Goal: Feedback & Contribution: Leave review/rating

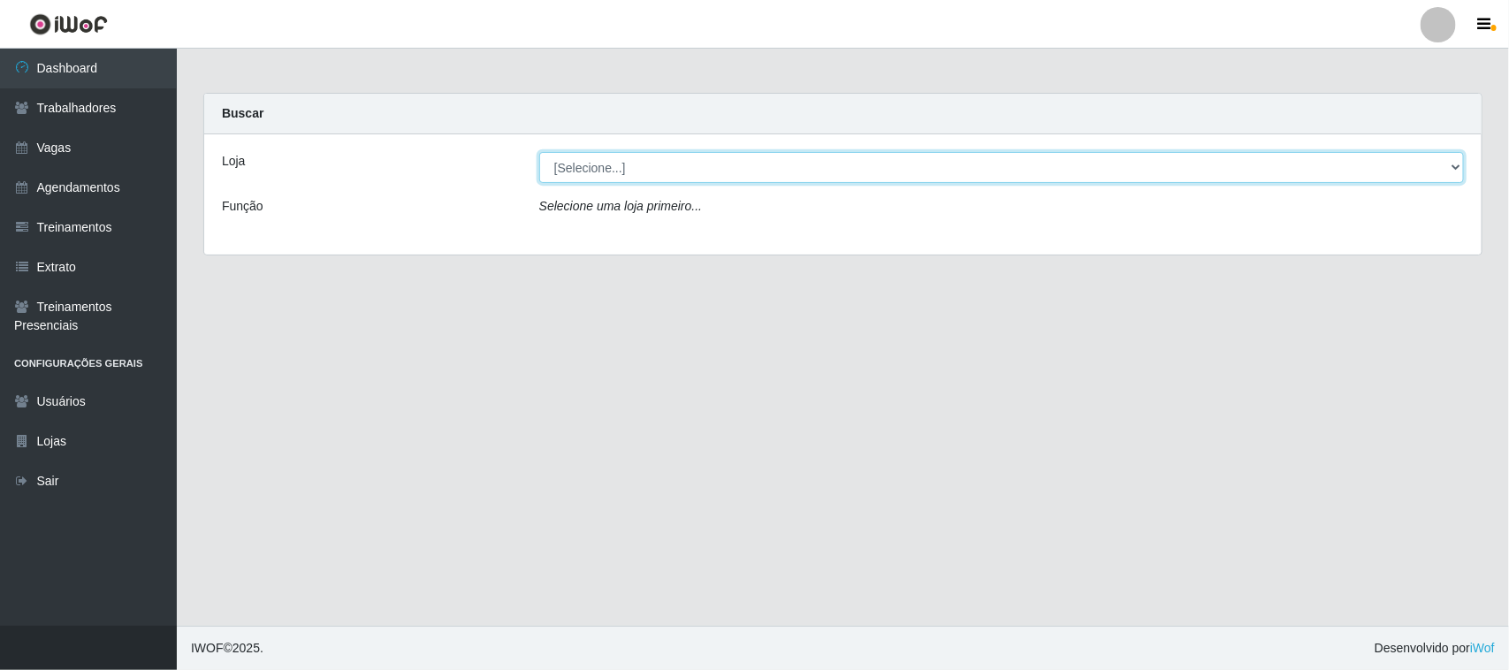
click at [641, 161] on select "[Selecione...] Nordestão - [GEOGRAPHIC_DATA]" at bounding box center [1001, 167] width 925 height 31
select select "420"
click at [539, 152] on select "[Selecione...] Nordestão - [GEOGRAPHIC_DATA]" at bounding box center [1001, 167] width 925 height 31
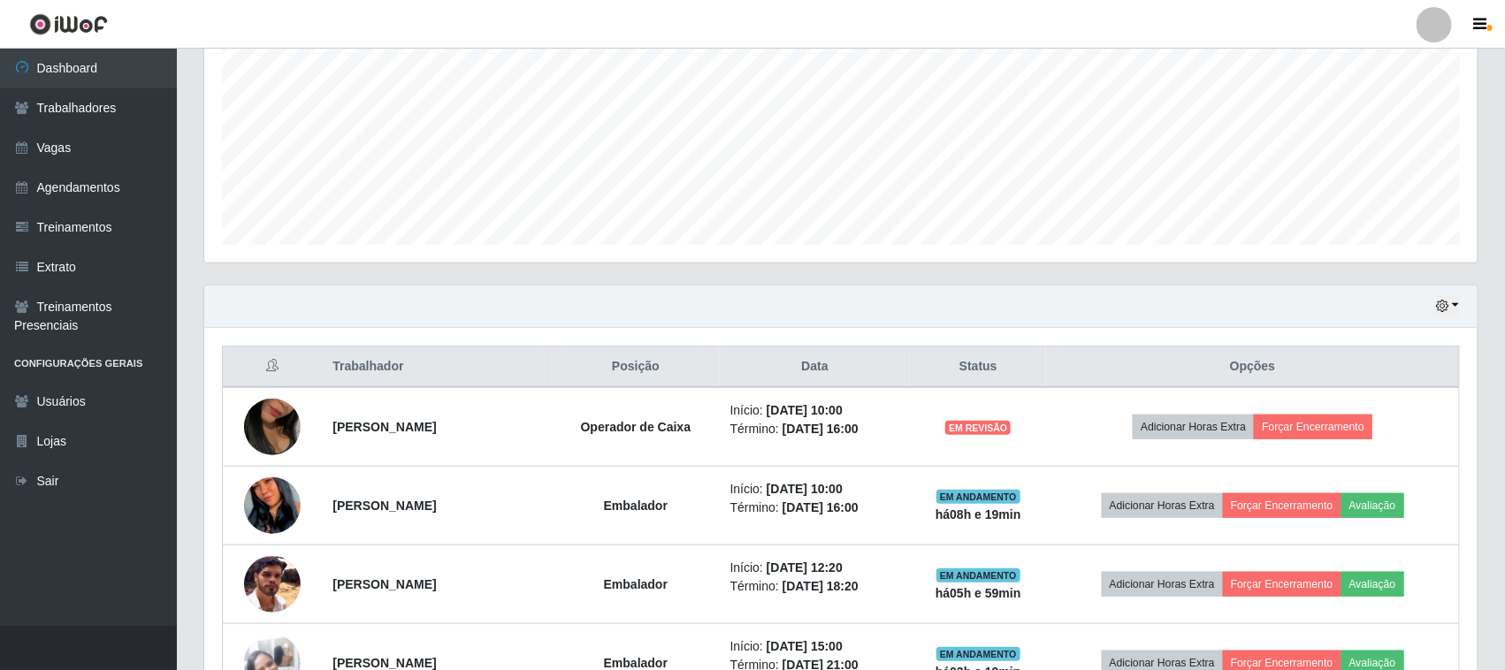
scroll to position [426, 0]
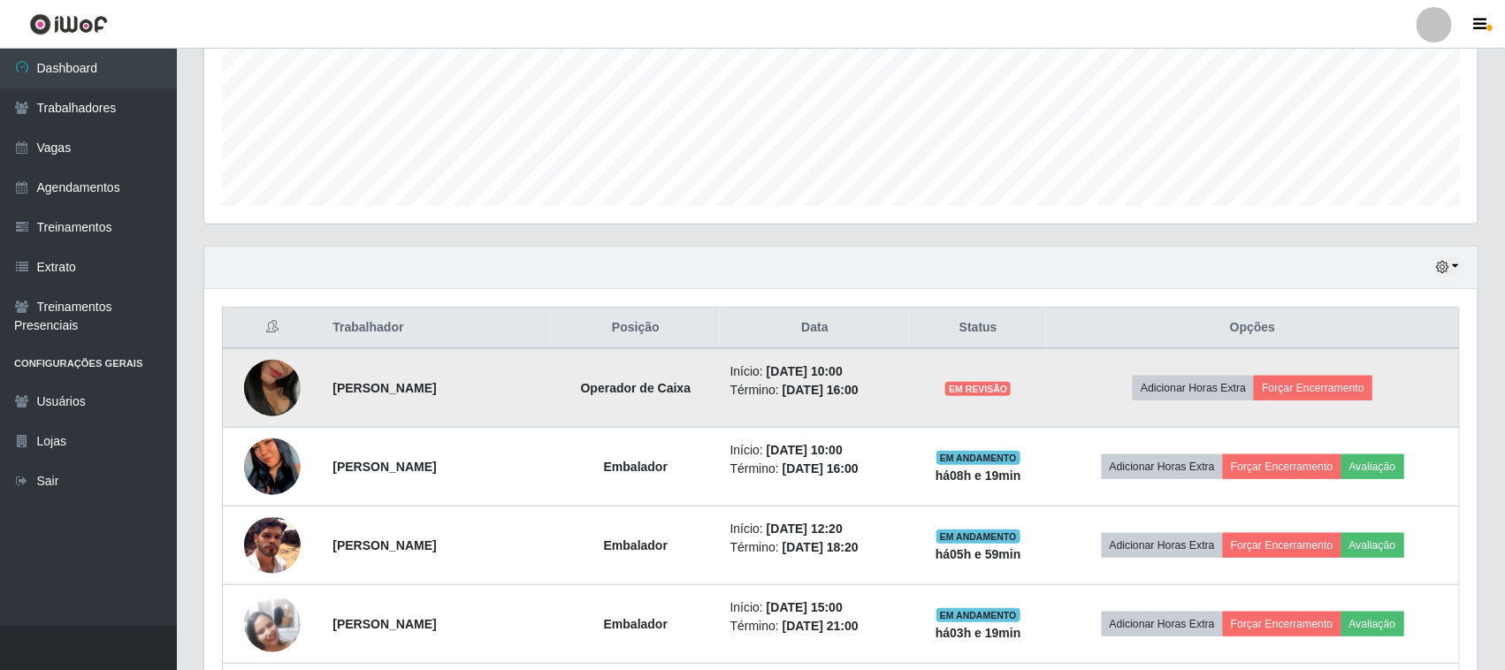
click at [259, 394] on img at bounding box center [272, 388] width 57 height 101
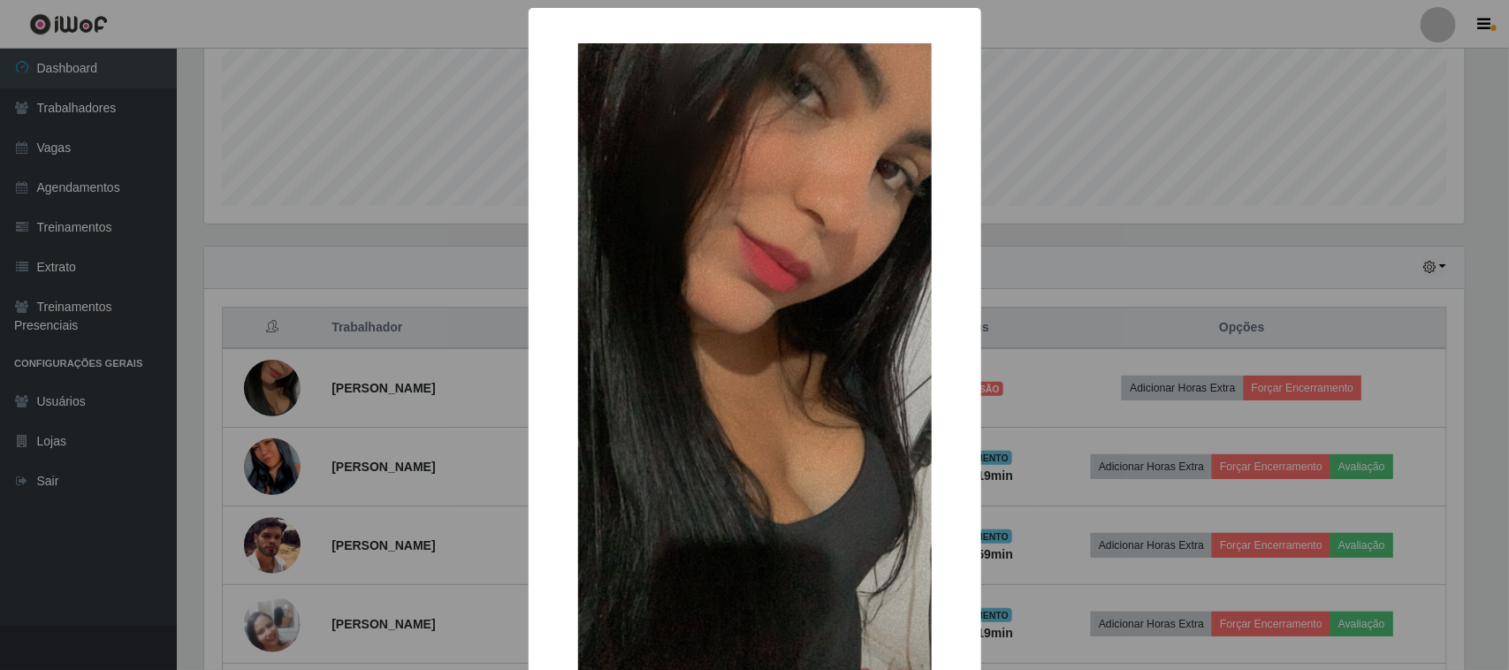
click at [1062, 257] on div "× OK Cancel" at bounding box center [754, 335] width 1509 height 670
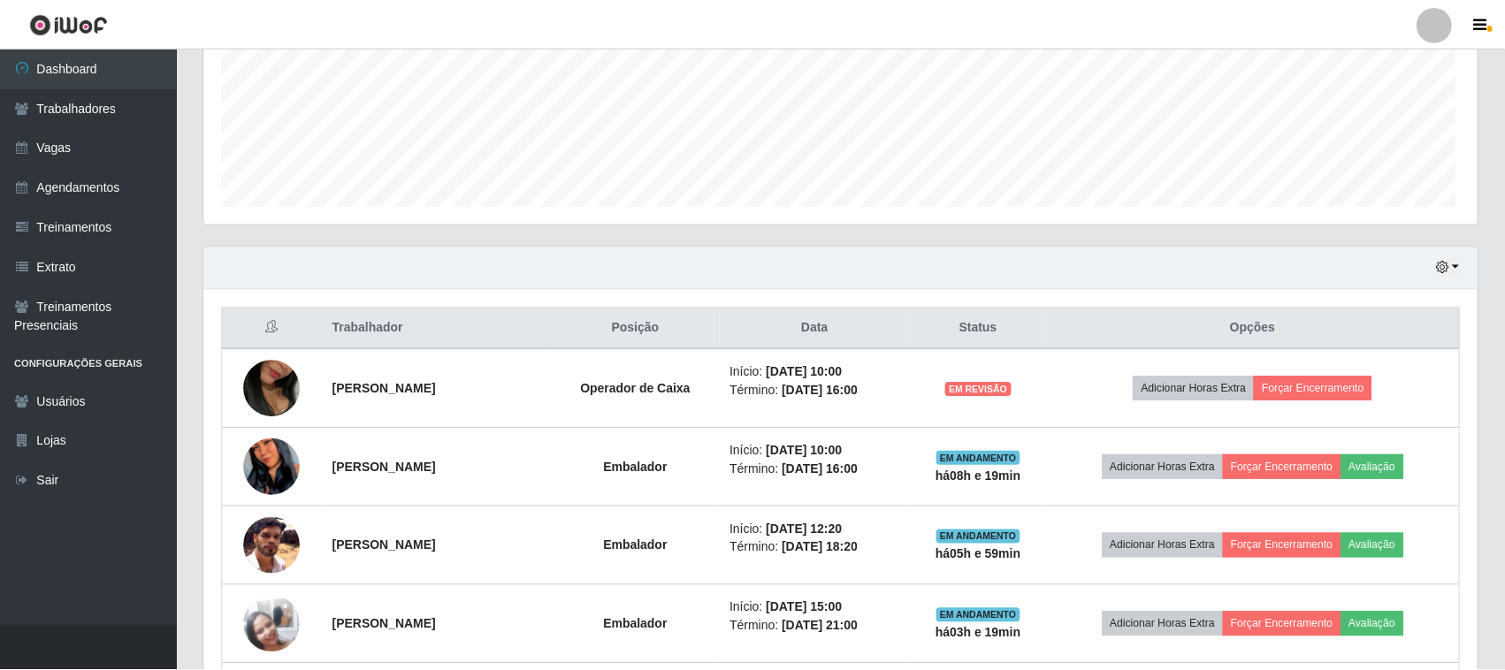
scroll to position [368, 1273]
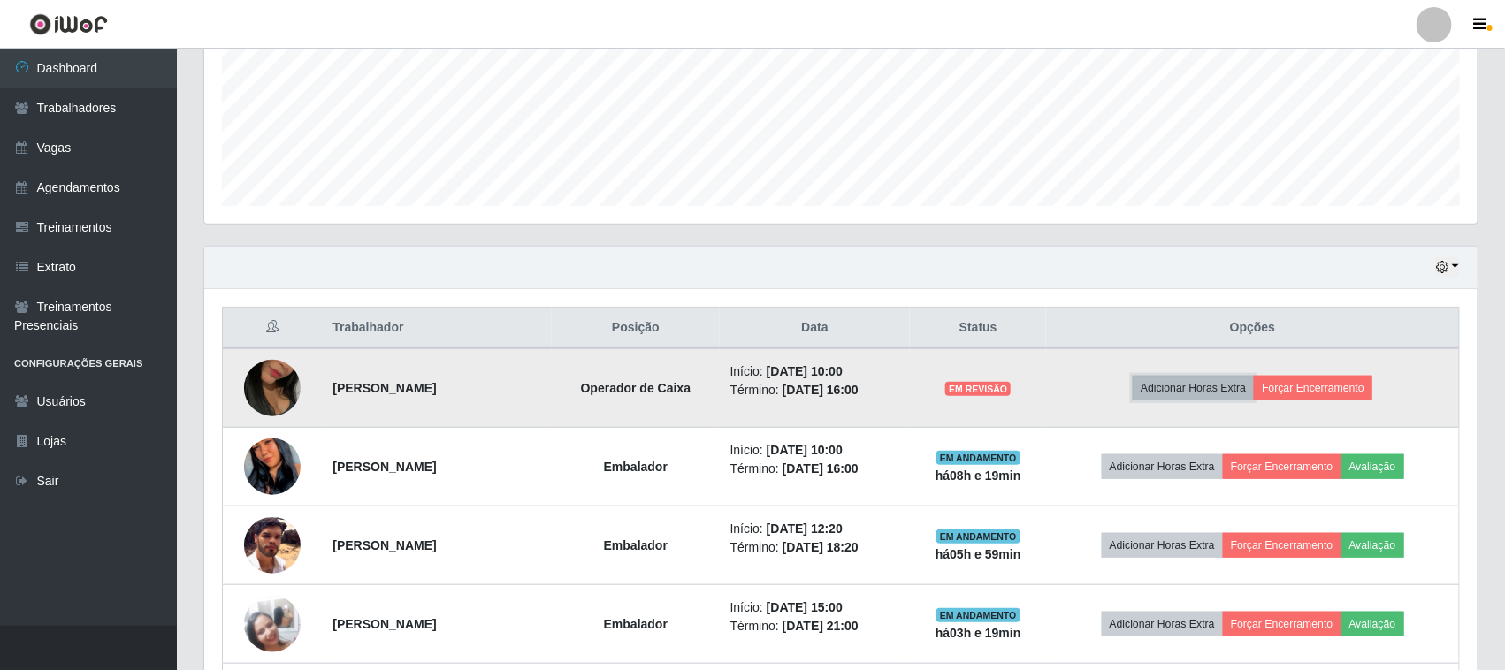
click at [1226, 383] on button "Adicionar Horas Extra" at bounding box center [1193, 388] width 121 height 25
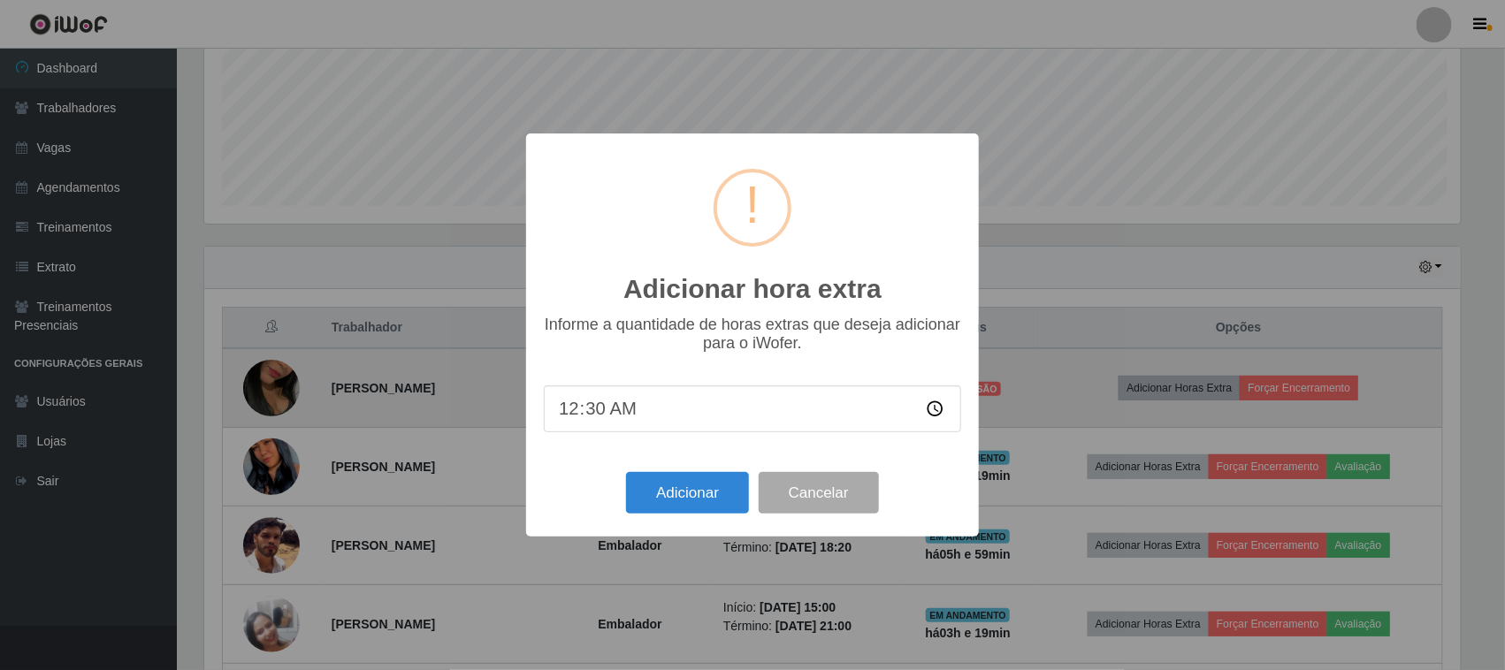
scroll to position [368, 1261]
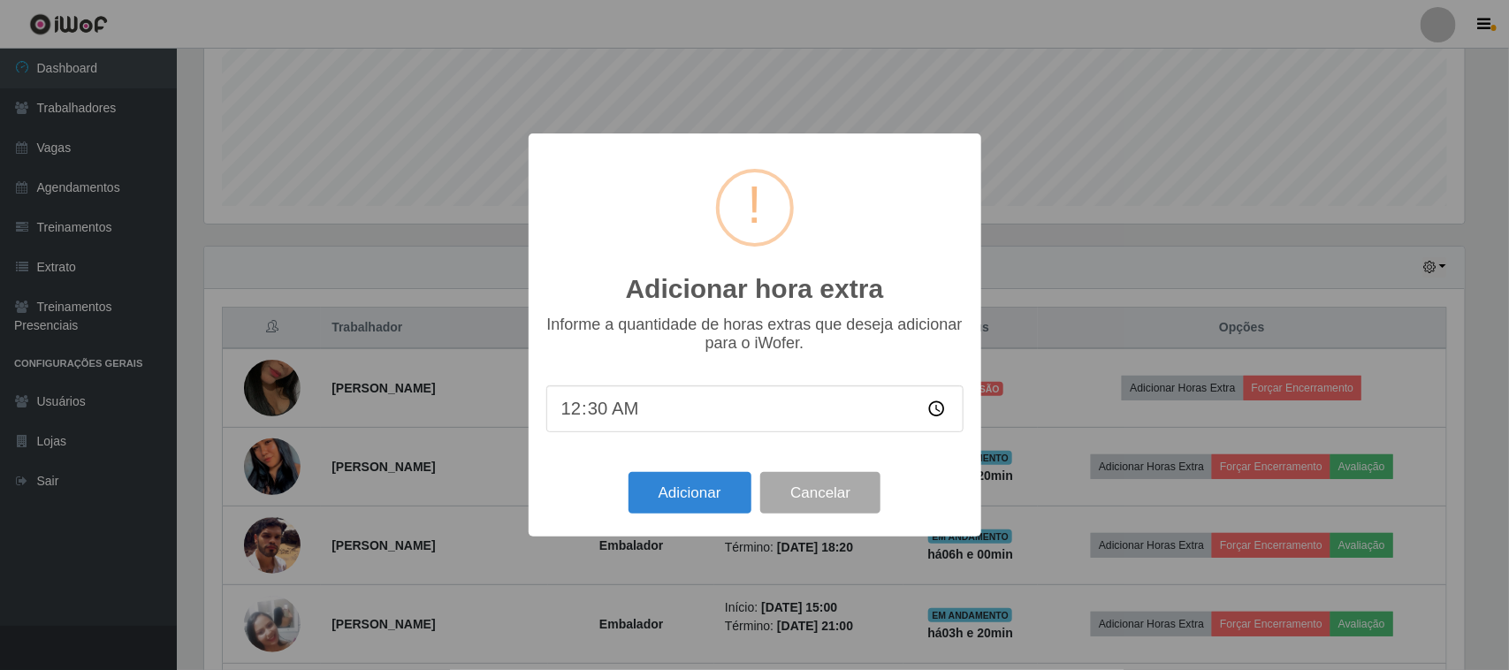
click at [1143, 241] on div "Adicionar hora extra × Informe a quantidade de horas extras que deseja adiciona…" at bounding box center [754, 335] width 1509 height 670
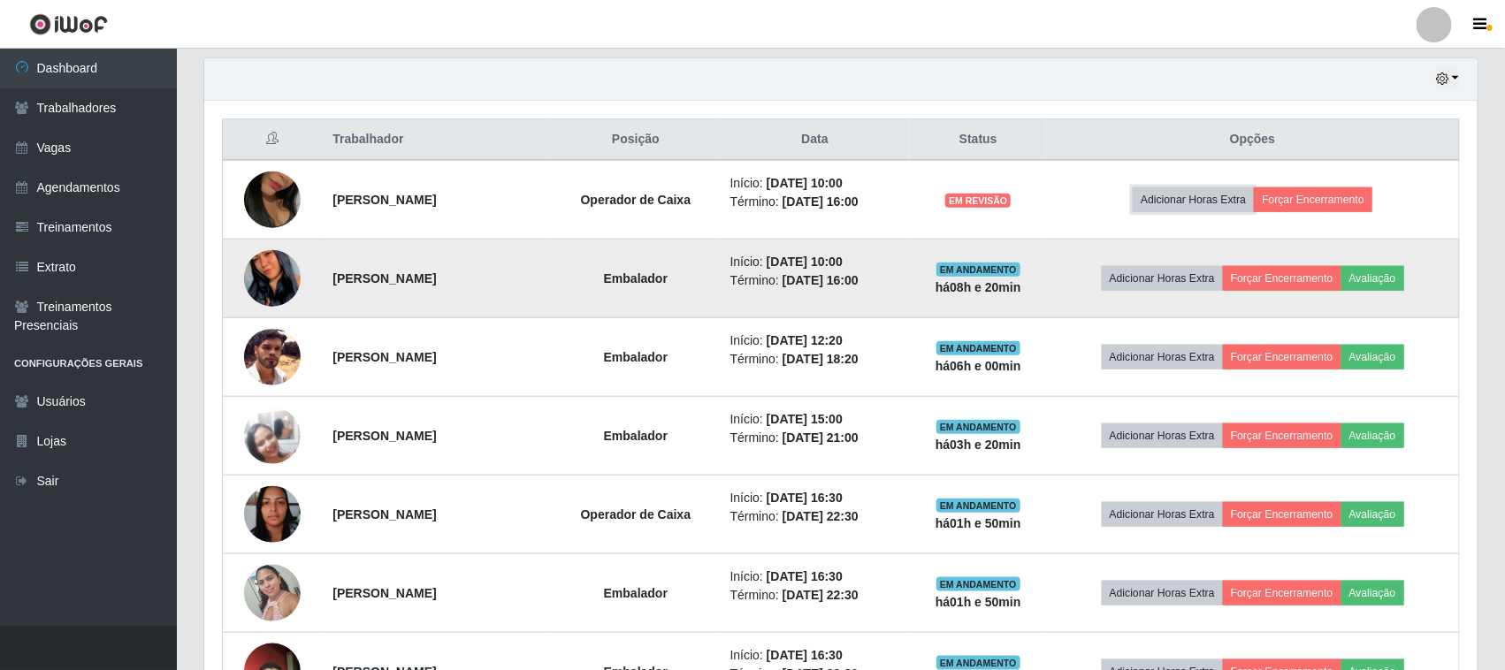
scroll to position [647, 0]
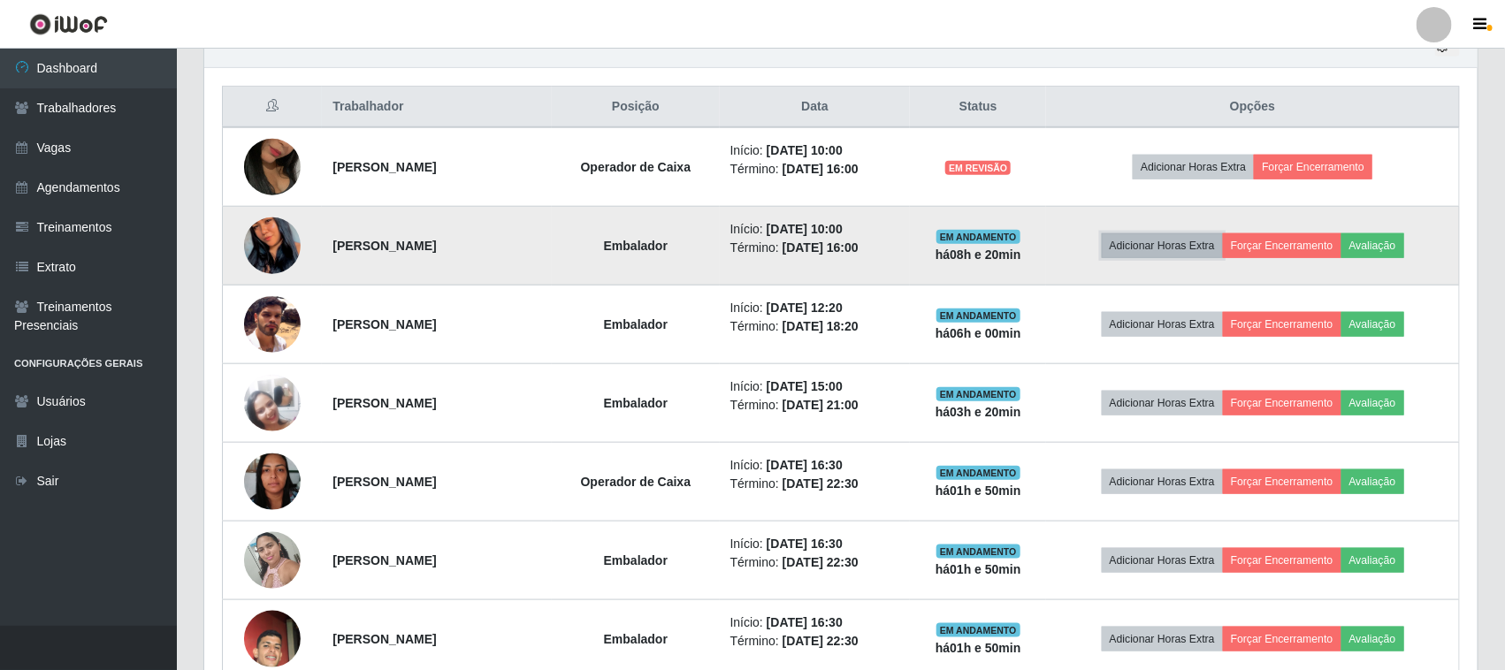
click at [1209, 245] on button "Adicionar Horas Extra" at bounding box center [1162, 245] width 121 height 25
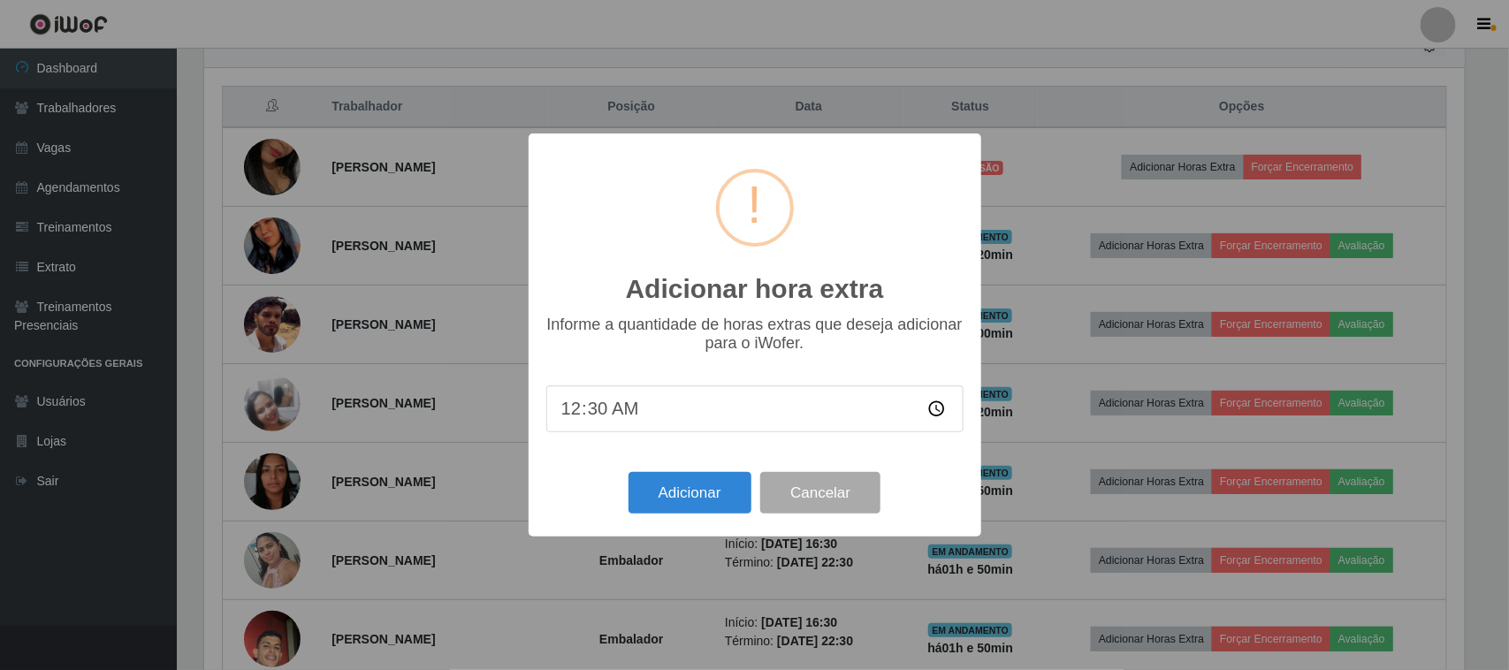
click at [1041, 42] on div "Adicionar hora extra × Informe a quantidade de horas extras que deseja adiciona…" at bounding box center [754, 335] width 1509 height 670
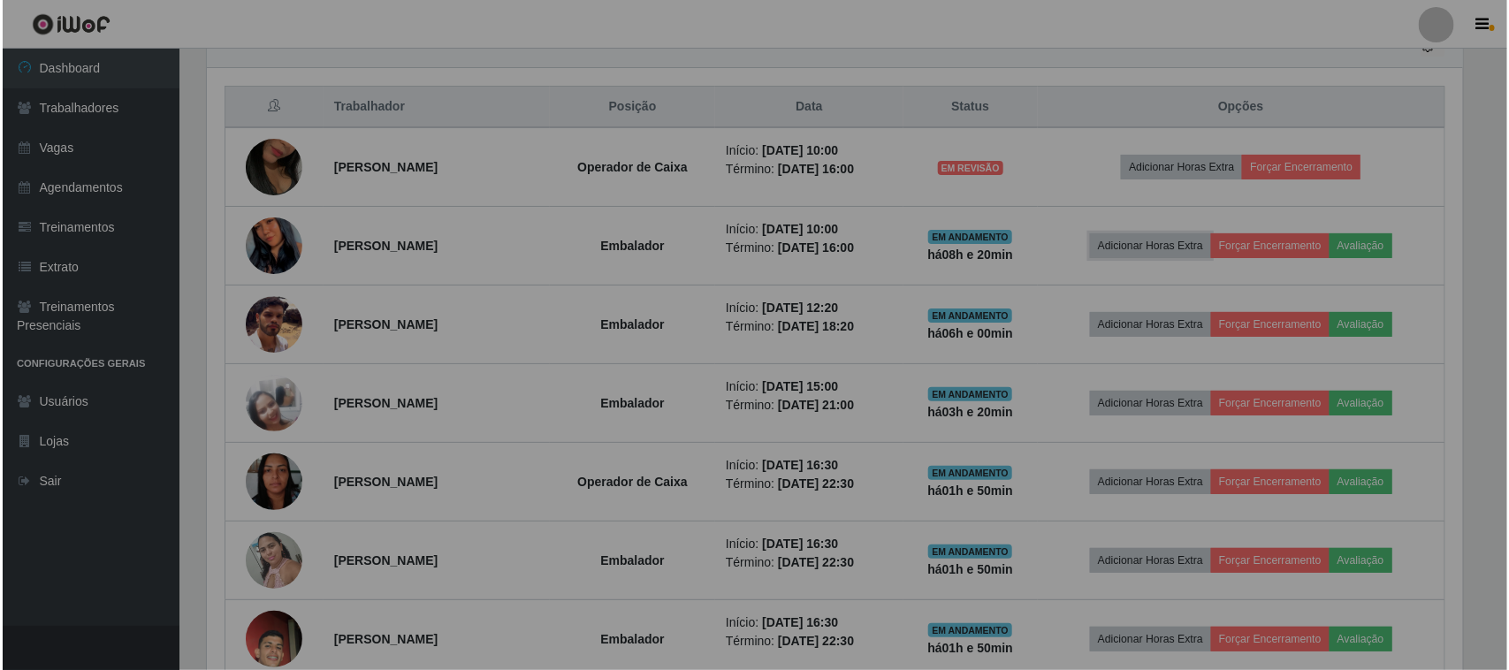
scroll to position [368, 1273]
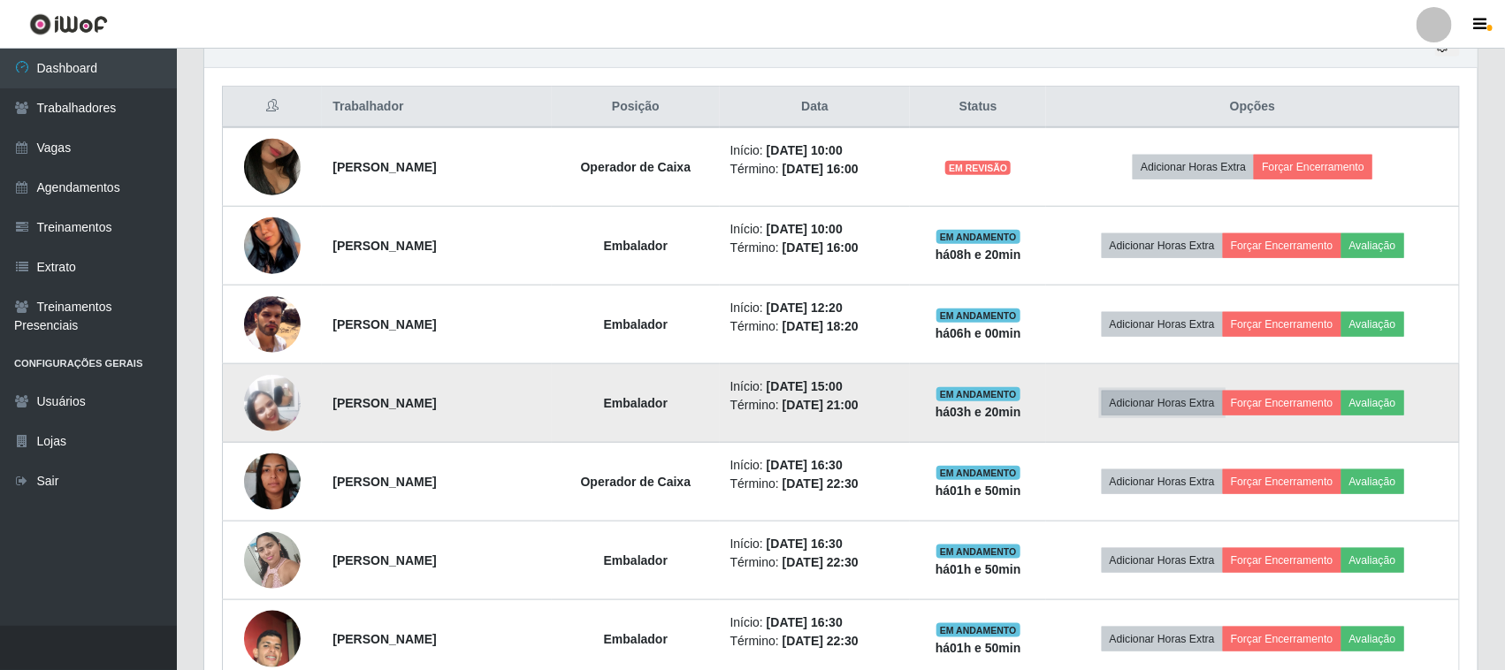
click at [1171, 408] on button "Adicionar Horas Extra" at bounding box center [1162, 403] width 121 height 25
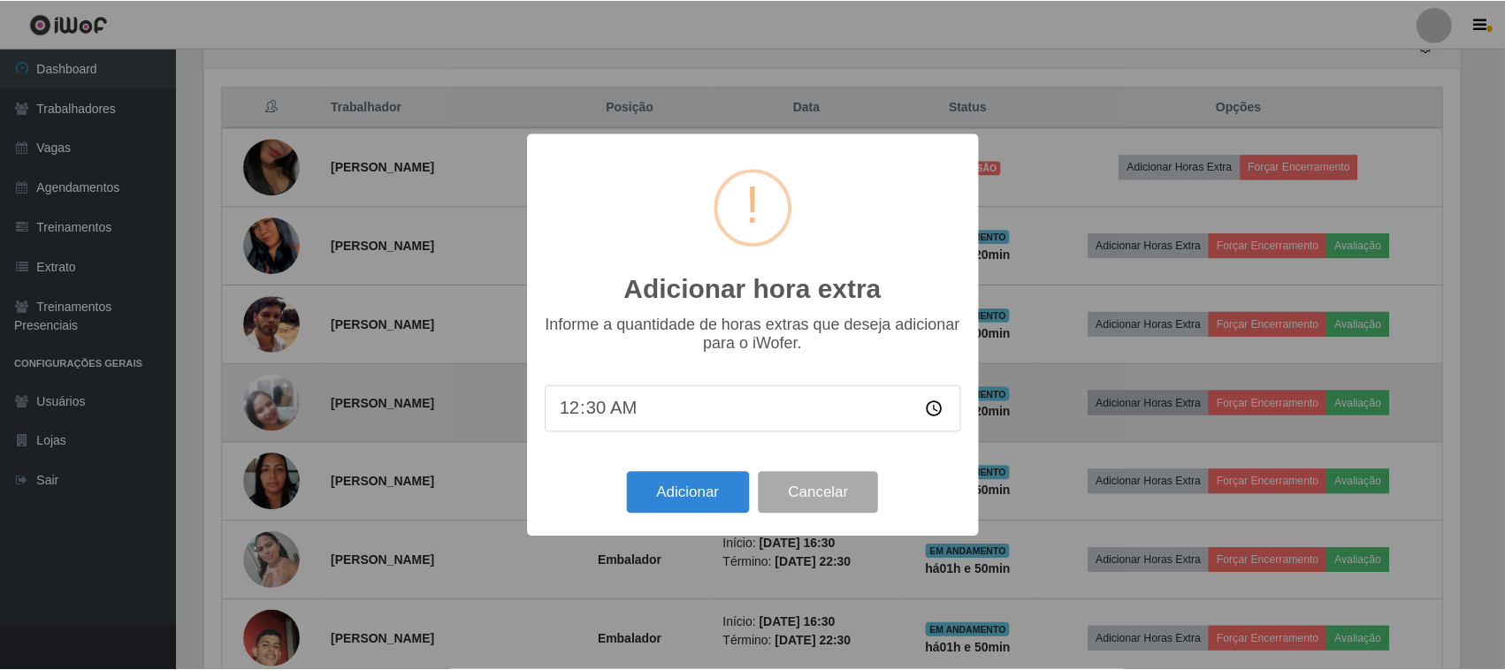
scroll to position [368, 1261]
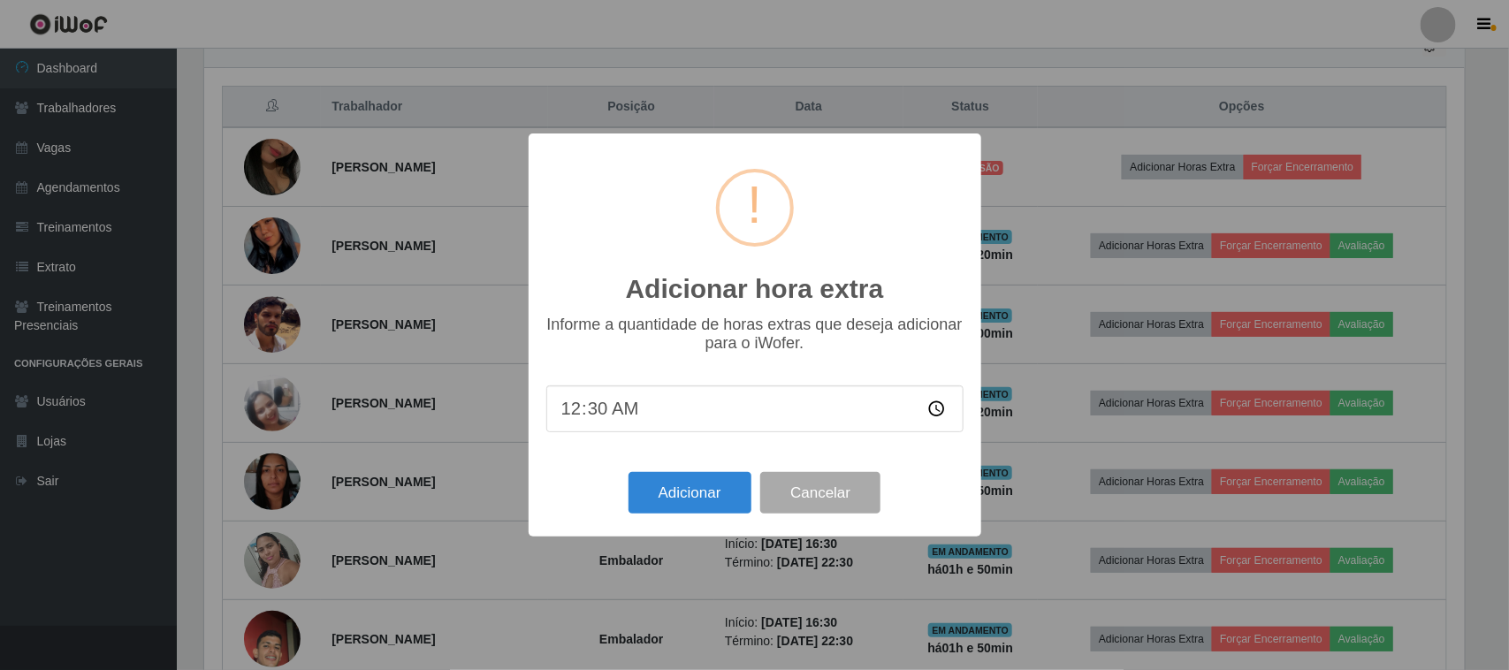
click at [968, 16] on div "Adicionar hora extra × Informe a quantidade de horas extras que deseja adiciona…" at bounding box center [754, 335] width 1509 height 670
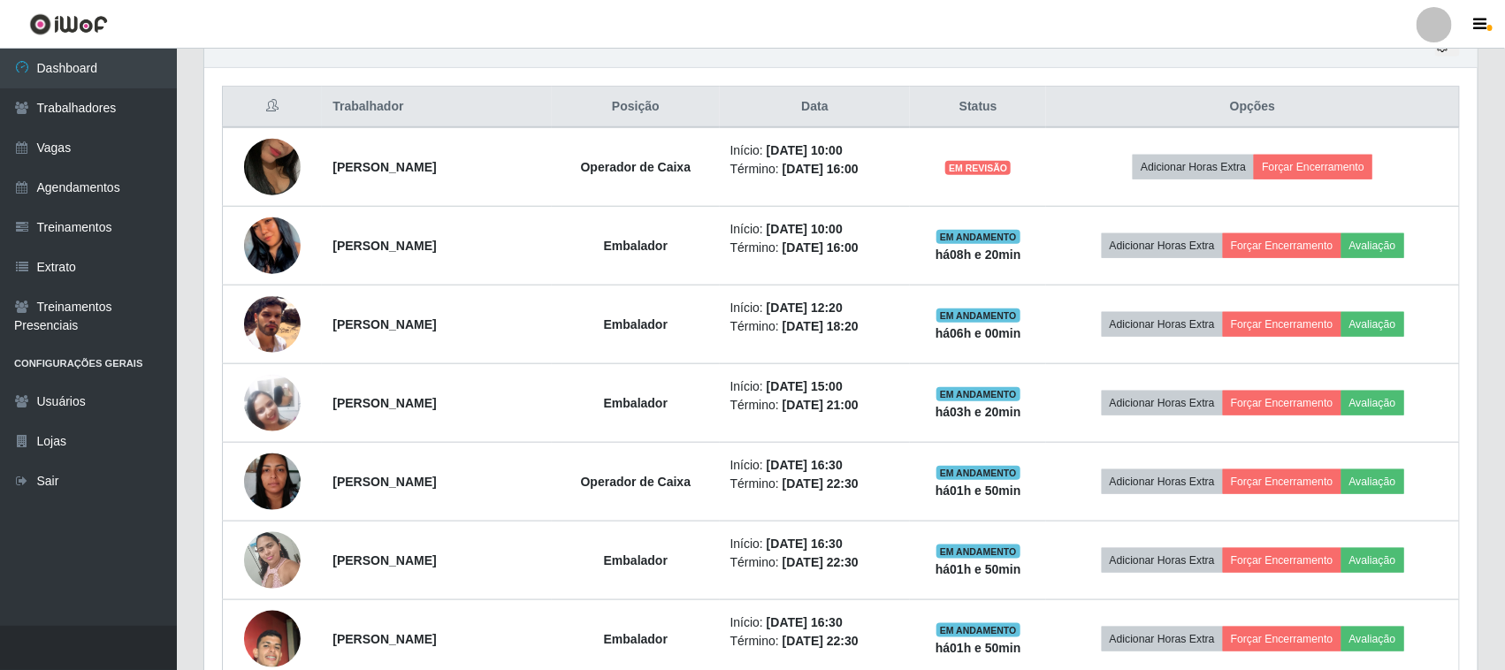
scroll to position [368, 1273]
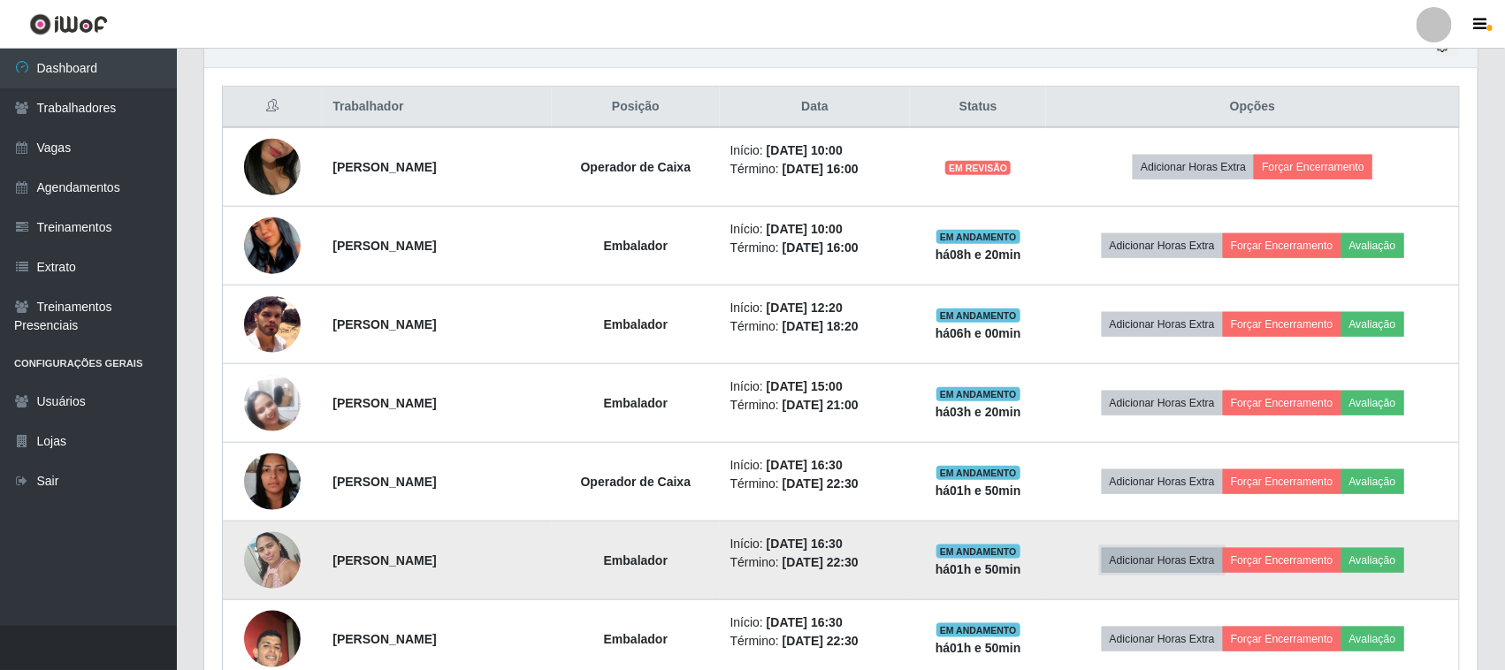
click at [1186, 557] on button "Adicionar Horas Extra" at bounding box center [1162, 560] width 121 height 25
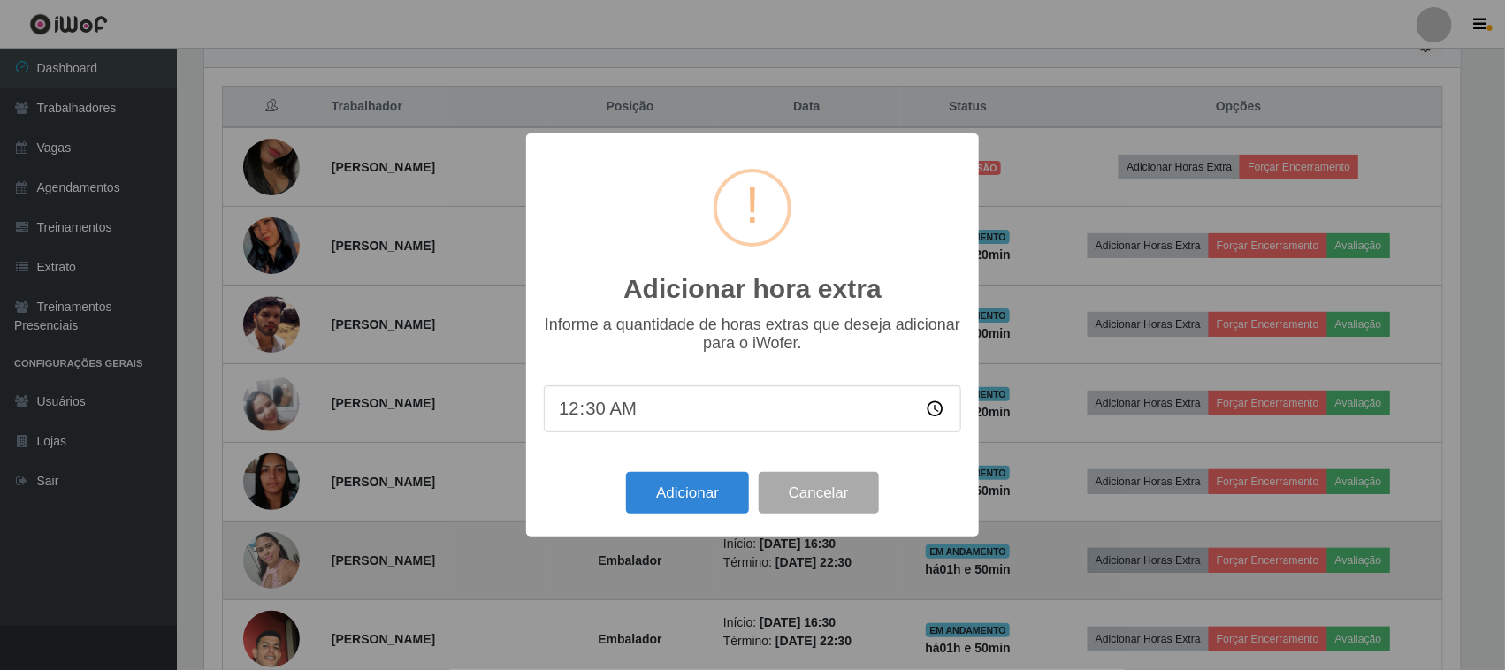
scroll to position [368, 1261]
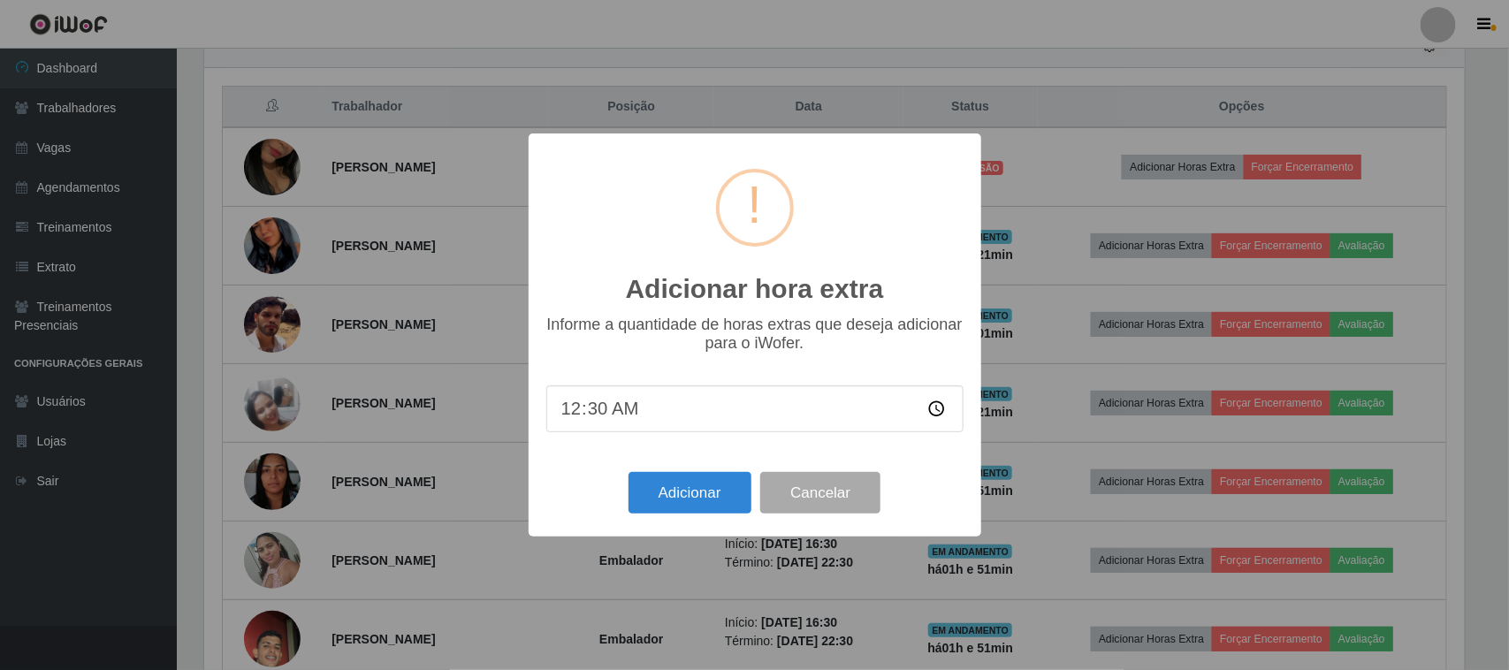
click at [594, 35] on div "Adicionar hora extra × Informe a quantidade de horas extras que deseja adiciona…" at bounding box center [754, 335] width 1509 height 670
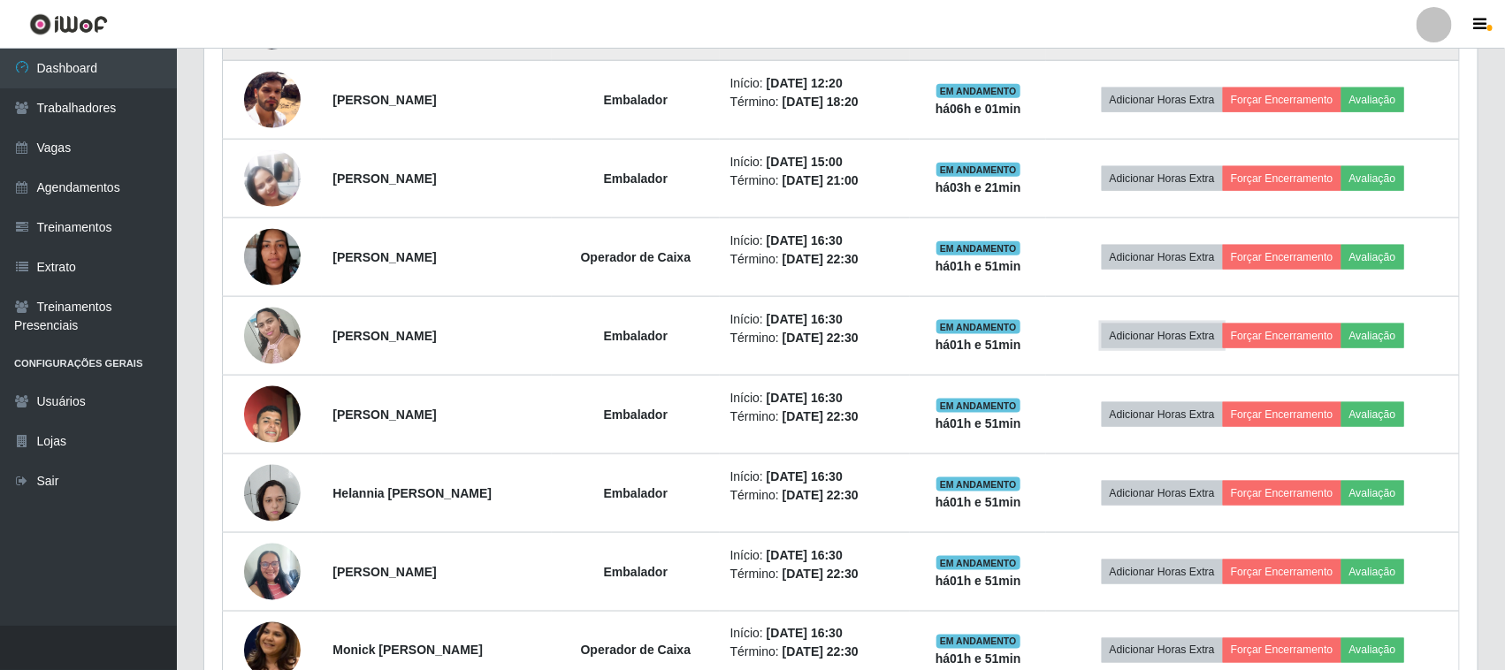
scroll to position [979, 0]
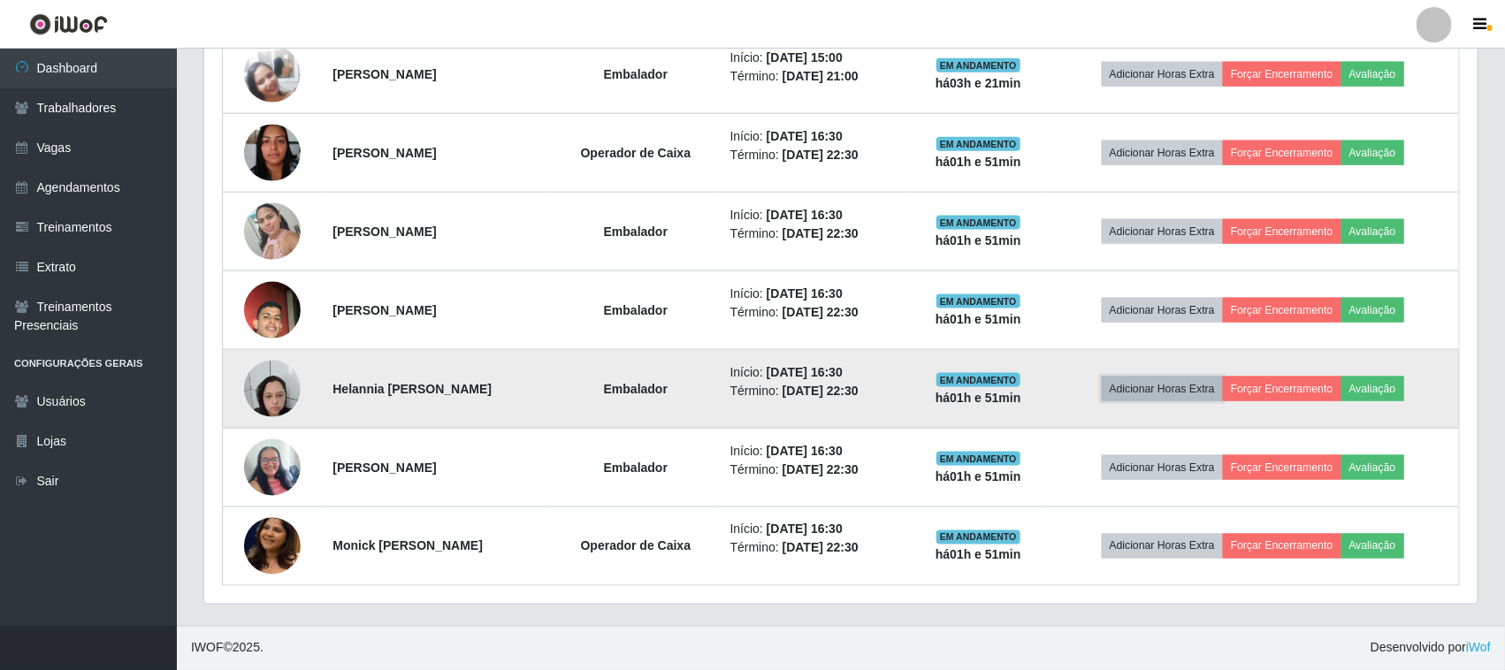
click at [1186, 387] on button "Adicionar Horas Extra" at bounding box center [1162, 389] width 121 height 25
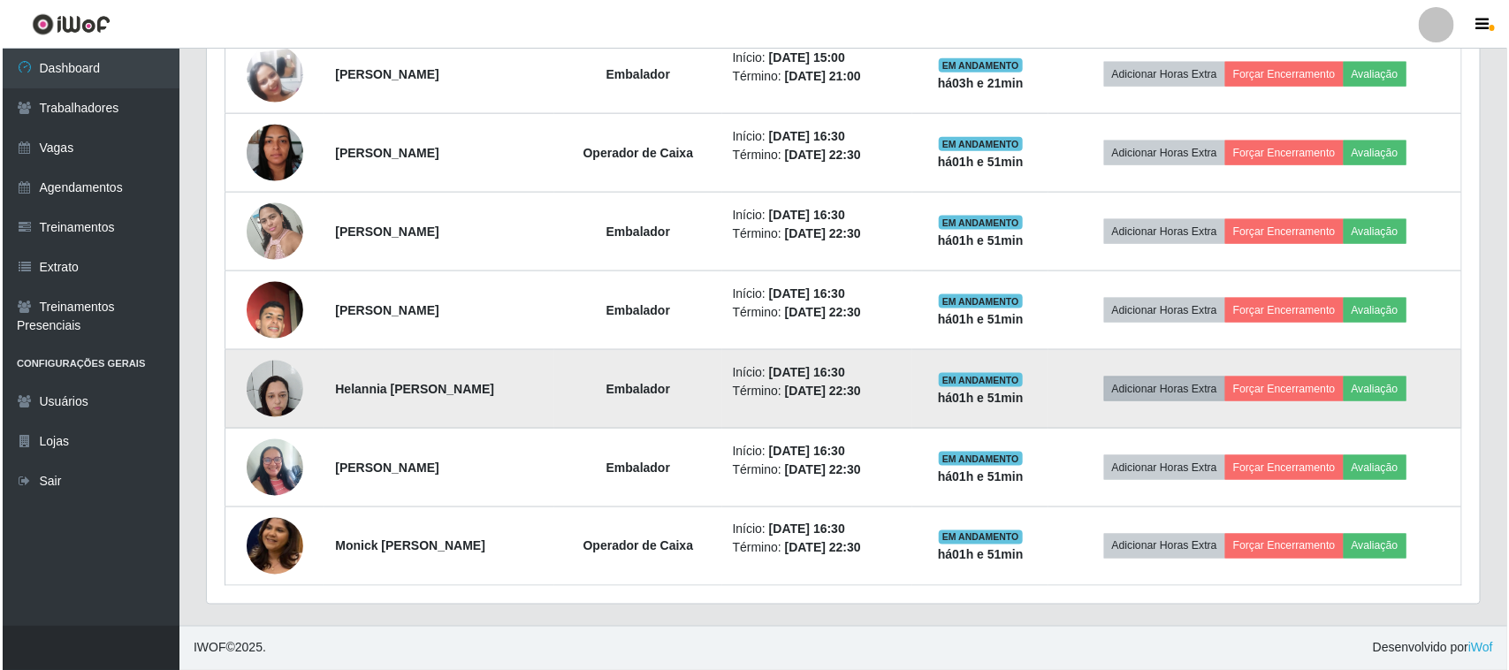
scroll to position [368, 1261]
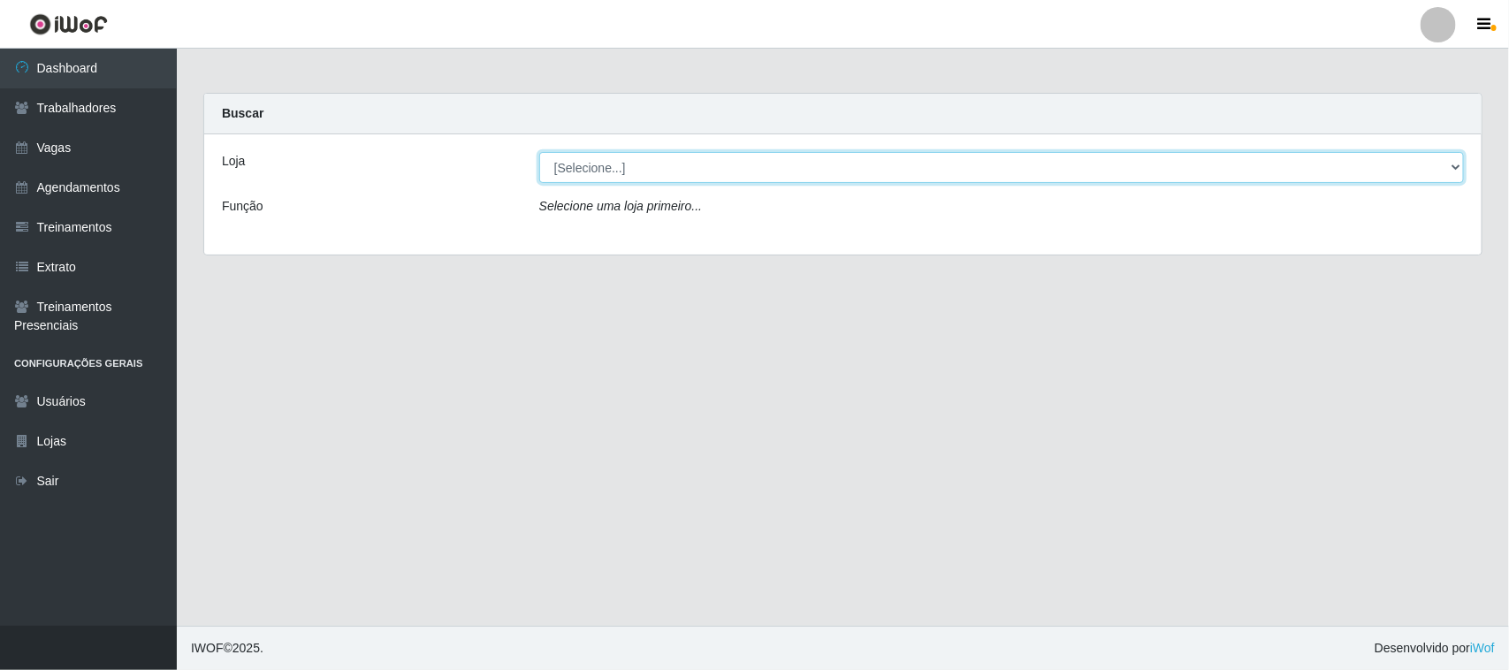
click at [632, 164] on select "[Selecione...] Nordestão - [GEOGRAPHIC_DATA]" at bounding box center [1001, 167] width 925 height 31
select select "420"
click at [539, 152] on select "[Selecione...] Nordestão - [GEOGRAPHIC_DATA]" at bounding box center [1001, 167] width 925 height 31
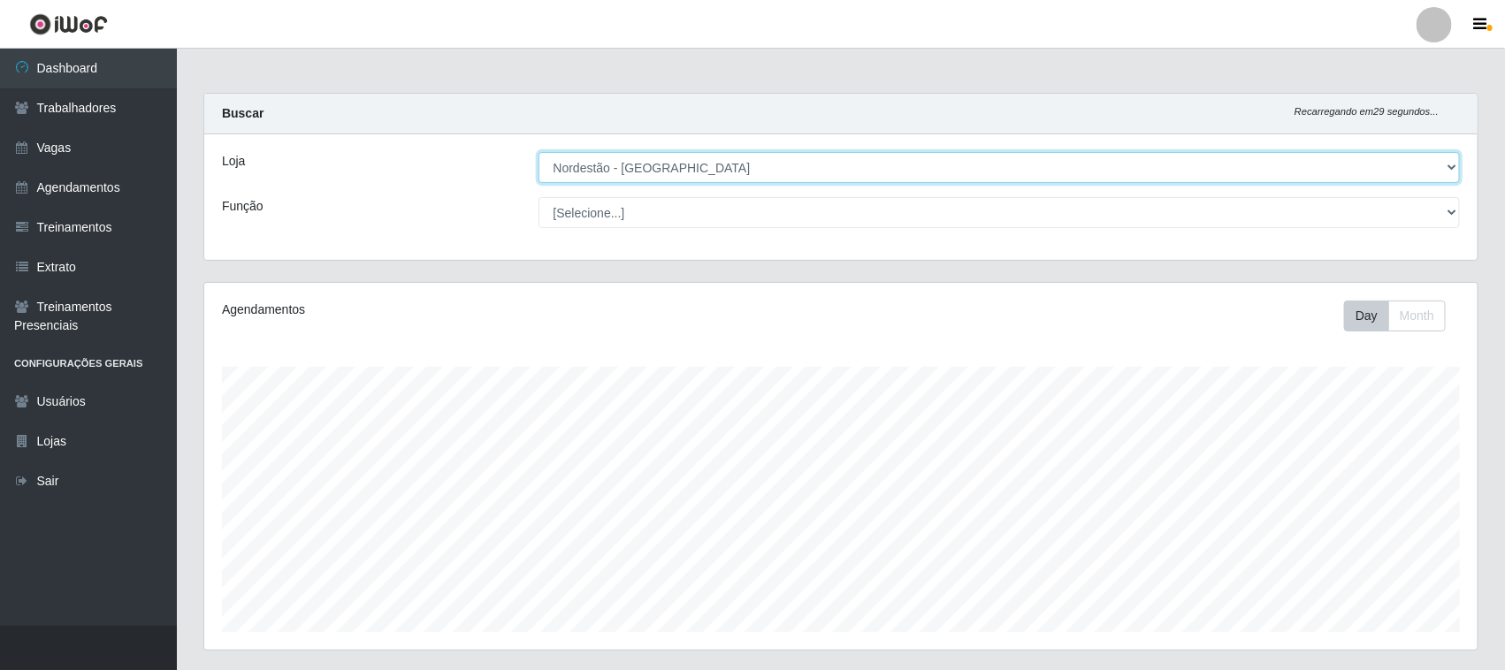
scroll to position [368, 1273]
click at [652, 172] on select "[Selecione...] Nordestão - [GEOGRAPHIC_DATA]" at bounding box center [999, 167] width 922 height 31
click at [538, 152] on select "[Selecione...] Nordestão - [GEOGRAPHIC_DATA]" at bounding box center [999, 167] width 922 height 31
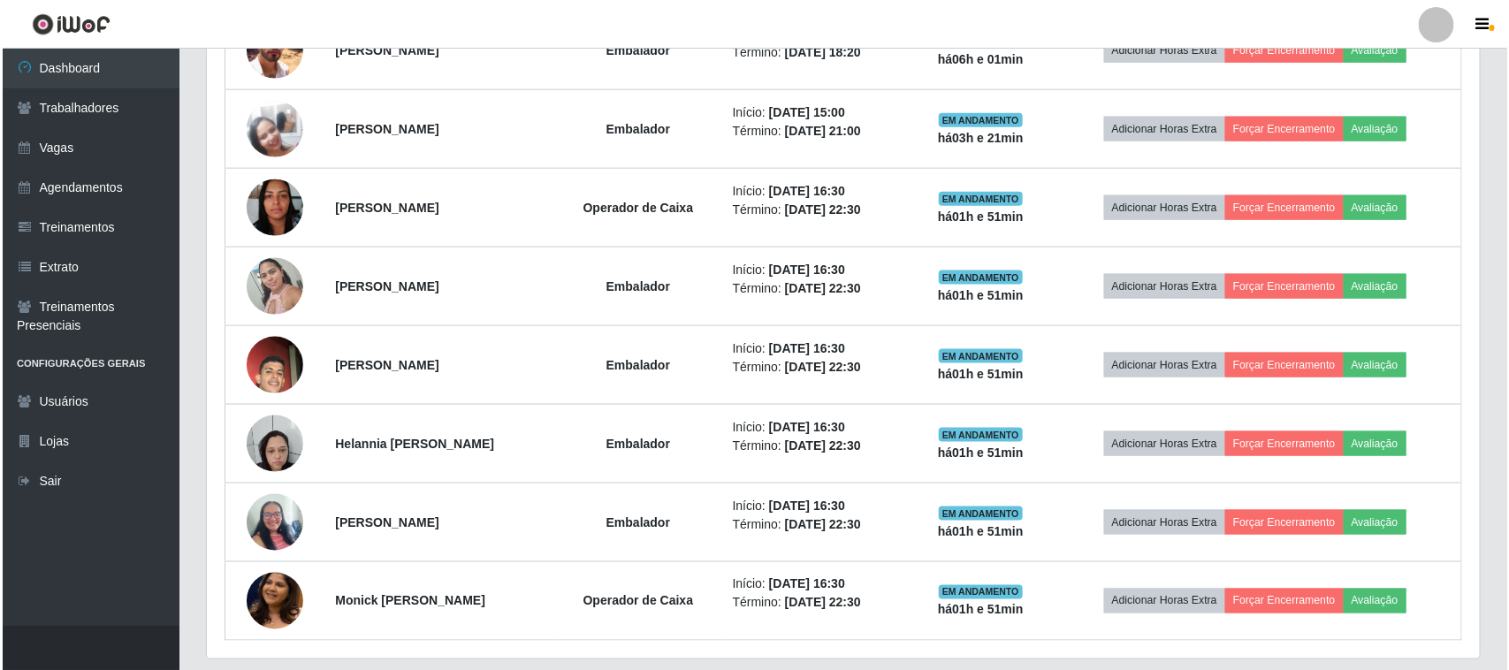
scroll to position [979, 0]
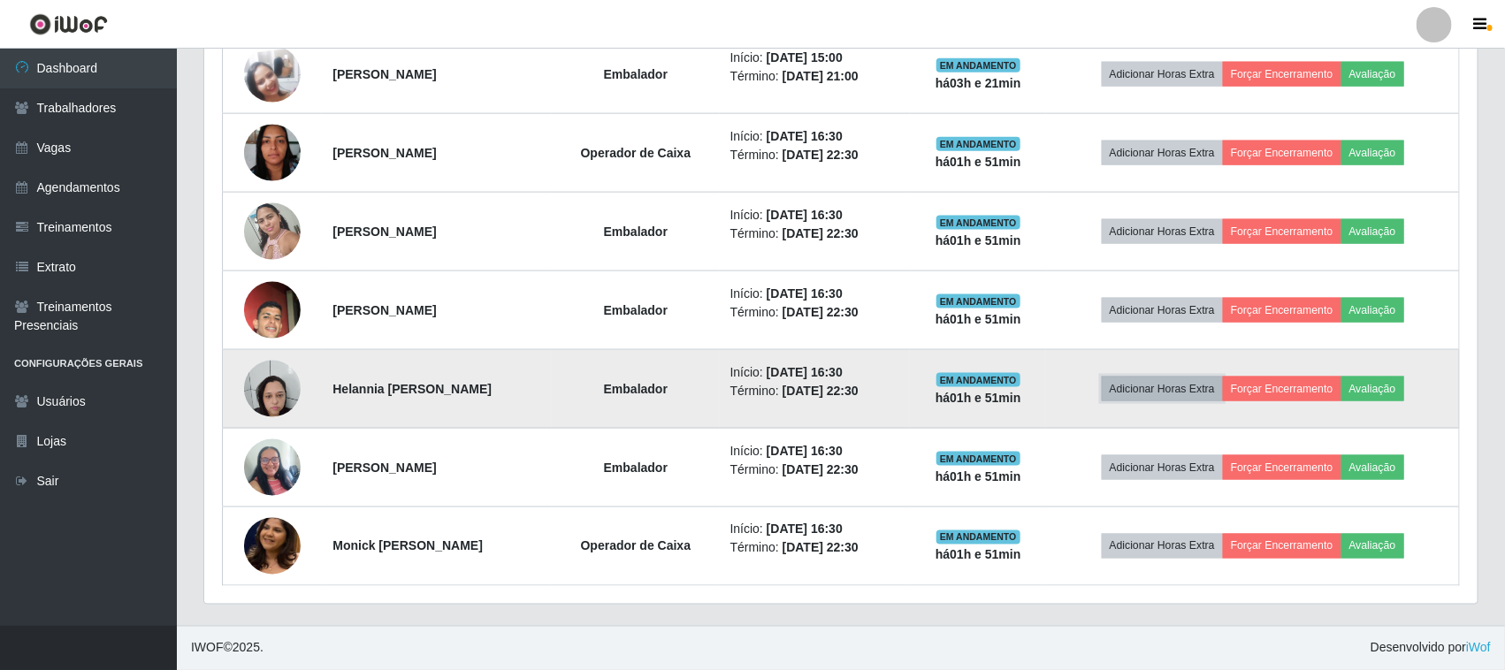
click at [1221, 389] on button "Adicionar Horas Extra" at bounding box center [1162, 389] width 121 height 25
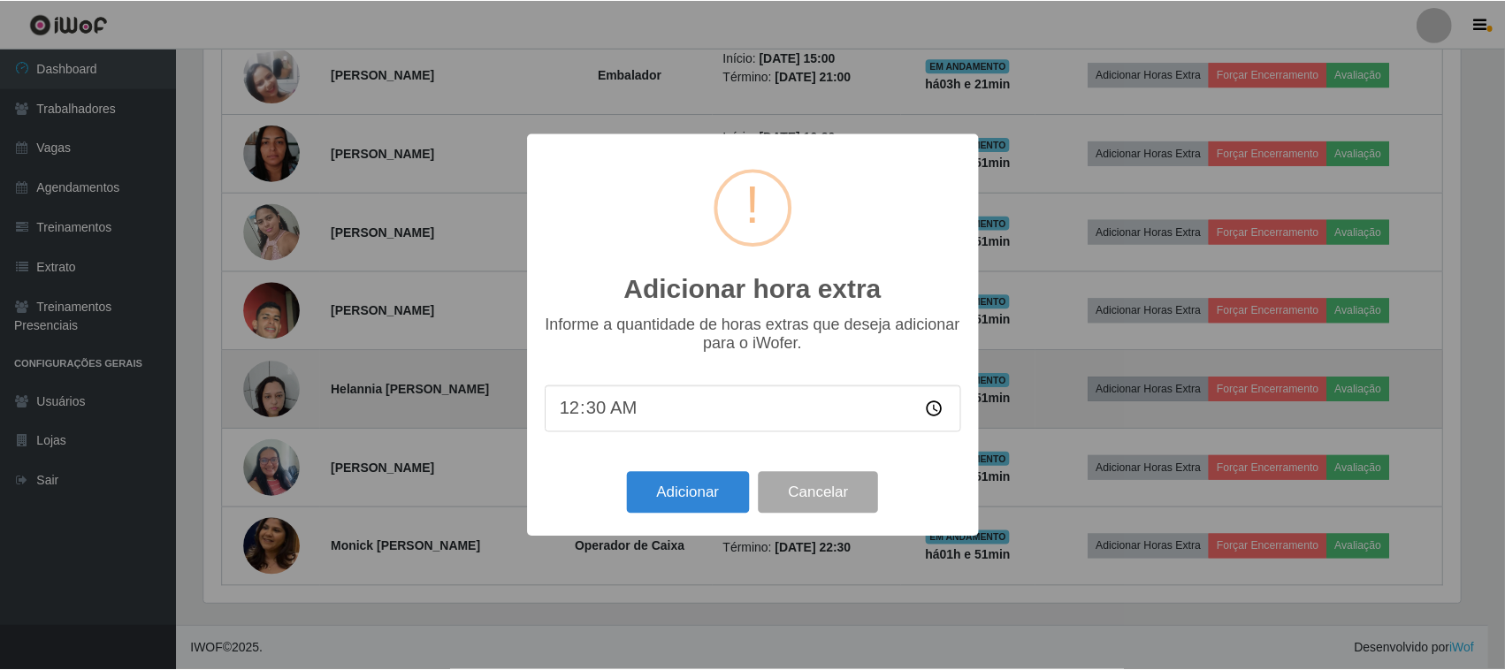
scroll to position [368, 1261]
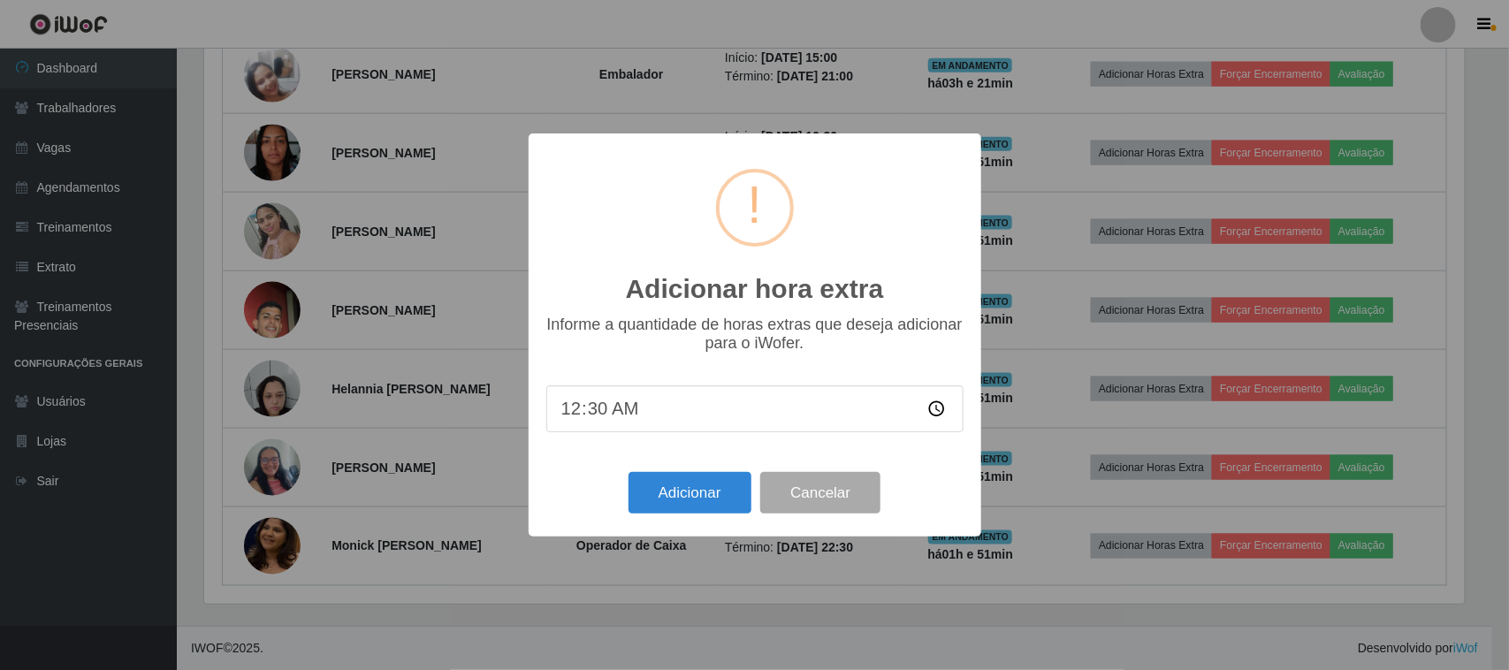
click at [895, 602] on div "Adicionar hora extra × Informe a quantidade de horas extras que deseja adiciona…" at bounding box center [754, 335] width 1509 height 670
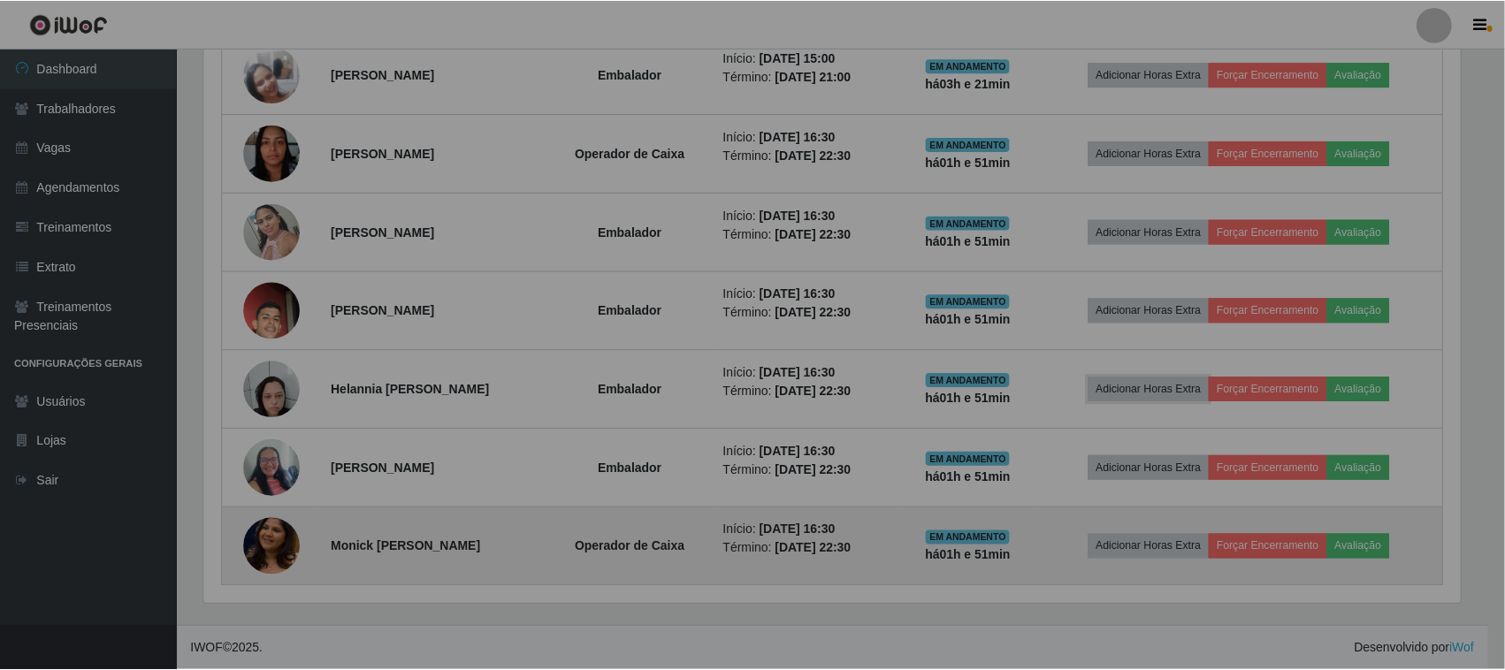
scroll to position [368, 1273]
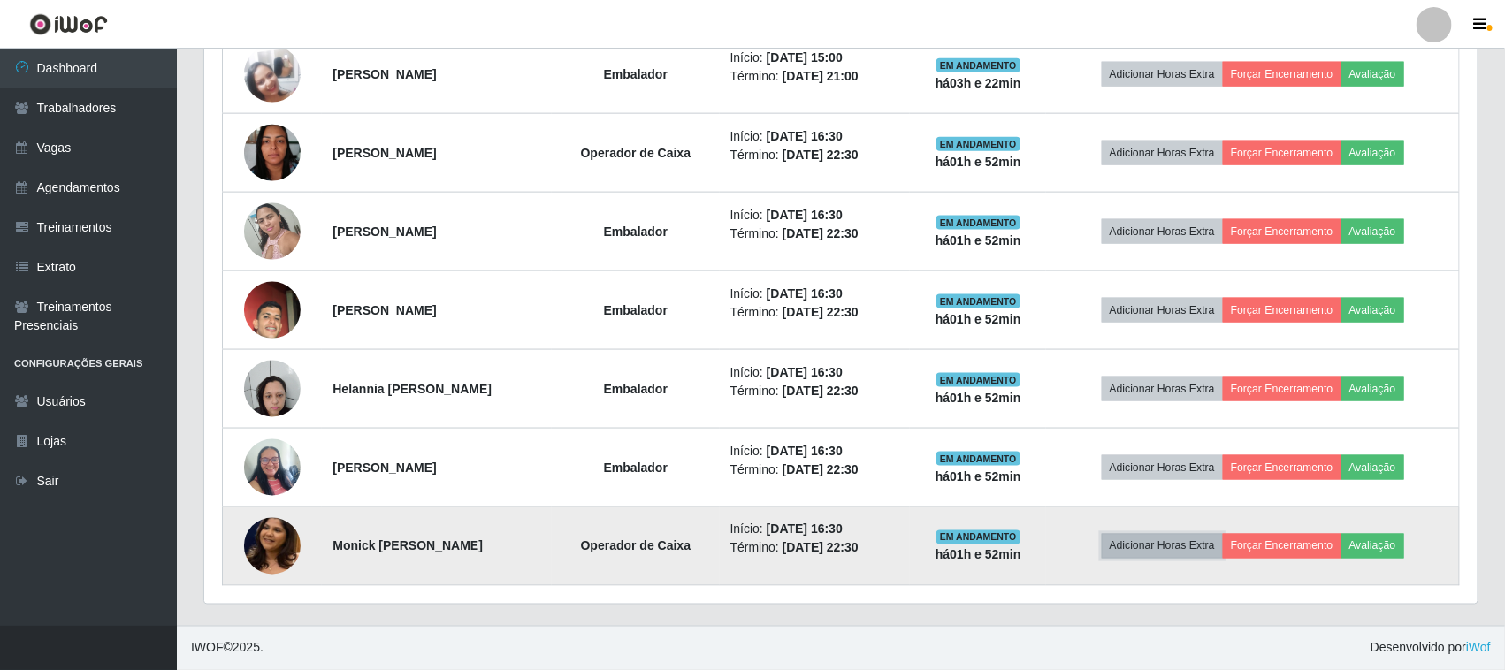
click at [1217, 545] on button "Adicionar Horas Extra" at bounding box center [1162, 546] width 121 height 25
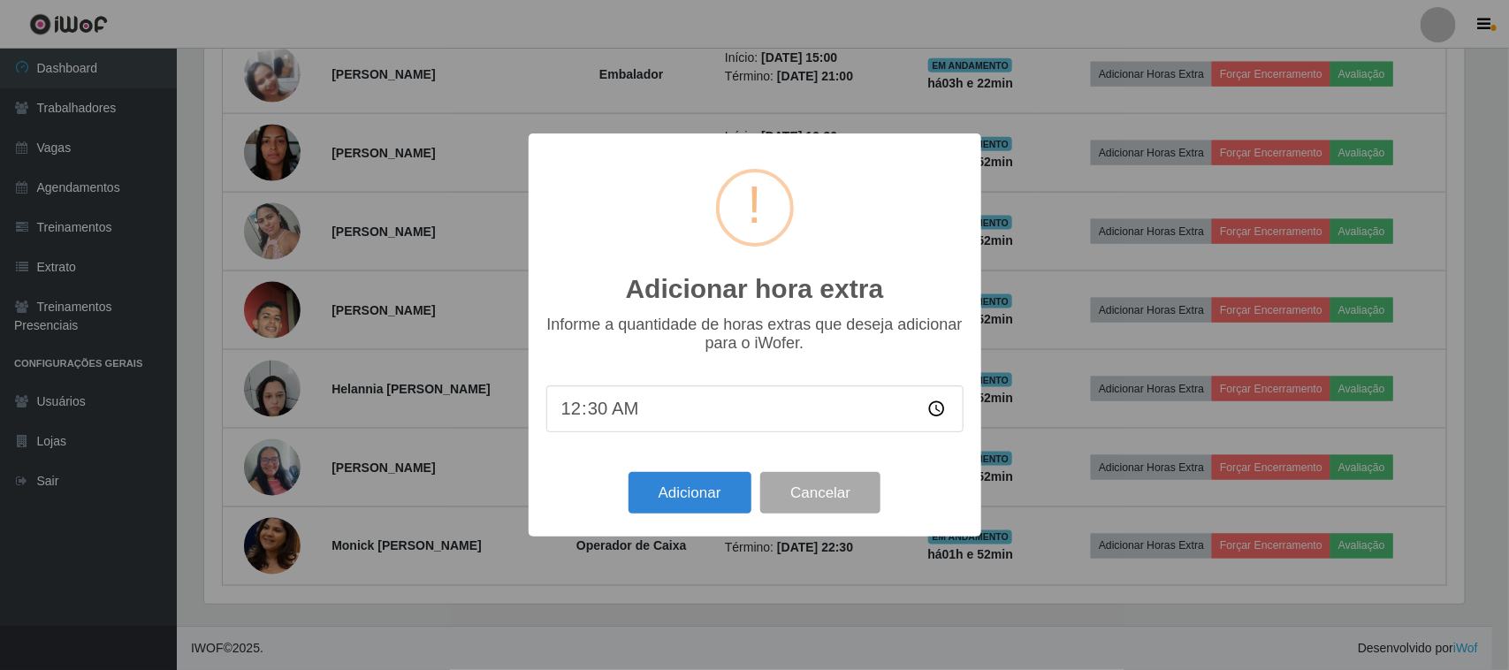
click at [840, 625] on div "Adicionar hora extra × Informe a quantidade de horas extras que deseja adiciona…" at bounding box center [754, 335] width 1509 height 670
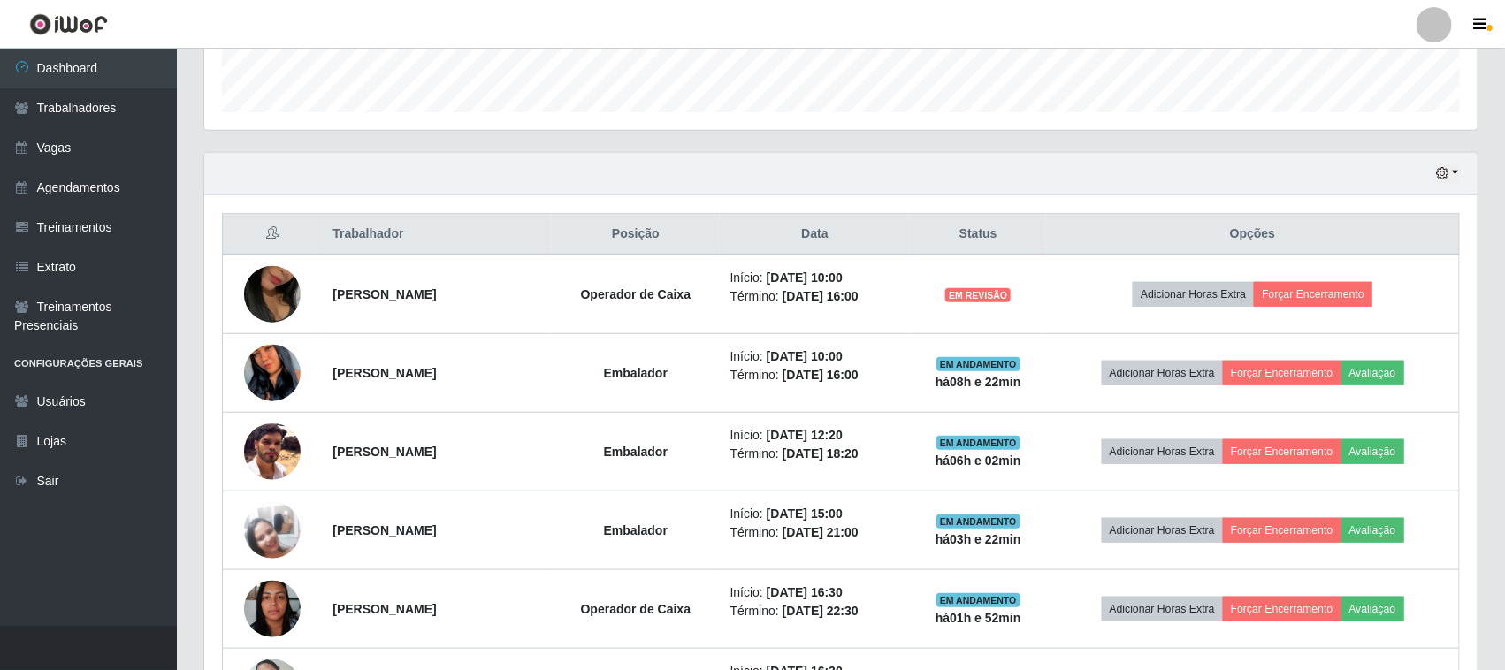
scroll to position [537, 0]
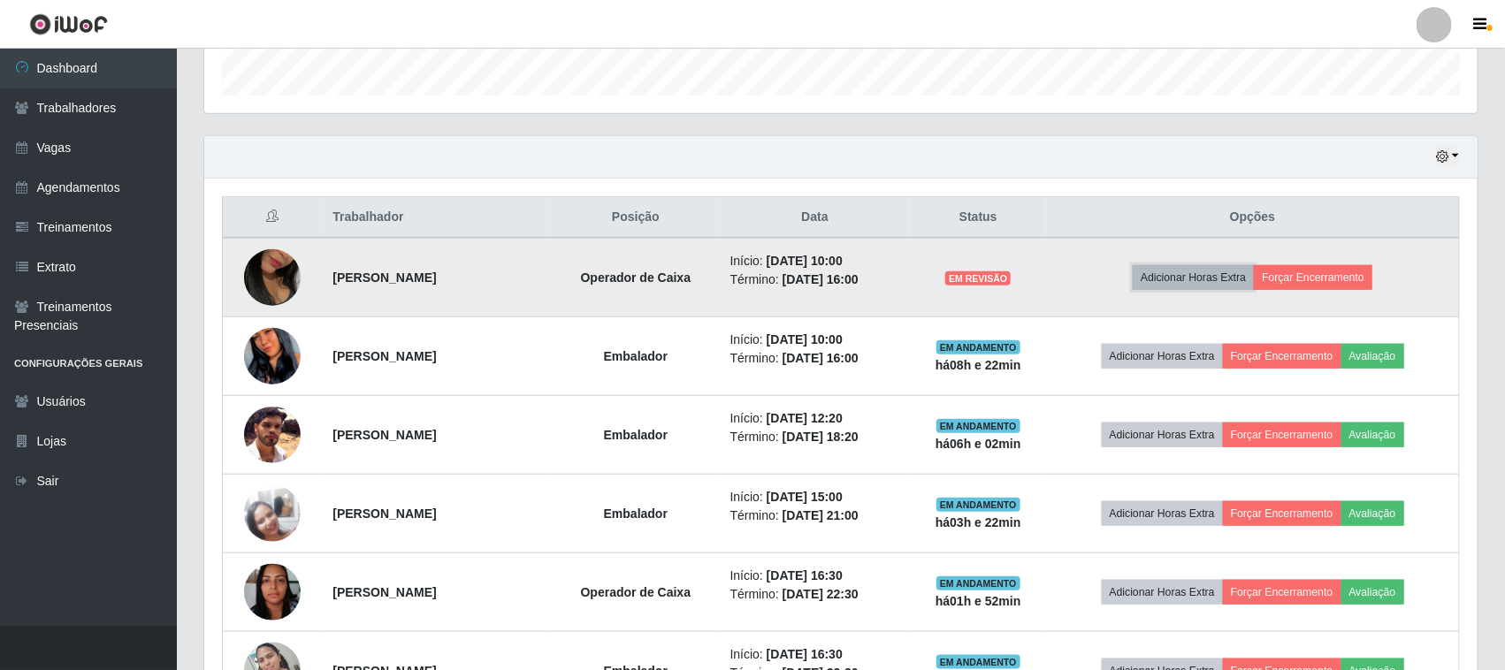
click at [1217, 279] on button "Adicionar Horas Extra" at bounding box center [1193, 277] width 121 height 25
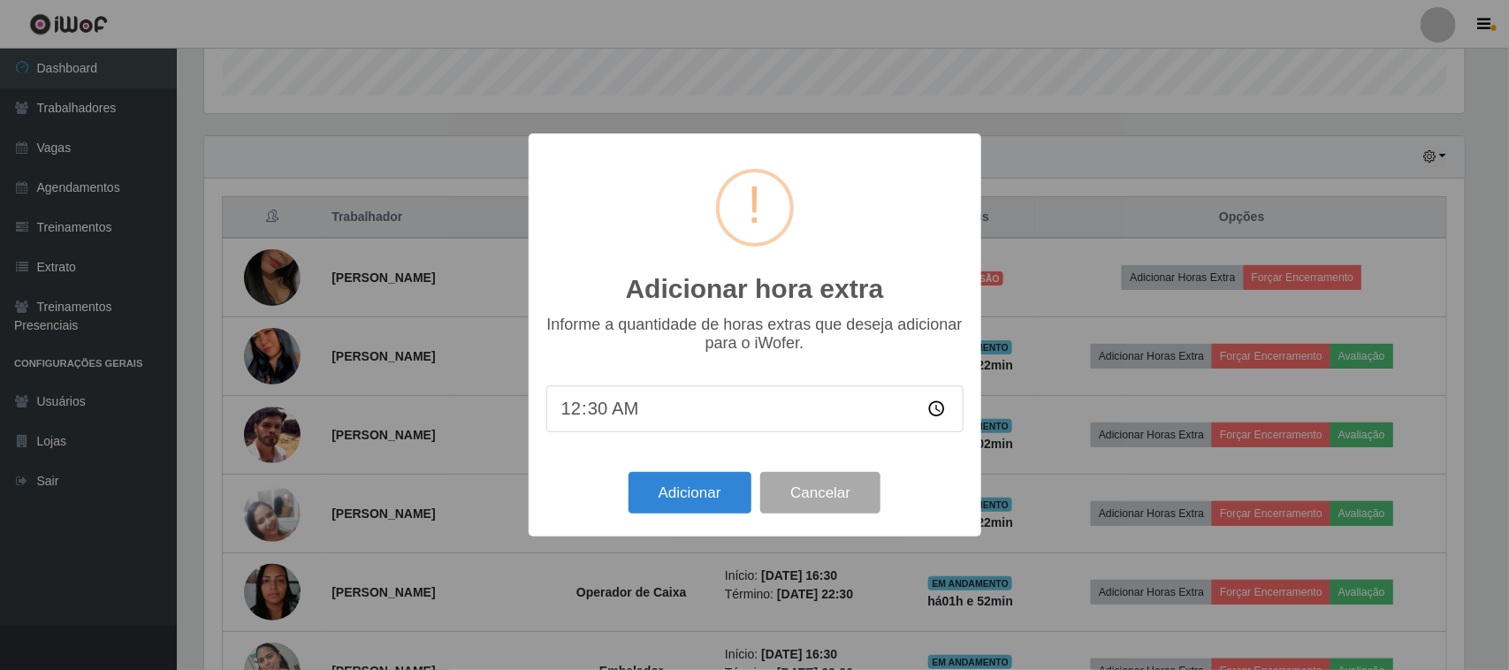
click at [478, 135] on div "Adicionar hora extra × Informe a quantidade de horas extras que deseja adiciona…" at bounding box center [754, 335] width 1509 height 670
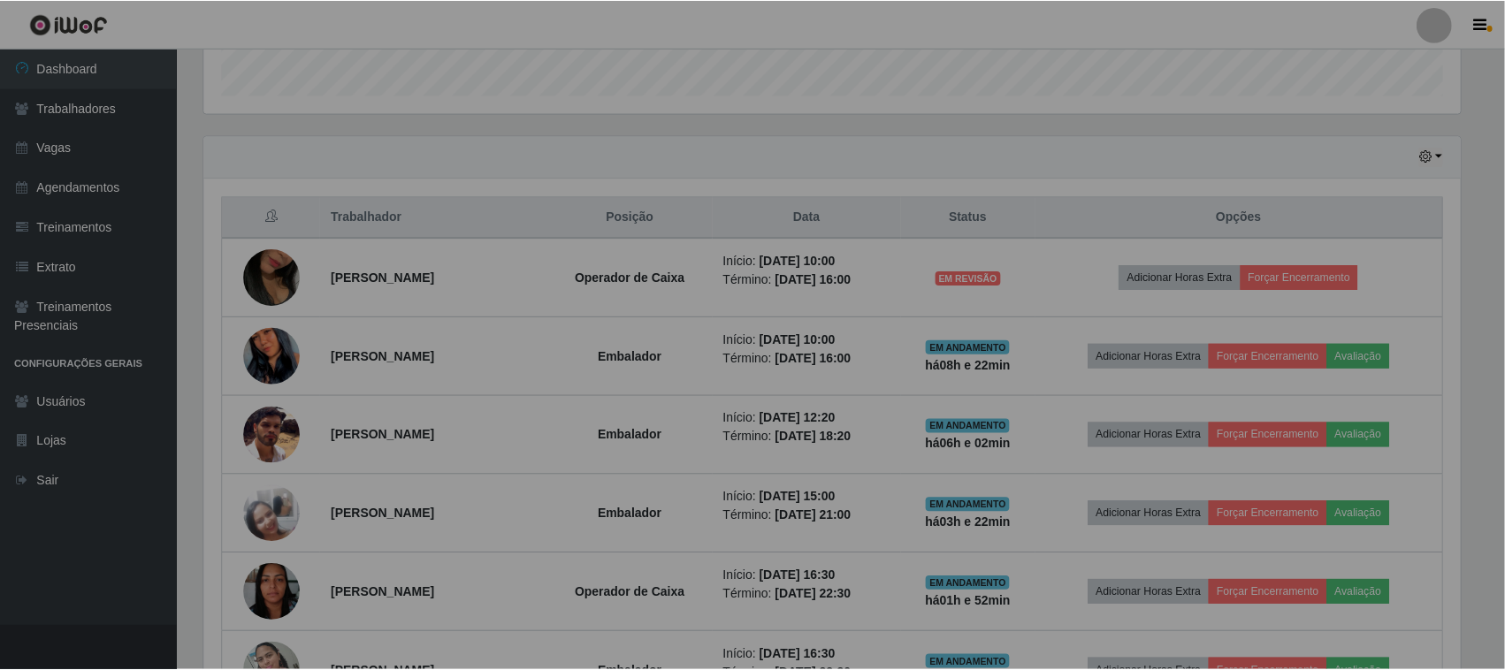
scroll to position [368, 1273]
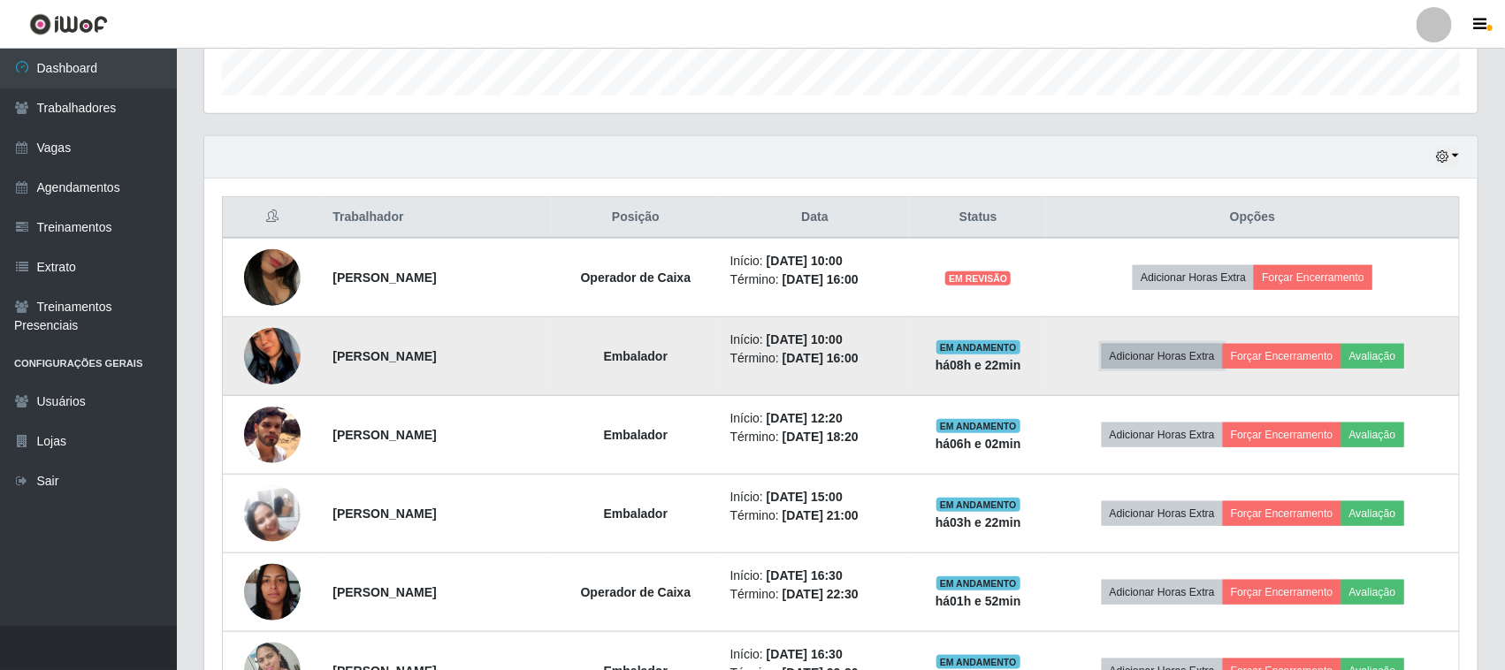
click at [1190, 361] on button "Adicionar Horas Extra" at bounding box center [1162, 356] width 121 height 25
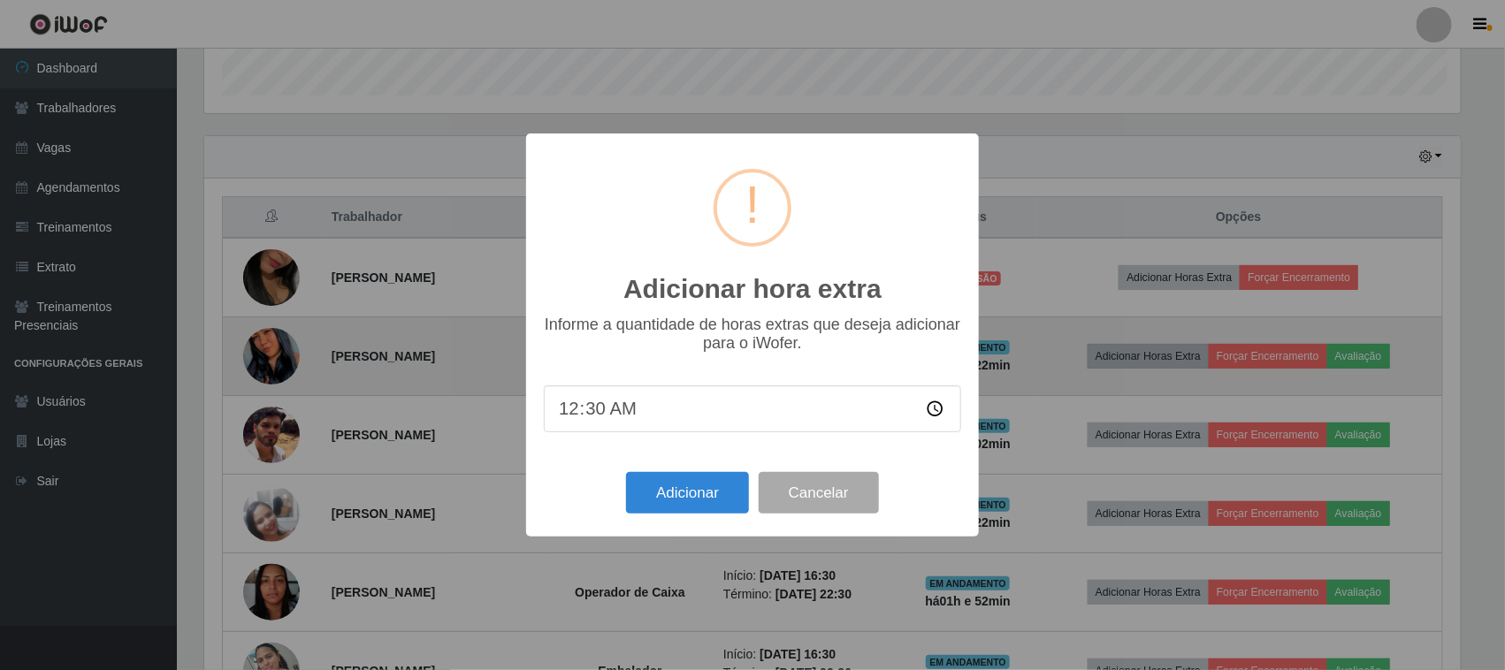
scroll to position [368, 1261]
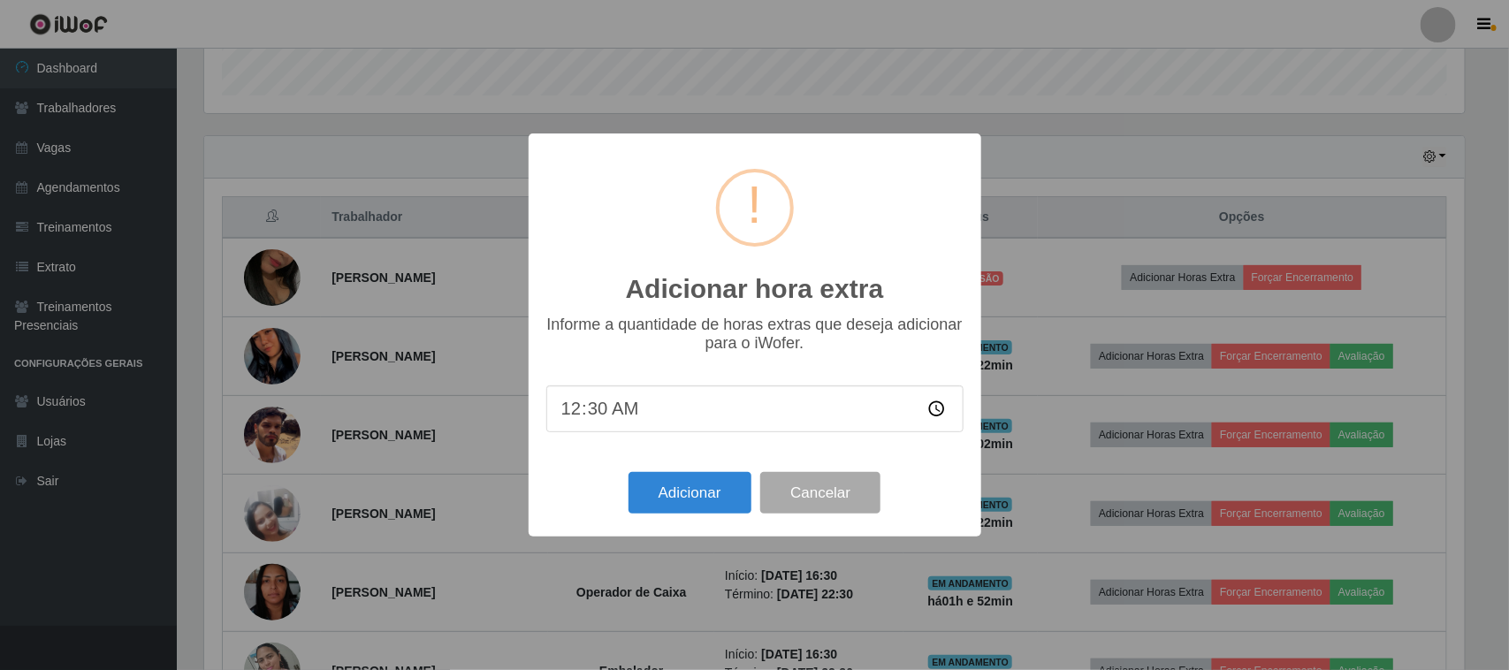
click at [889, 37] on div "Adicionar hora extra × Informe a quantidade de horas extras que deseja adiciona…" at bounding box center [754, 335] width 1509 height 670
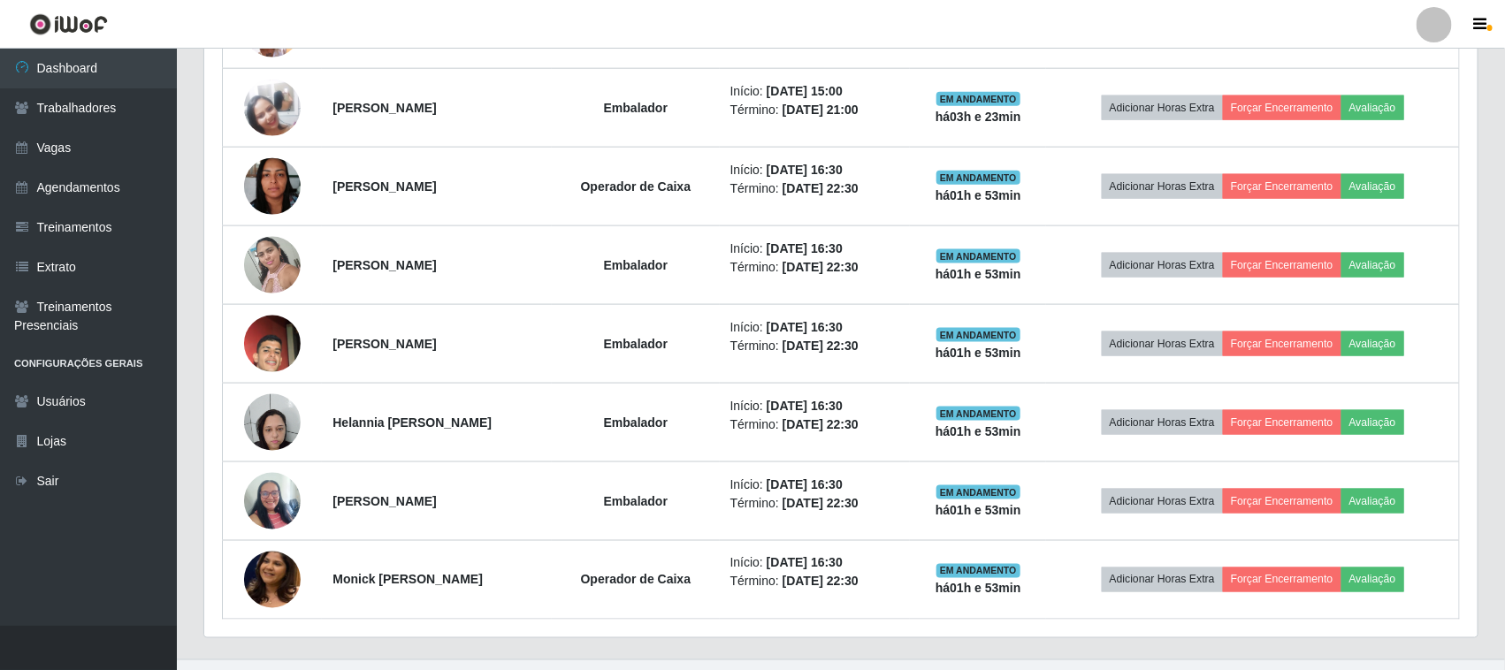
scroll to position [979, 0]
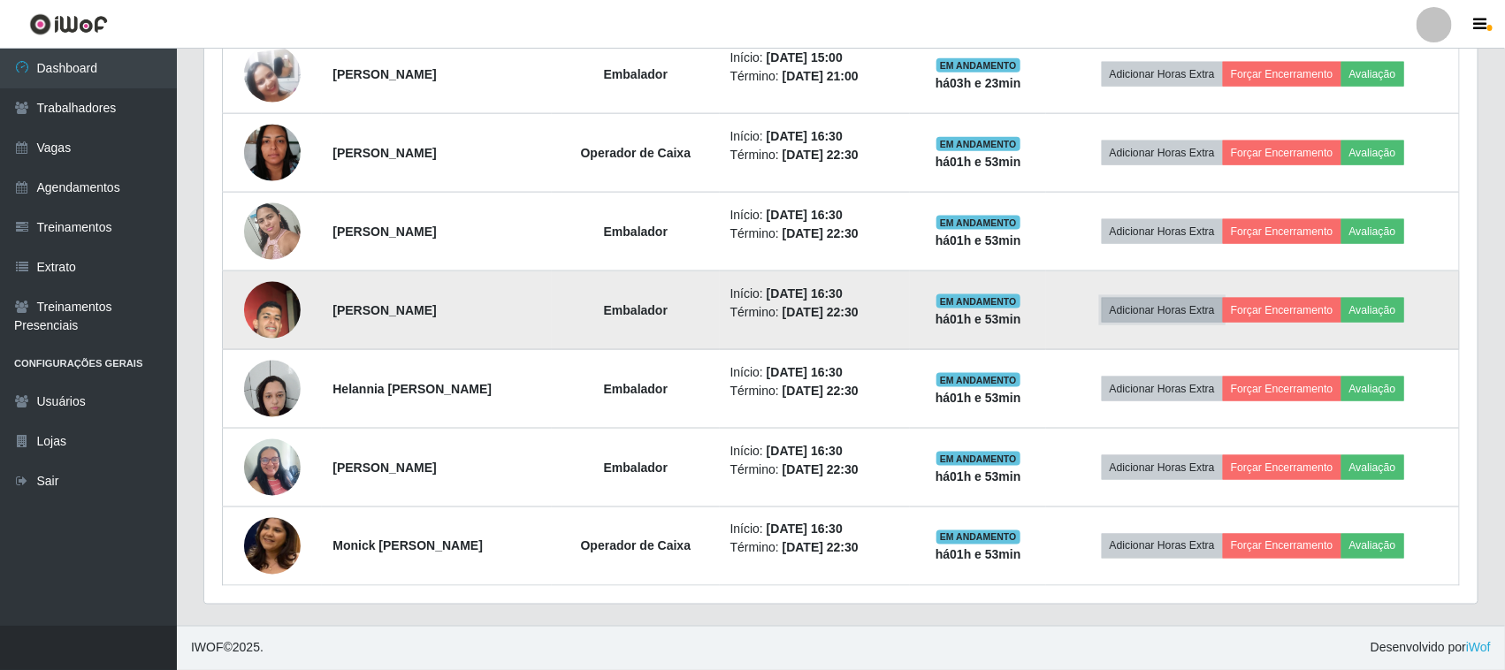
click at [1180, 309] on button "Adicionar Horas Extra" at bounding box center [1162, 310] width 121 height 25
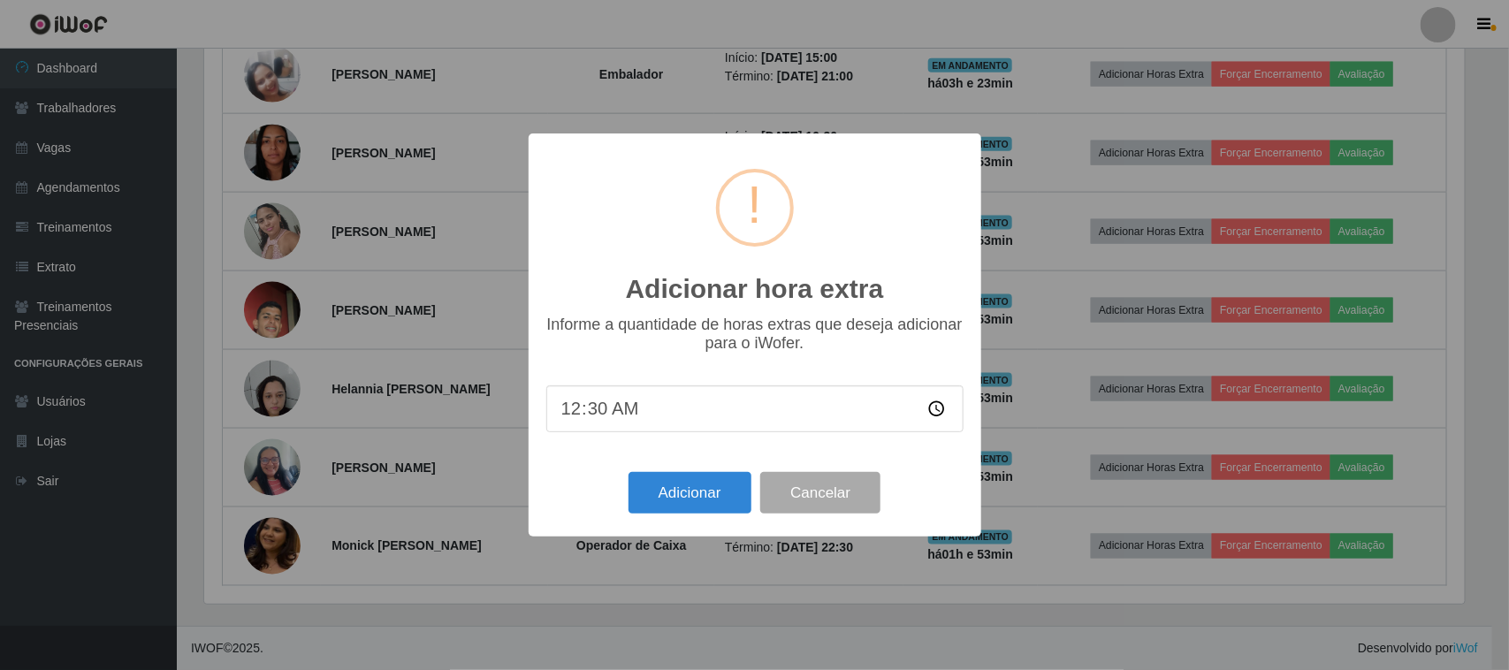
click at [637, 616] on div "Adicionar hora extra × Informe a quantidade de horas extras que deseja adiciona…" at bounding box center [754, 335] width 1509 height 670
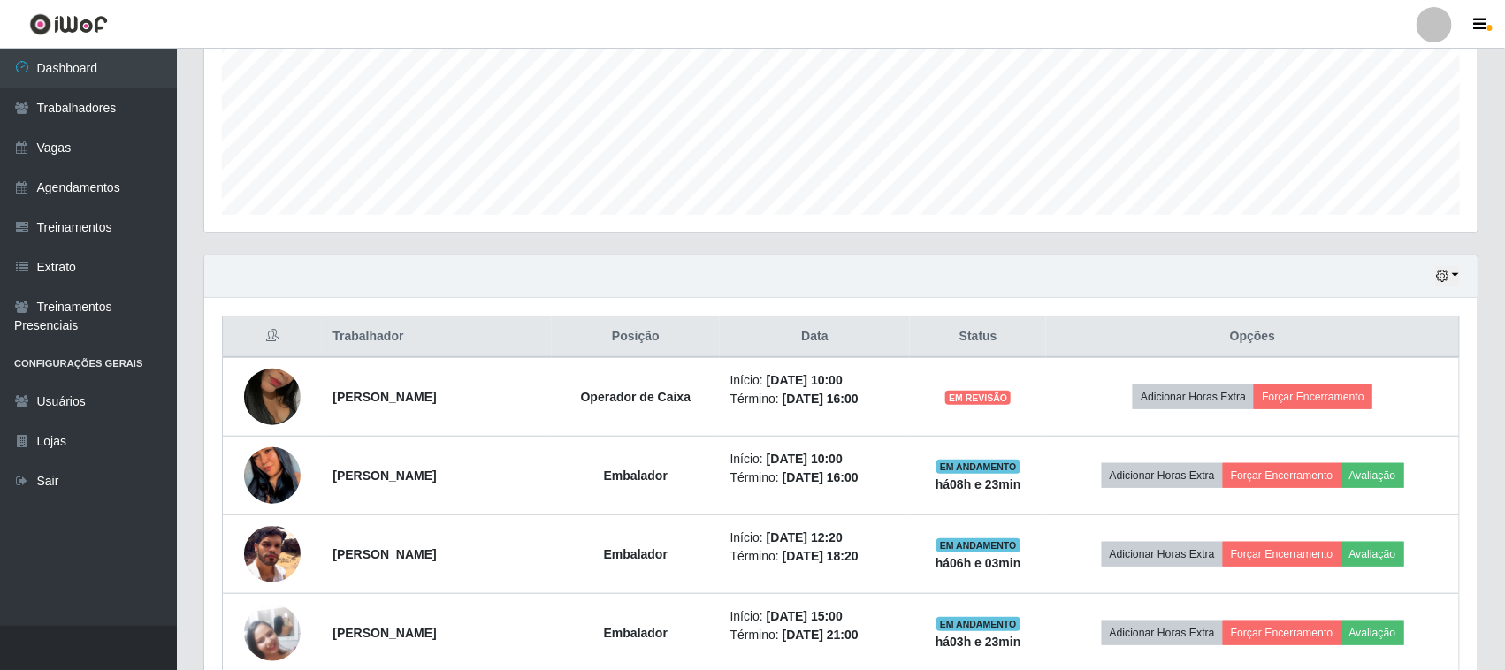
scroll to position [426, 0]
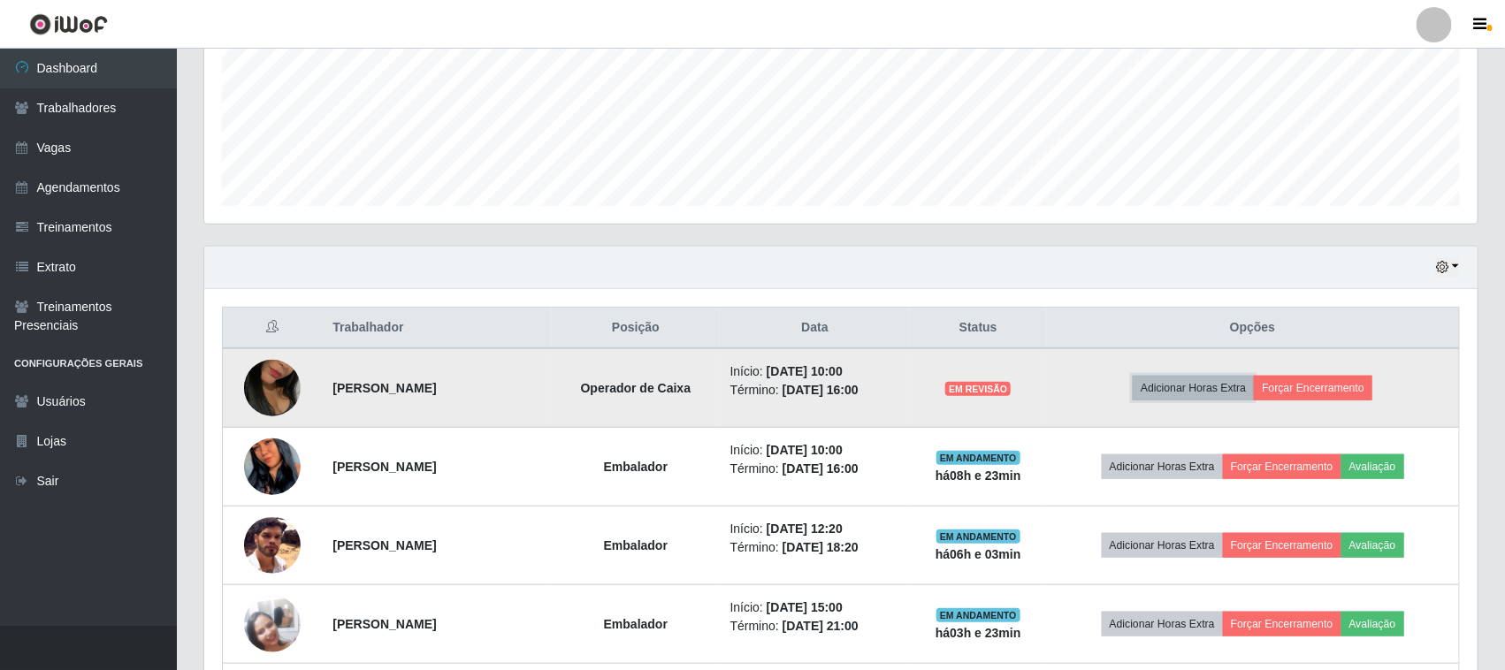
click at [1173, 387] on button "Adicionar Horas Extra" at bounding box center [1193, 388] width 121 height 25
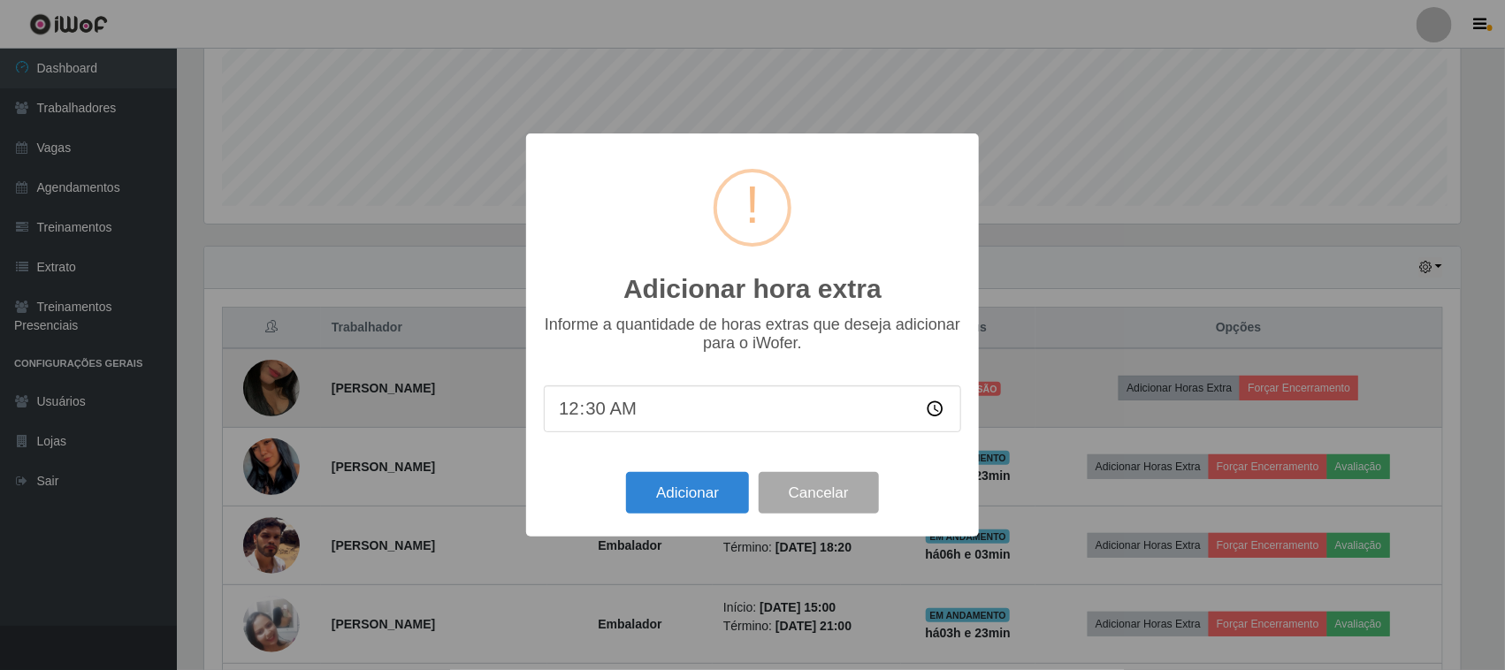
scroll to position [368, 1261]
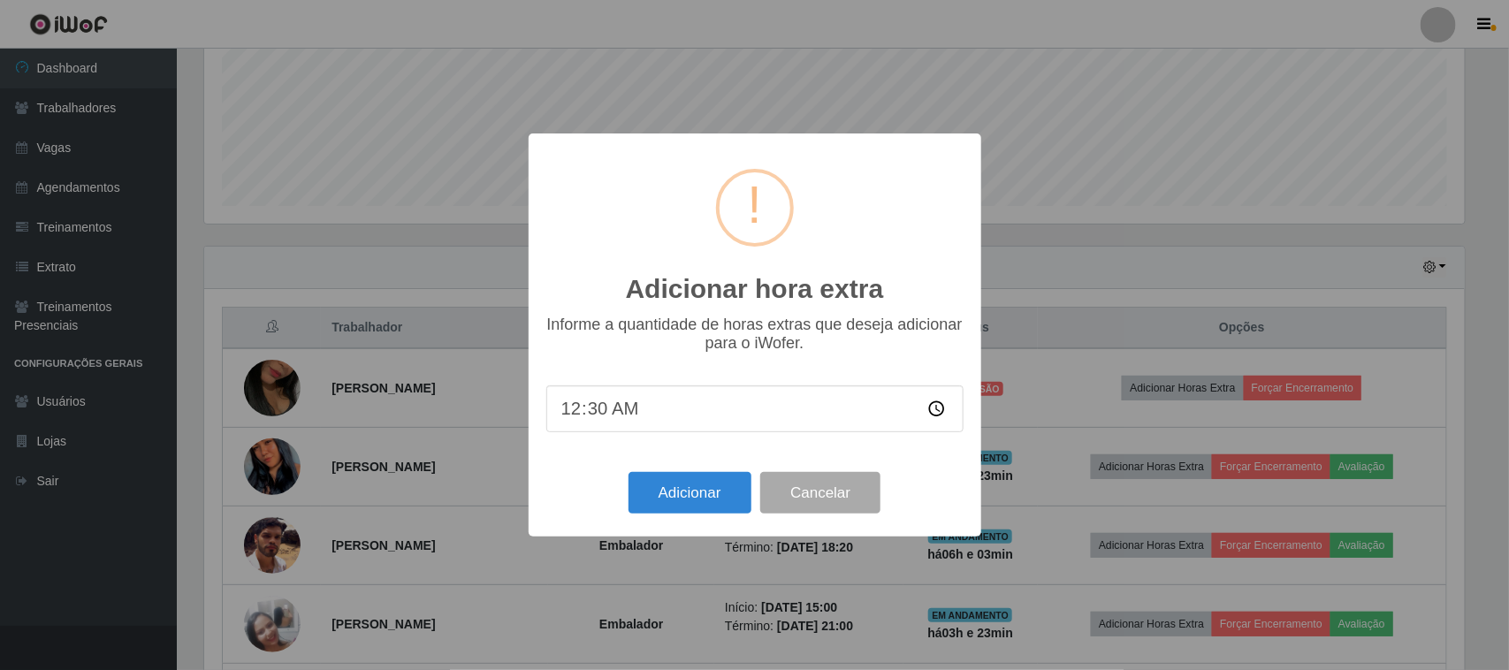
click at [1128, 270] on div "Adicionar hora extra × Informe a quantidade de horas extras que deseja adiciona…" at bounding box center [754, 335] width 1509 height 670
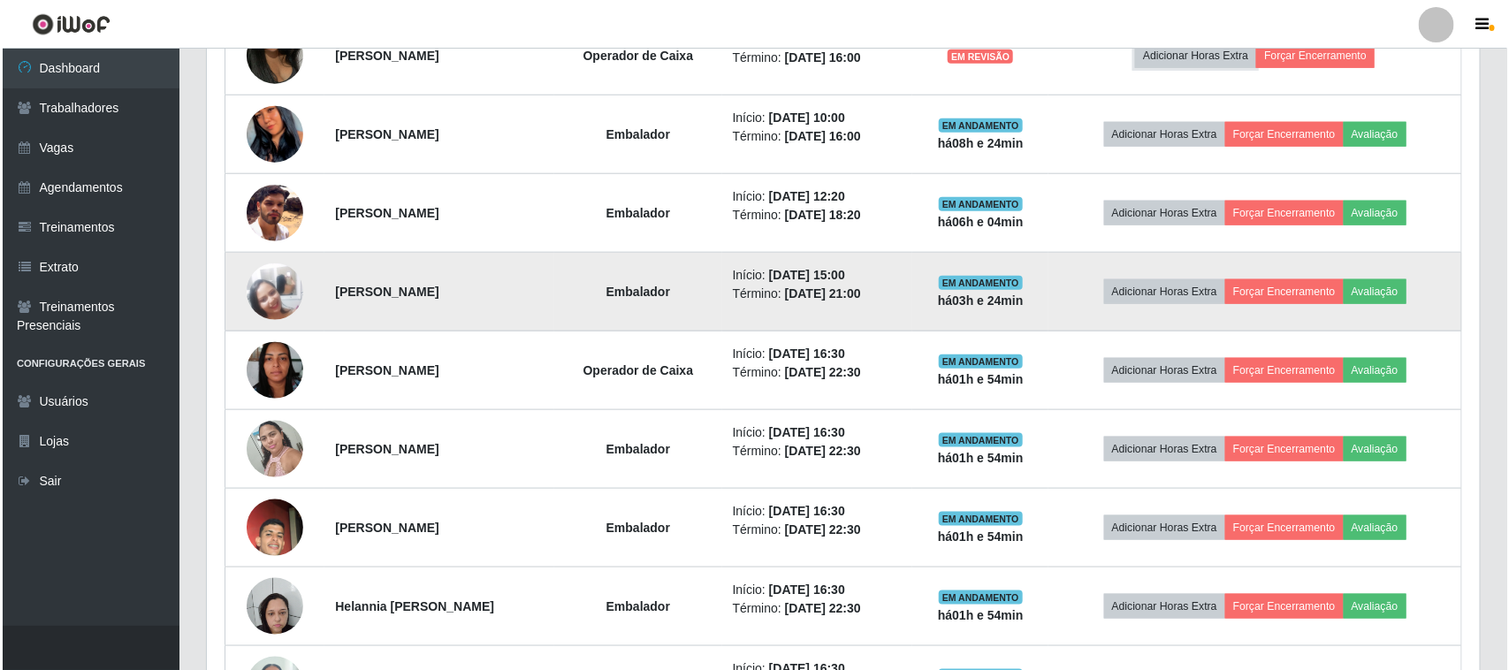
scroll to position [868, 0]
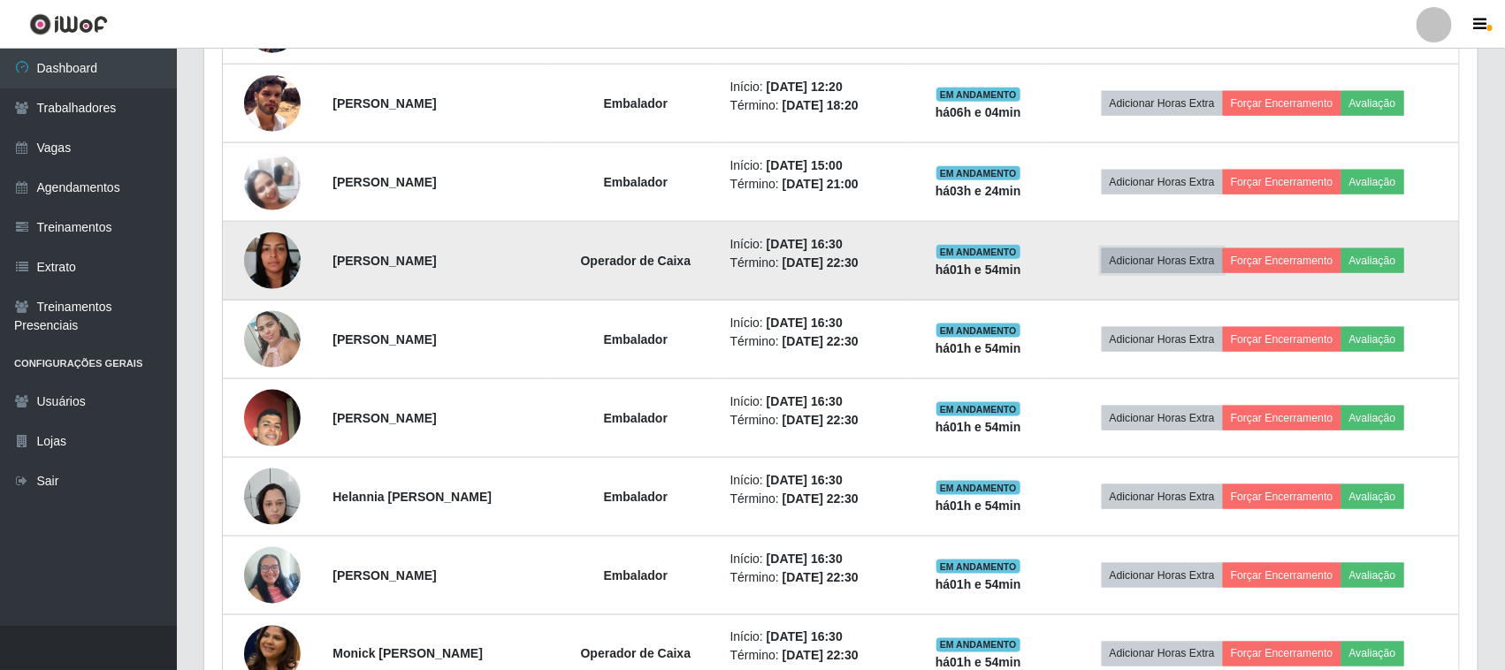
click at [1183, 261] on button "Adicionar Horas Extra" at bounding box center [1162, 260] width 121 height 25
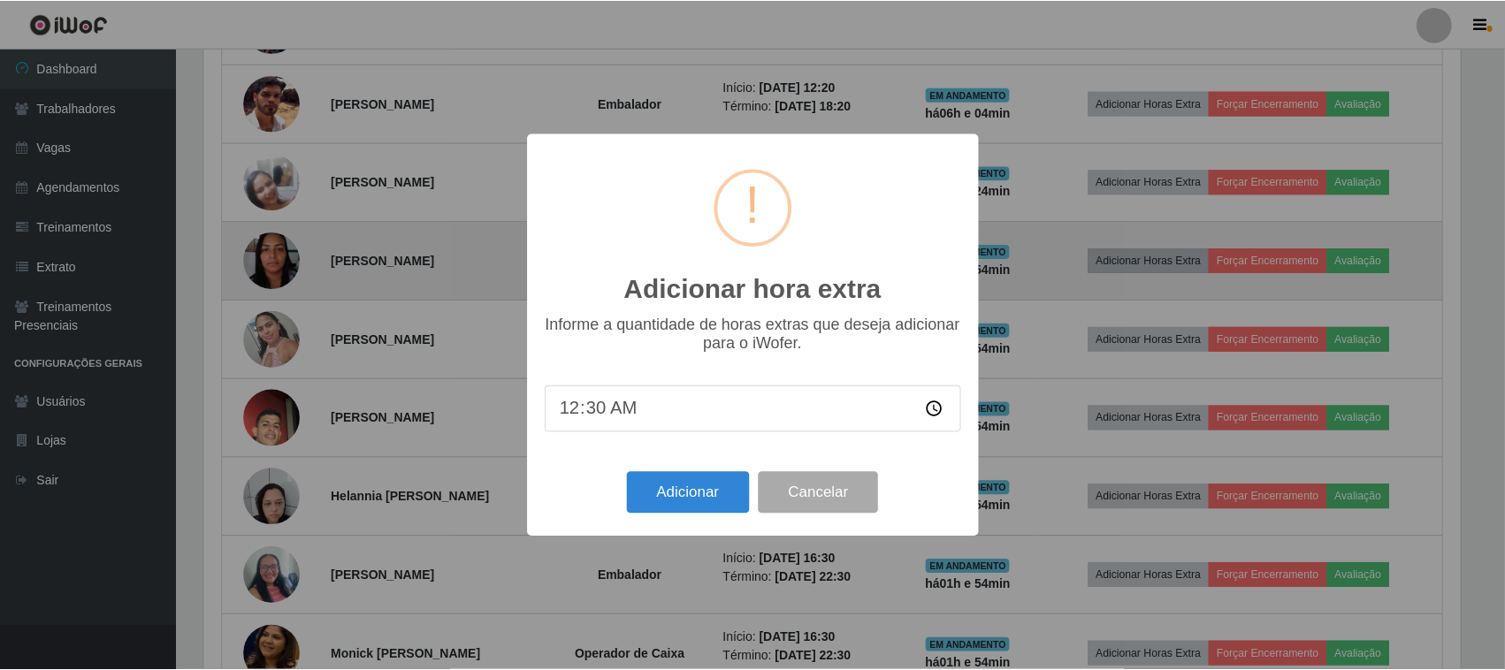
scroll to position [368, 1261]
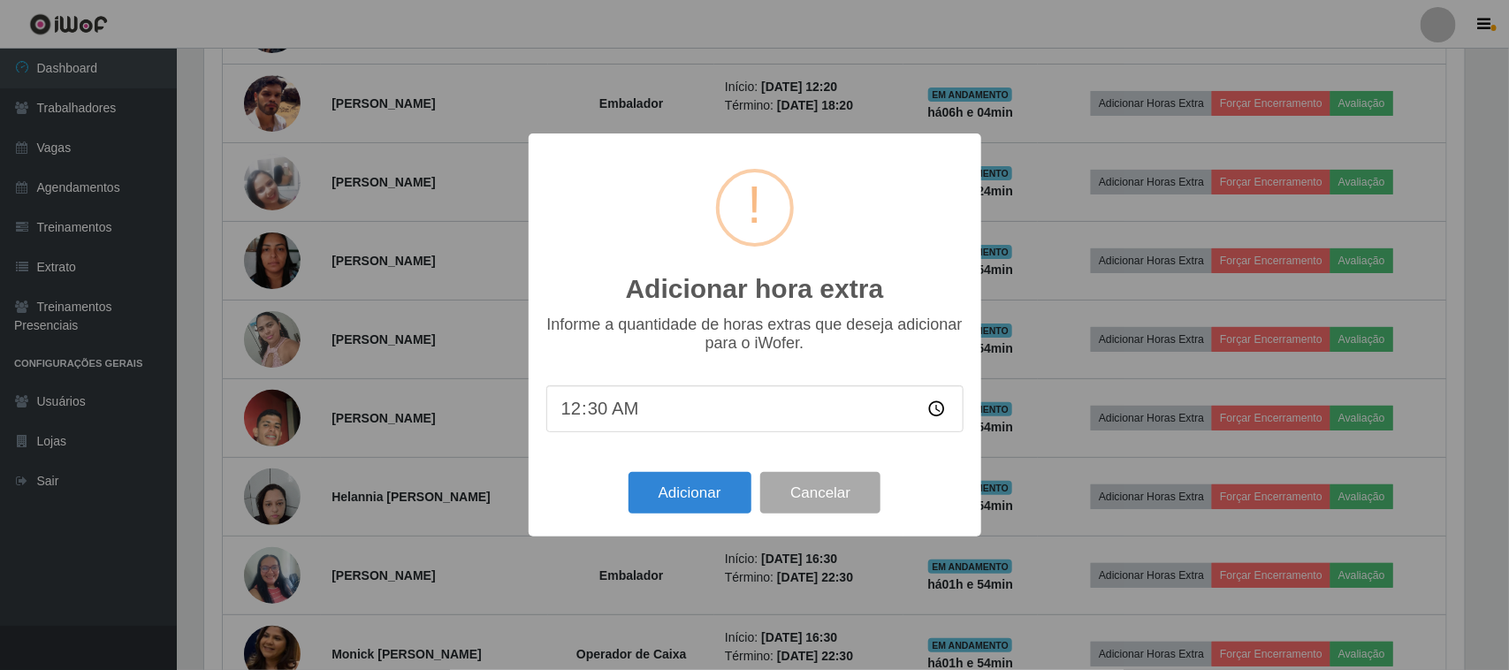
click at [700, 11] on div "Adicionar hora extra × Informe a quantidade de horas extras que deseja adiciona…" at bounding box center [754, 335] width 1509 height 670
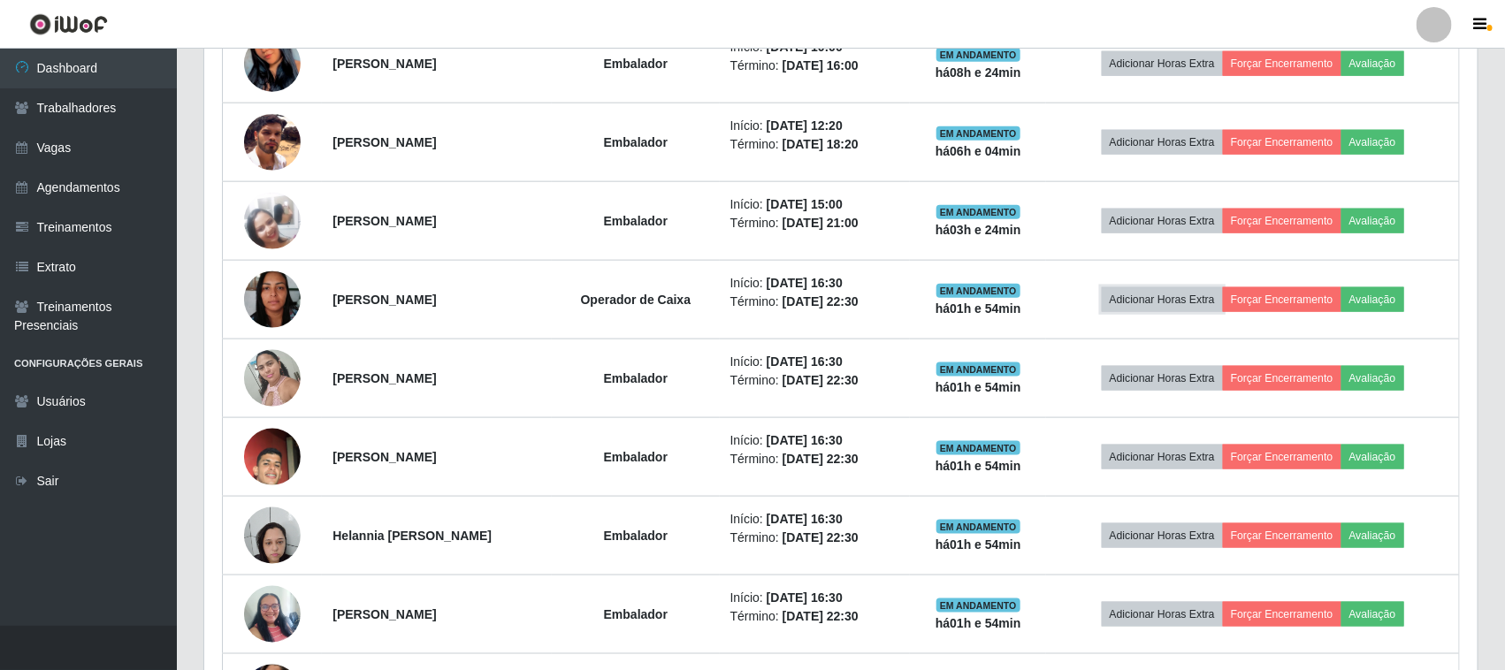
scroll to position [868, 0]
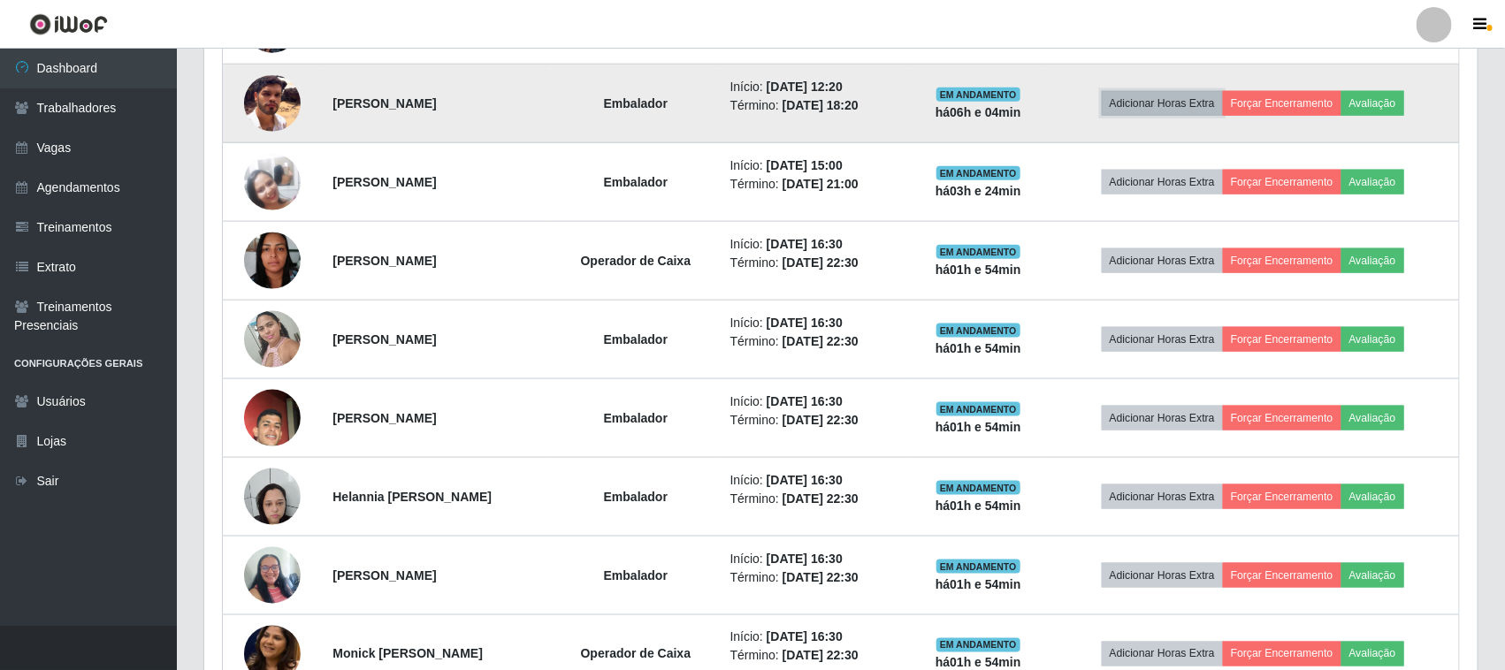
click at [1209, 104] on button "Adicionar Horas Extra" at bounding box center [1162, 103] width 121 height 25
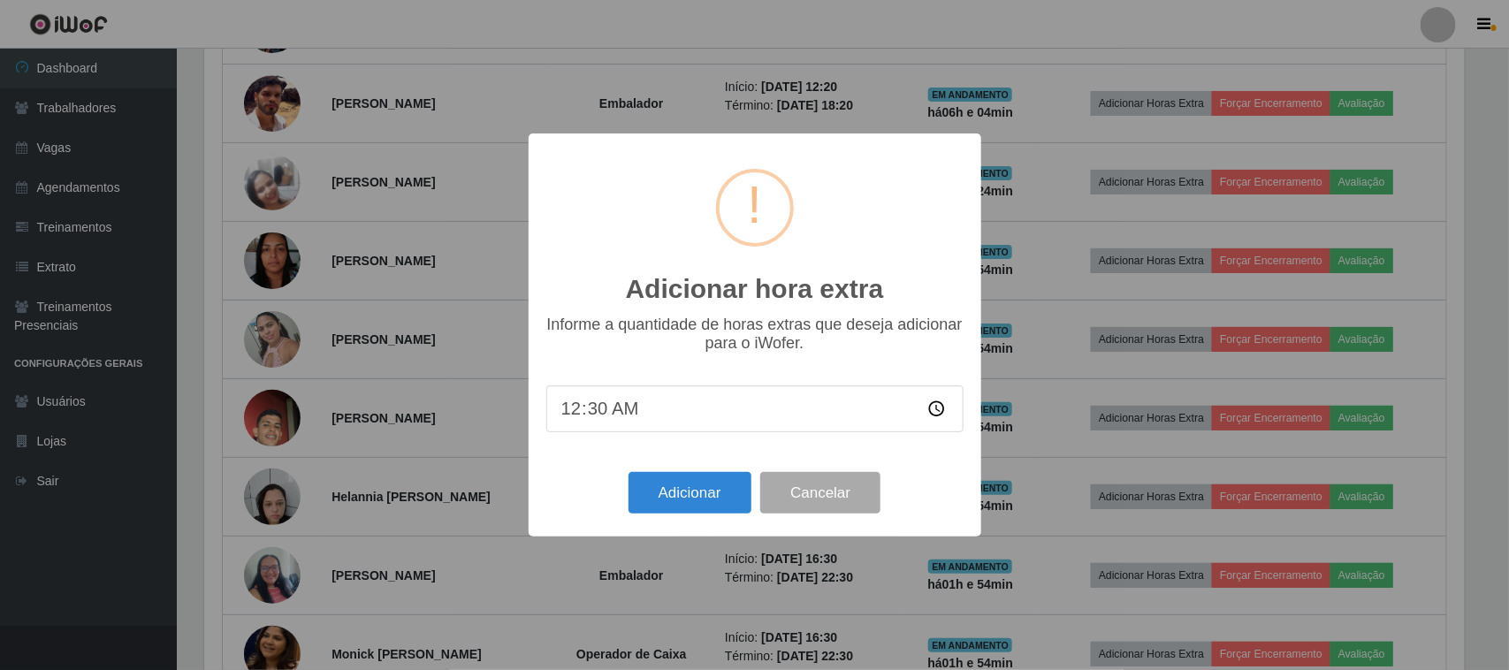
click at [690, 33] on div "Adicionar hora extra × Informe a quantidade de horas extras que deseja adiciona…" at bounding box center [754, 335] width 1509 height 670
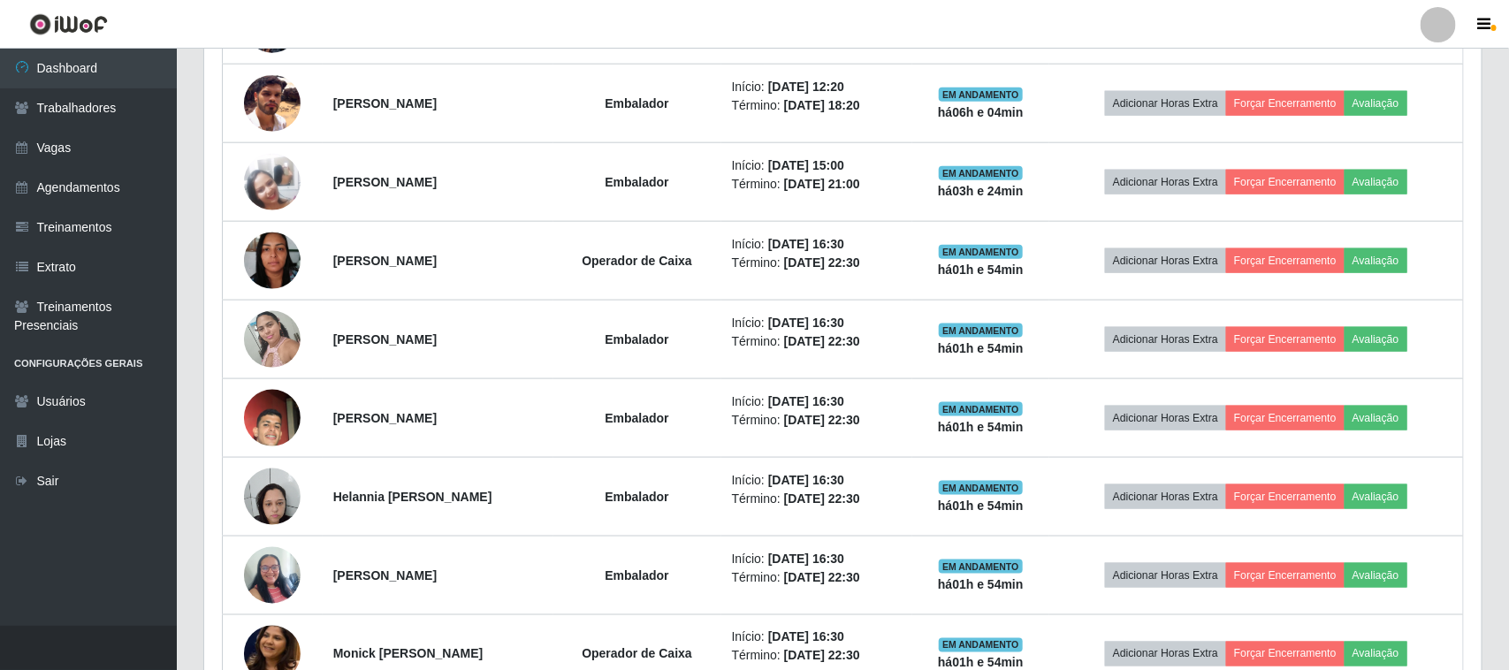
scroll to position [368, 1273]
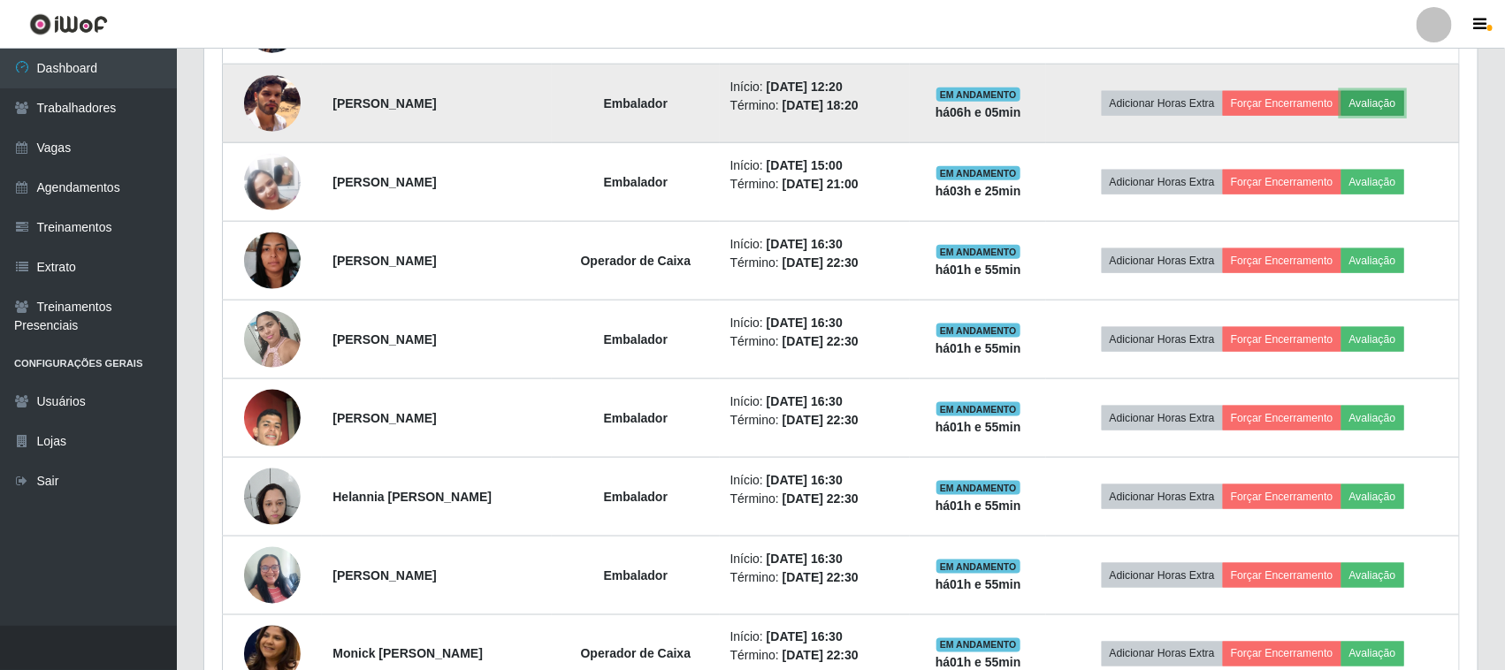
click at [1404, 104] on button "Avaliação" at bounding box center [1372, 103] width 63 height 25
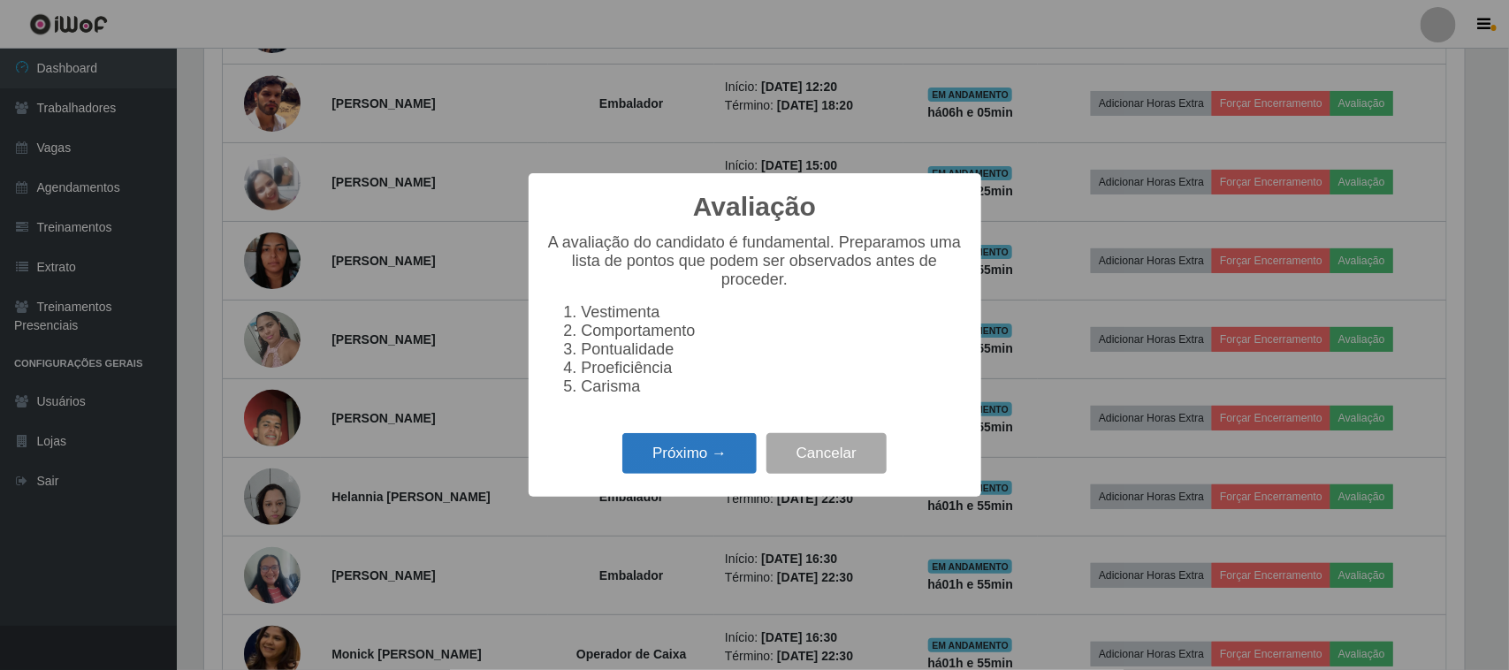
click at [665, 475] on button "Próximo →" at bounding box center [689, 454] width 134 height 42
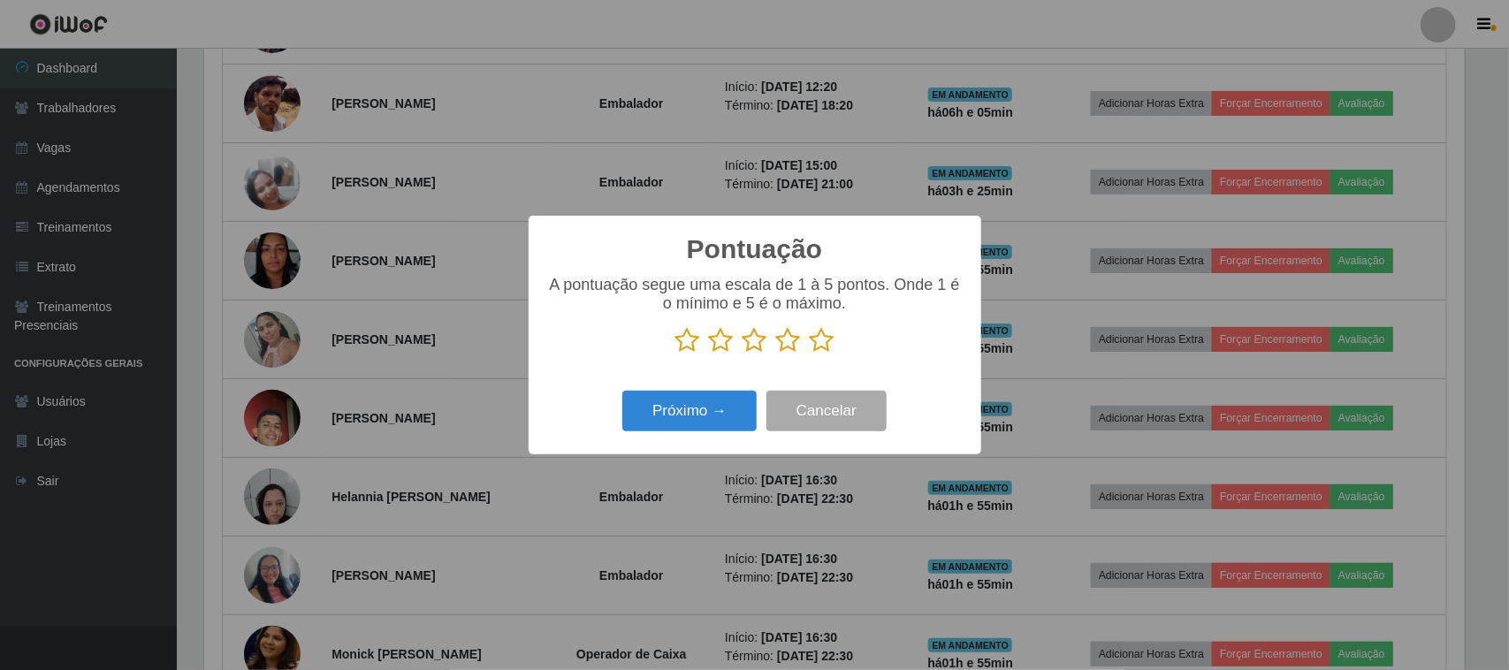
click at [825, 334] on icon at bounding box center [822, 340] width 25 height 27
click at [810, 354] on input "radio" at bounding box center [810, 354] width 0 height 0
click at [681, 409] on button "Próximo →" at bounding box center [689, 412] width 134 height 42
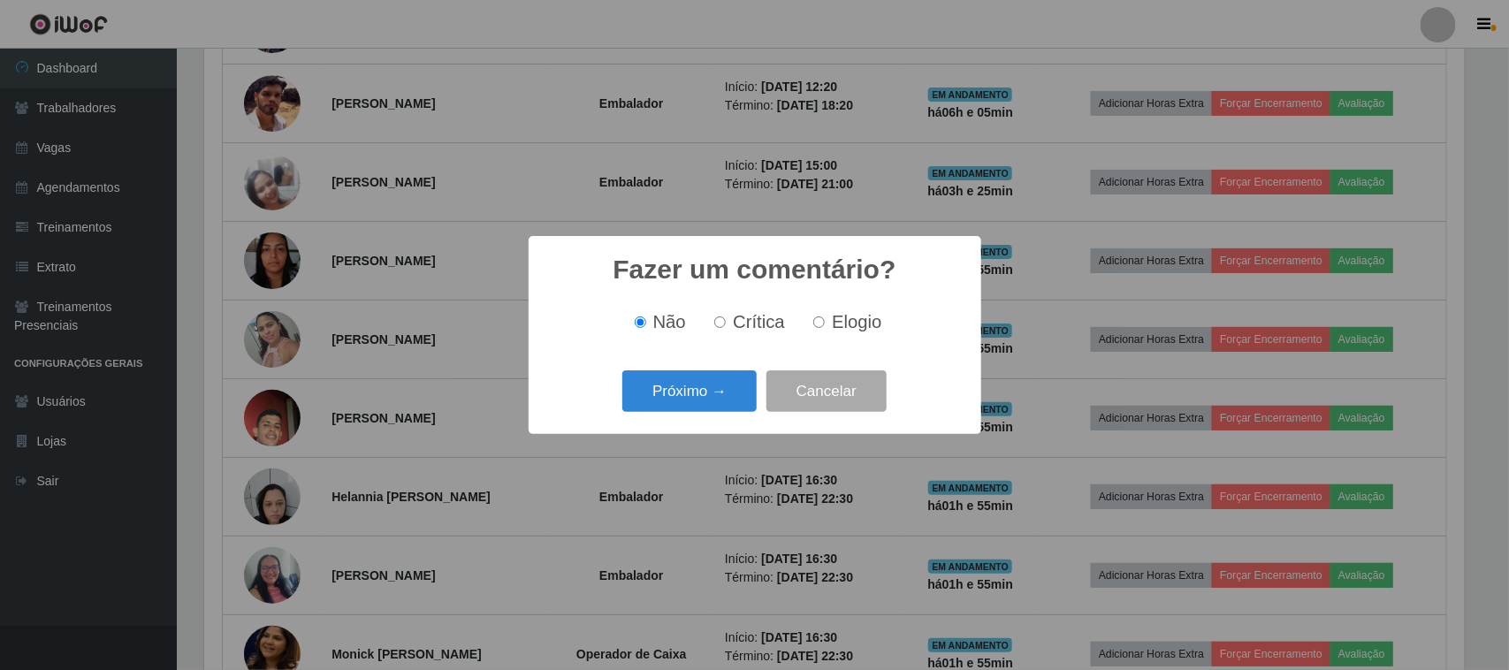
click at [828, 318] on label "Elogio" at bounding box center [843, 322] width 75 height 20
click at [825, 318] on input "Elogio" at bounding box center [818, 322] width 11 height 11
radio input "true"
click at [708, 387] on button "Próximo →" at bounding box center [689, 391] width 134 height 42
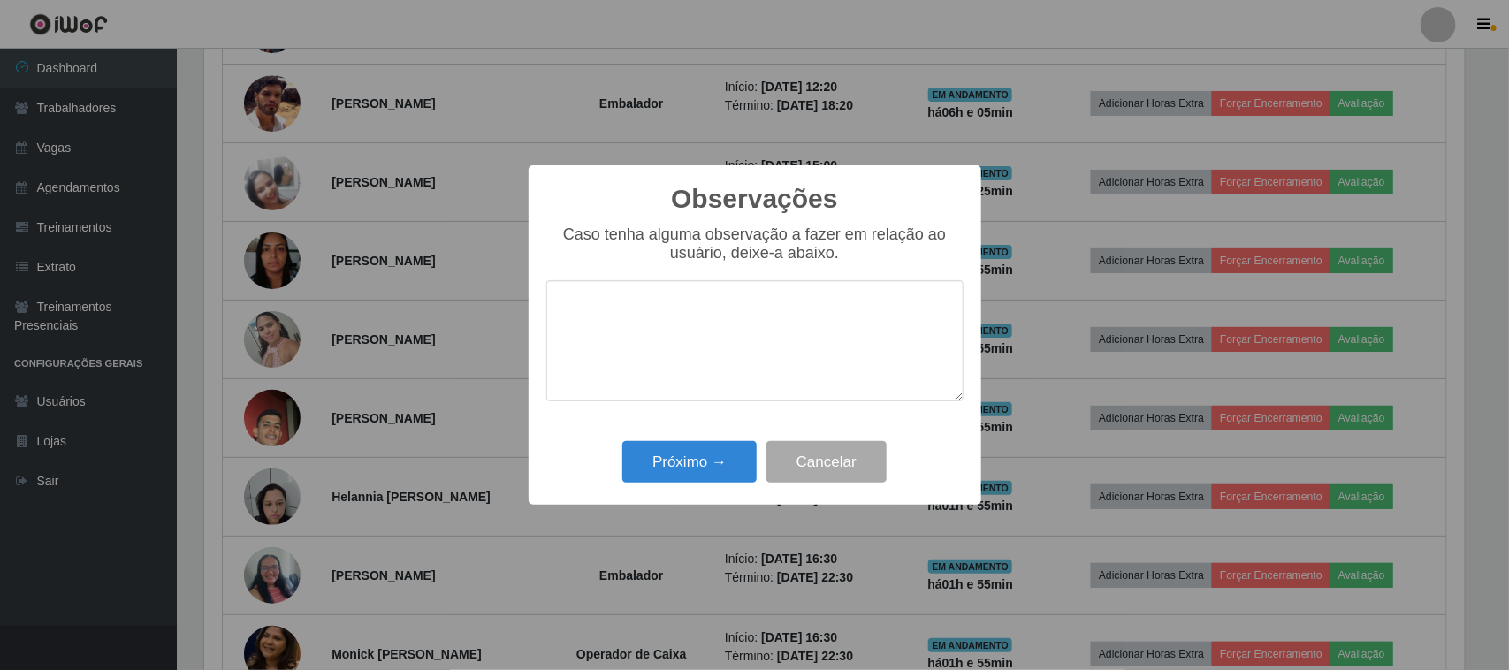
click at [670, 352] on textarea at bounding box center [754, 340] width 417 height 121
type textarea "Desenvolveu um bom trabalho"
click at [695, 458] on button "Próximo →" at bounding box center [689, 462] width 134 height 42
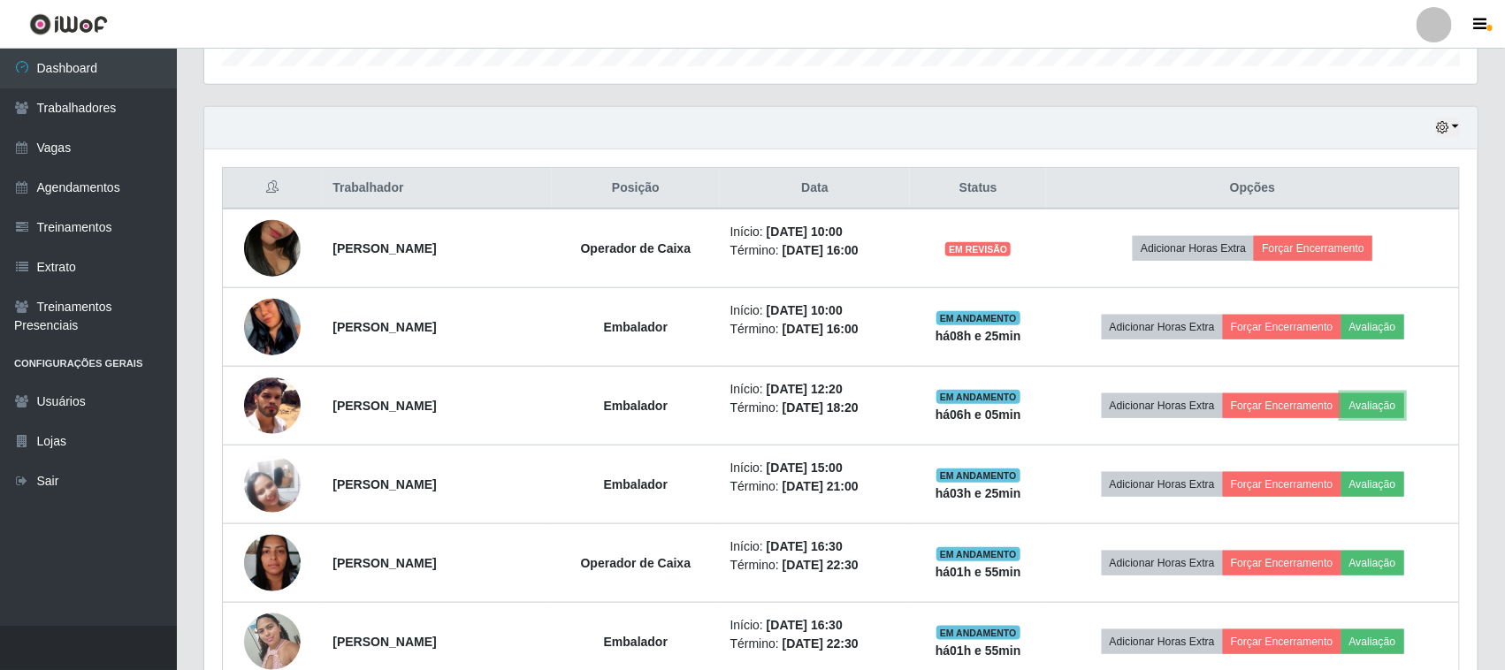
scroll to position [537, 0]
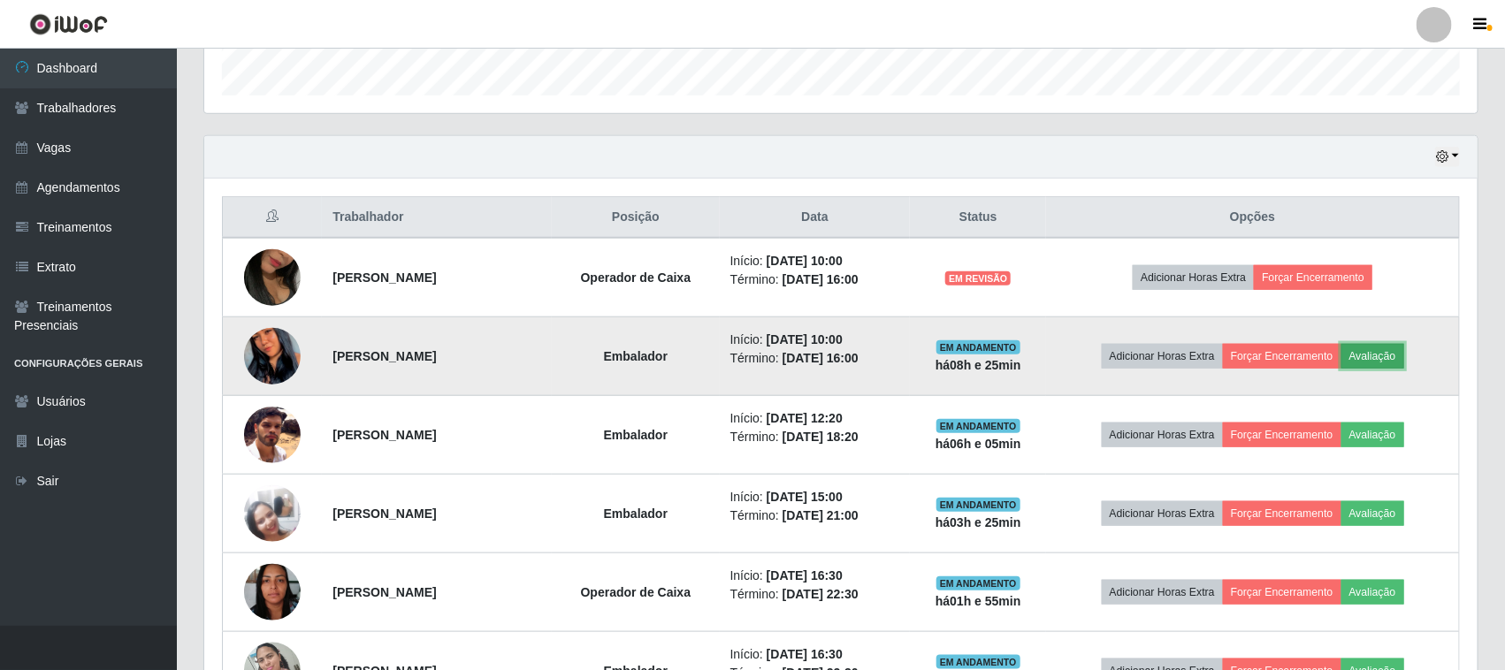
click at [1388, 360] on button "Avaliação" at bounding box center [1372, 356] width 63 height 25
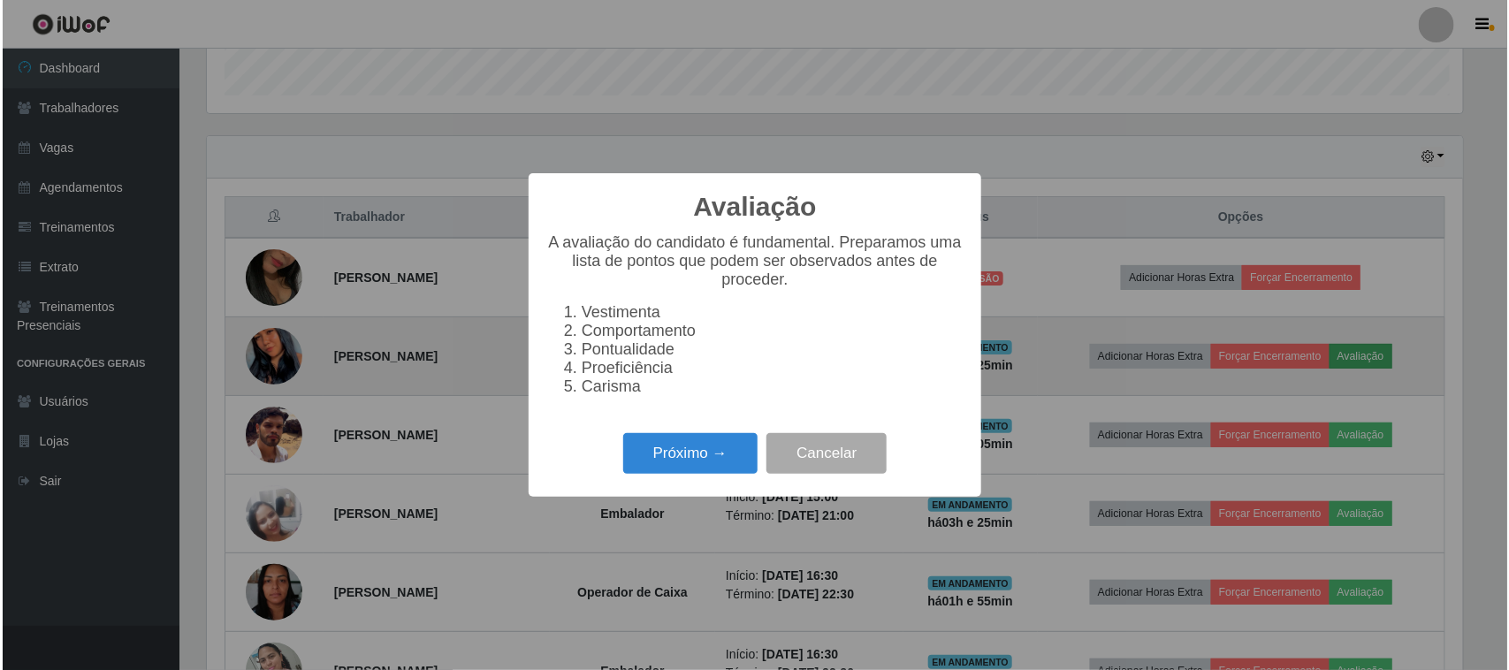
scroll to position [368, 1261]
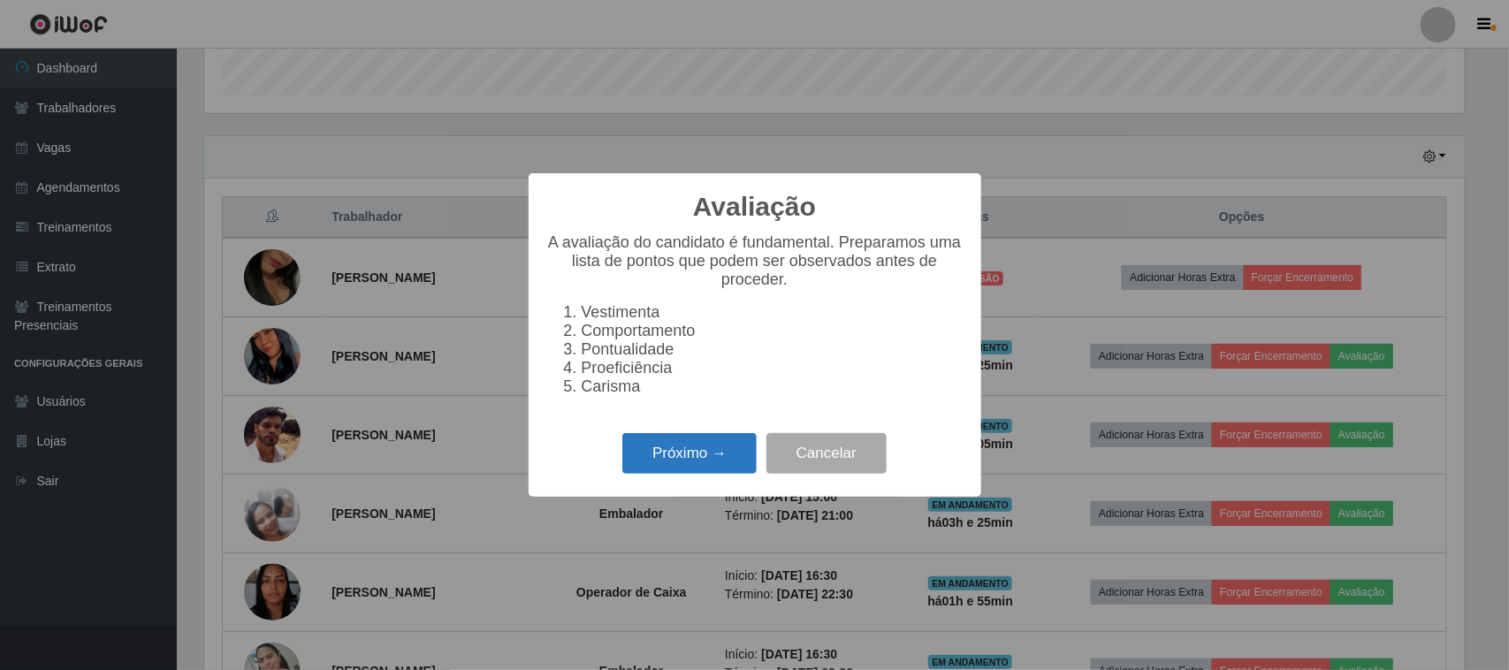
click at [705, 461] on button "Próximo →" at bounding box center [689, 454] width 134 height 42
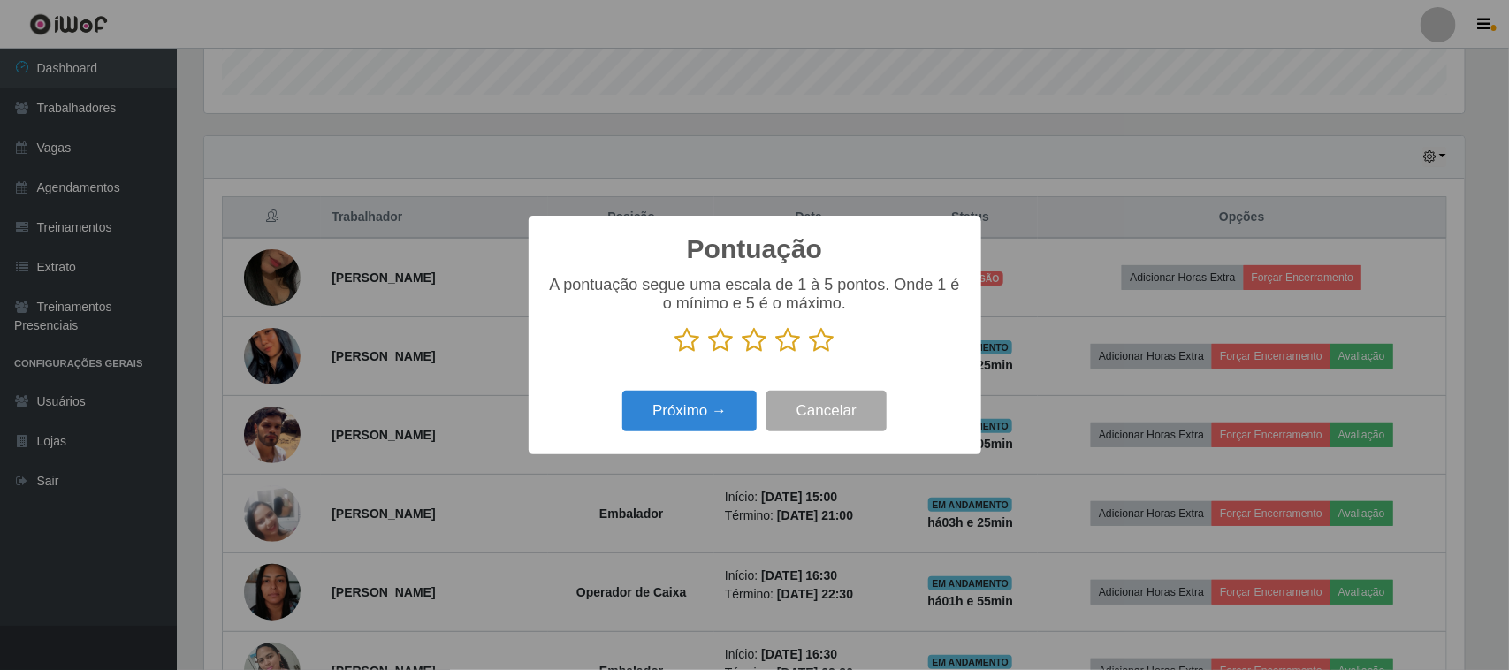
click at [827, 341] on icon at bounding box center [822, 340] width 25 height 27
click at [810, 354] on input "radio" at bounding box center [810, 354] width 0 height 0
click at [717, 405] on button "Próximo →" at bounding box center [689, 412] width 134 height 42
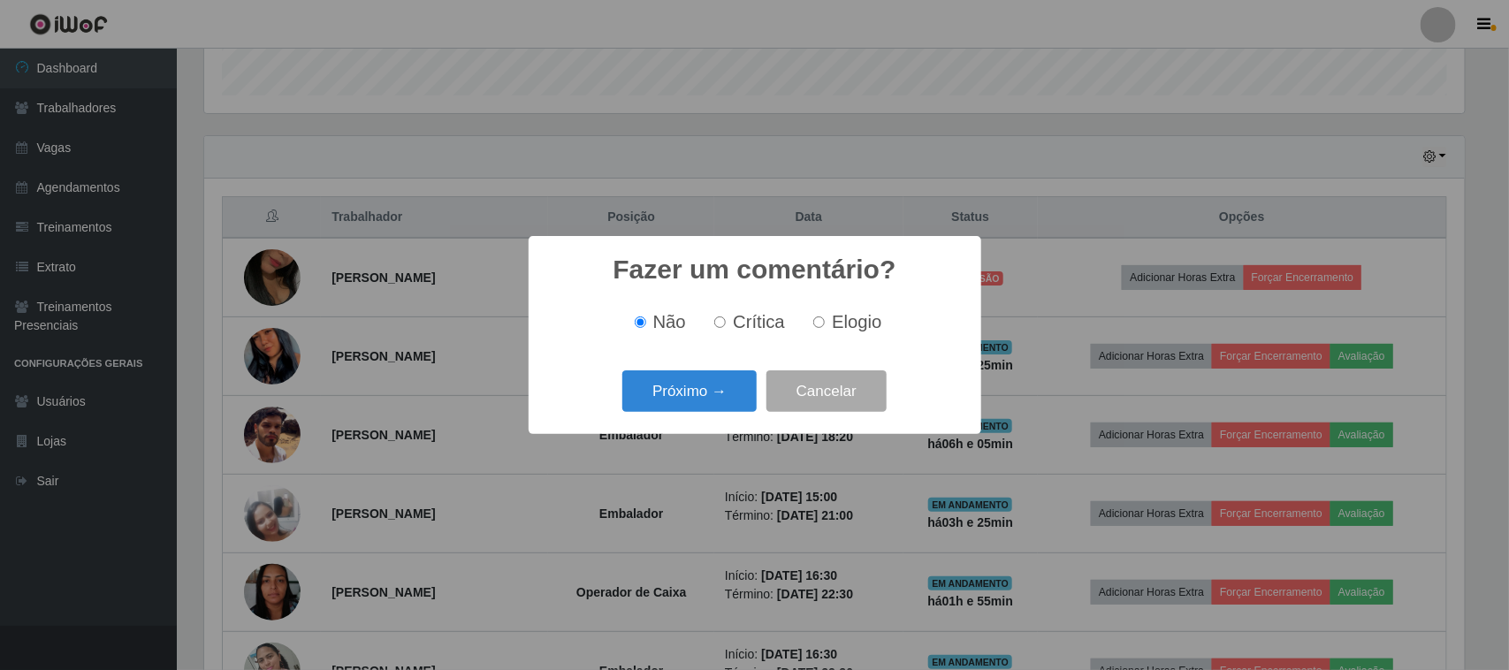
click at [842, 318] on span "Elogio" at bounding box center [857, 321] width 50 height 19
click at [825, 318] on input "Elogio" at bounding box center [818, 322] width 11 height 11
radio input "true"
click at [712, 389] on button "Próximo →" at bounding box center [689, 391] width 134 height 42
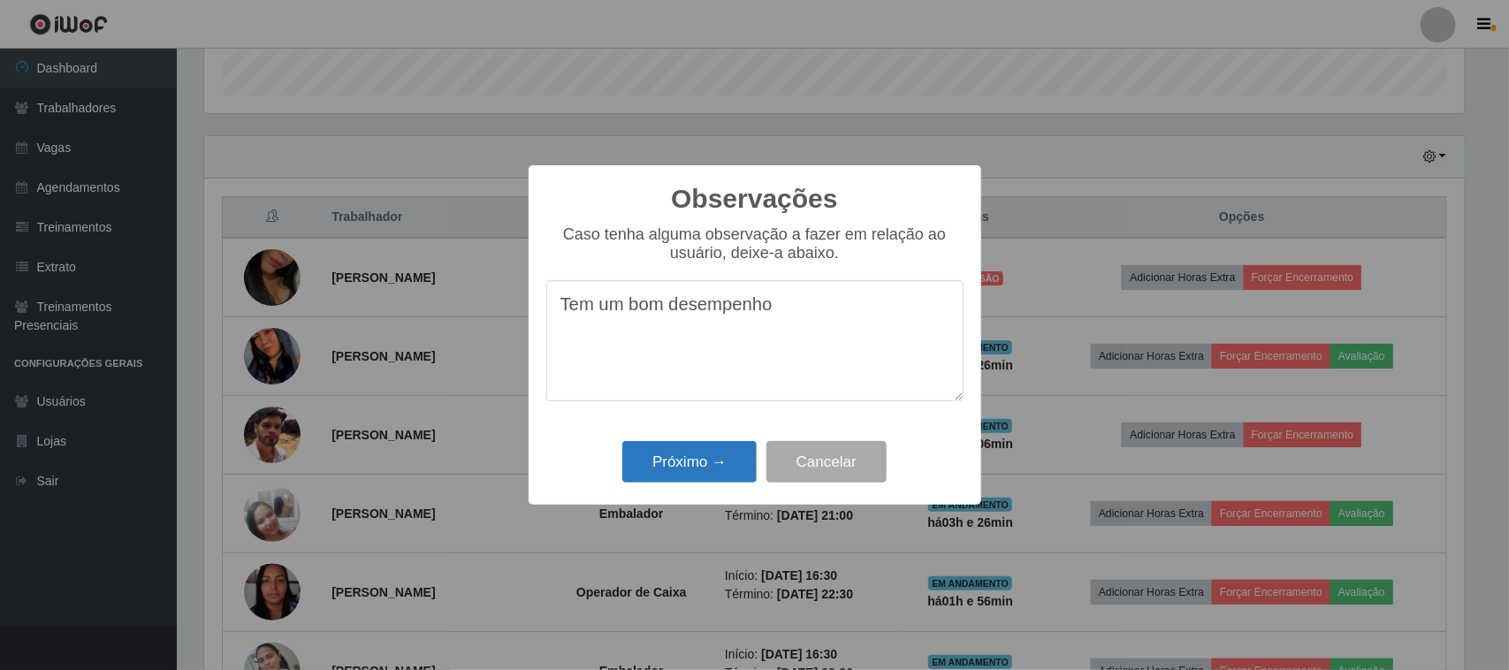
type textarea "Tem um bom desempenho"
click at [672, 455] on button "Próximo →" at bounding box center [689, 462] width 134 height 42
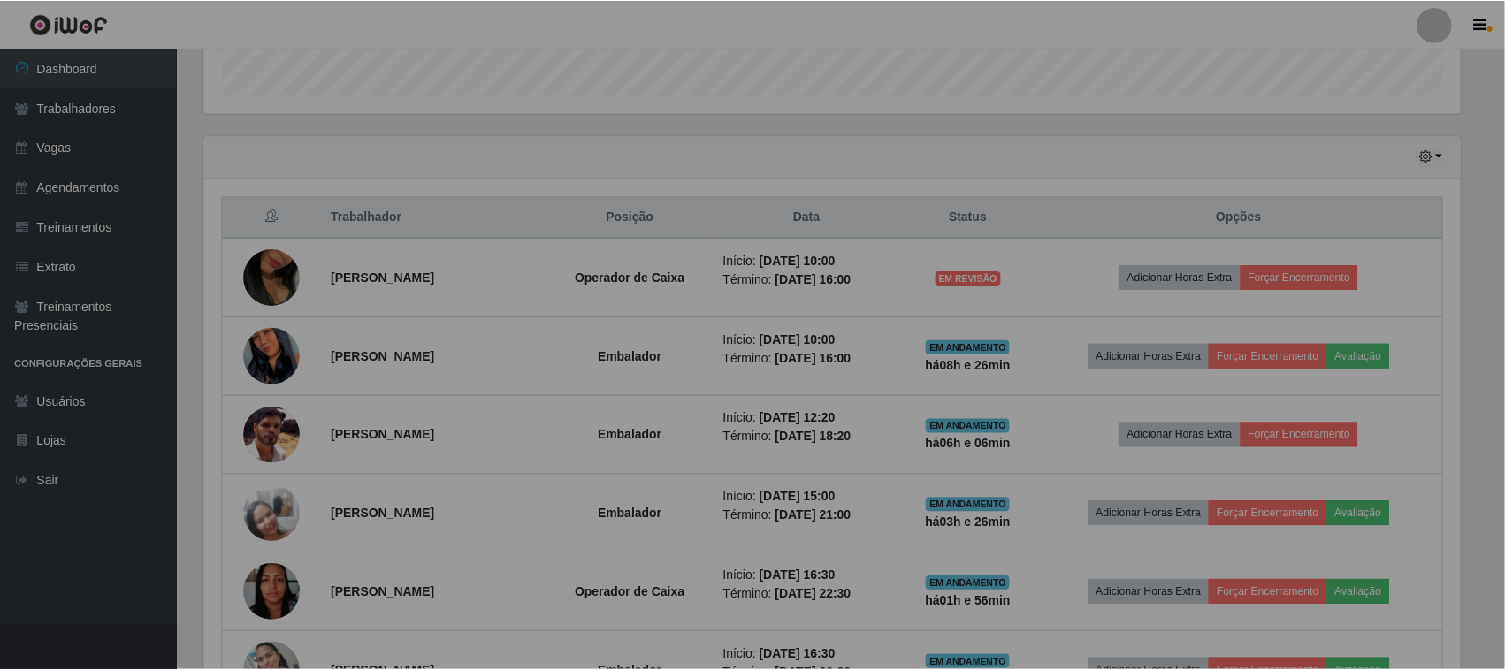
scroll to position [368, 1273]
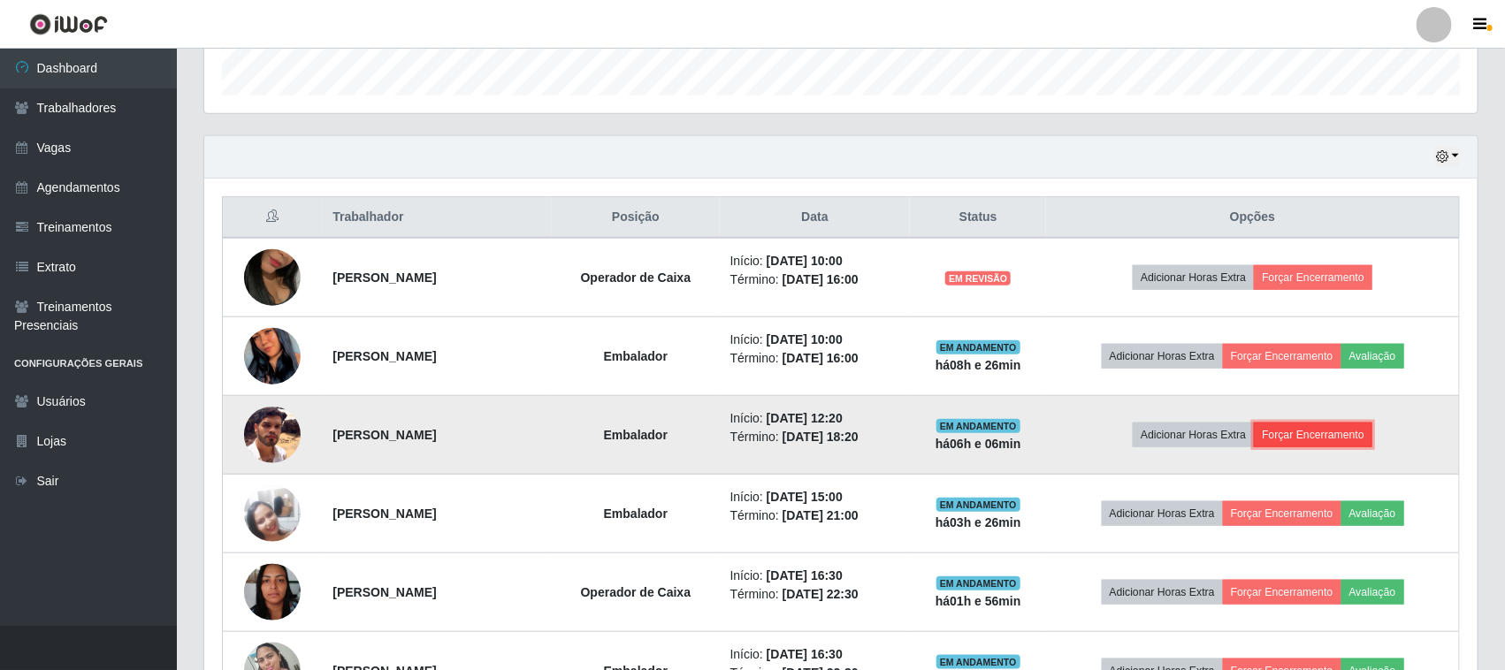
click at [1338, 438] on button "Forçar Encerramento" at bounding box center [1313, 435] width 118 height 25
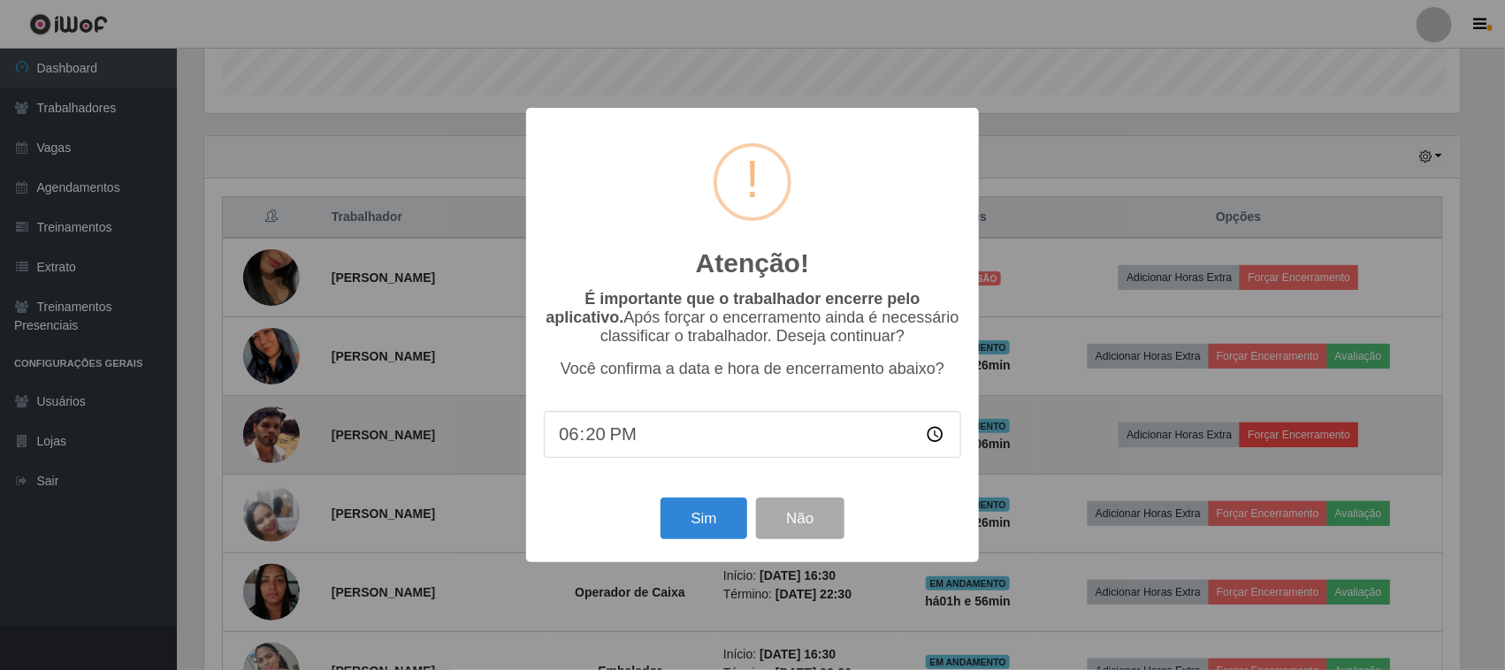
scroll to position [368, 1261]
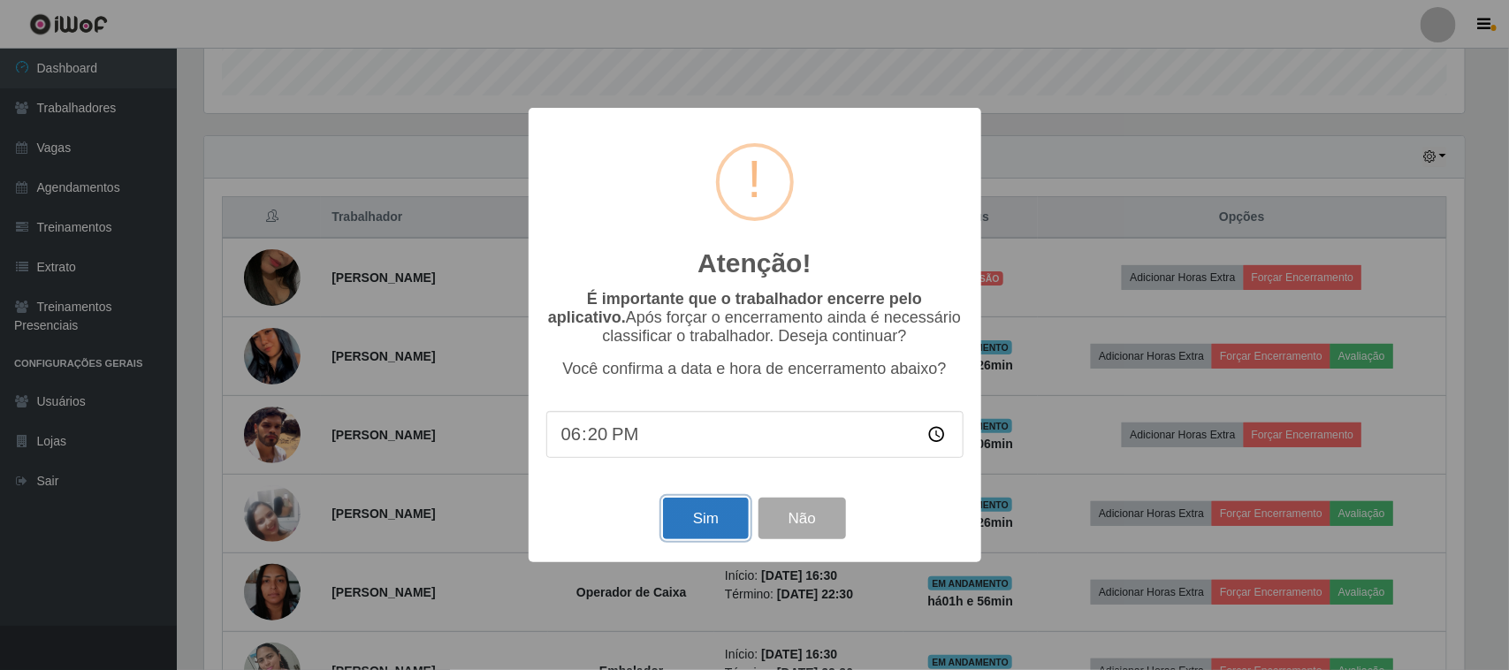
click at [699, 518] on button "Sim" at bounding box center [706, 519] width 86 height 42
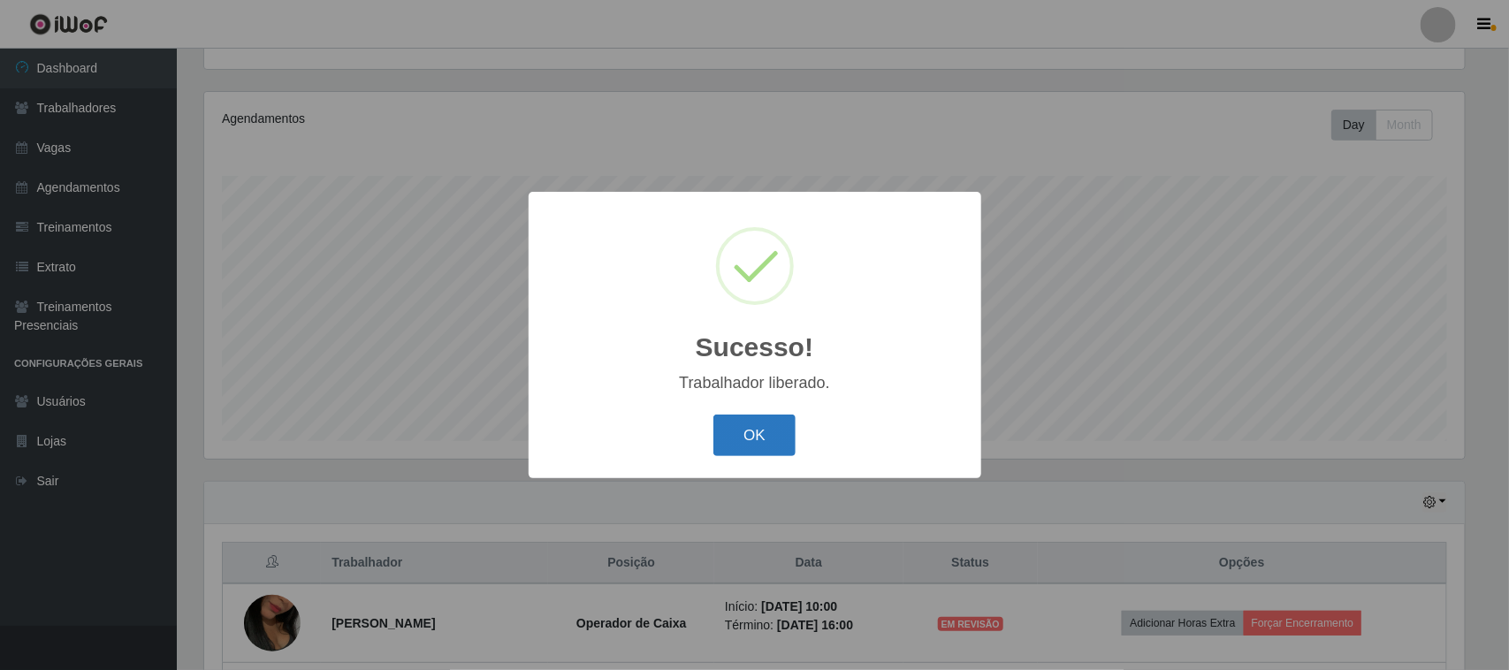
click at [754, 425] on button "OK" at bounding box center [754, 436] width 82 height 42
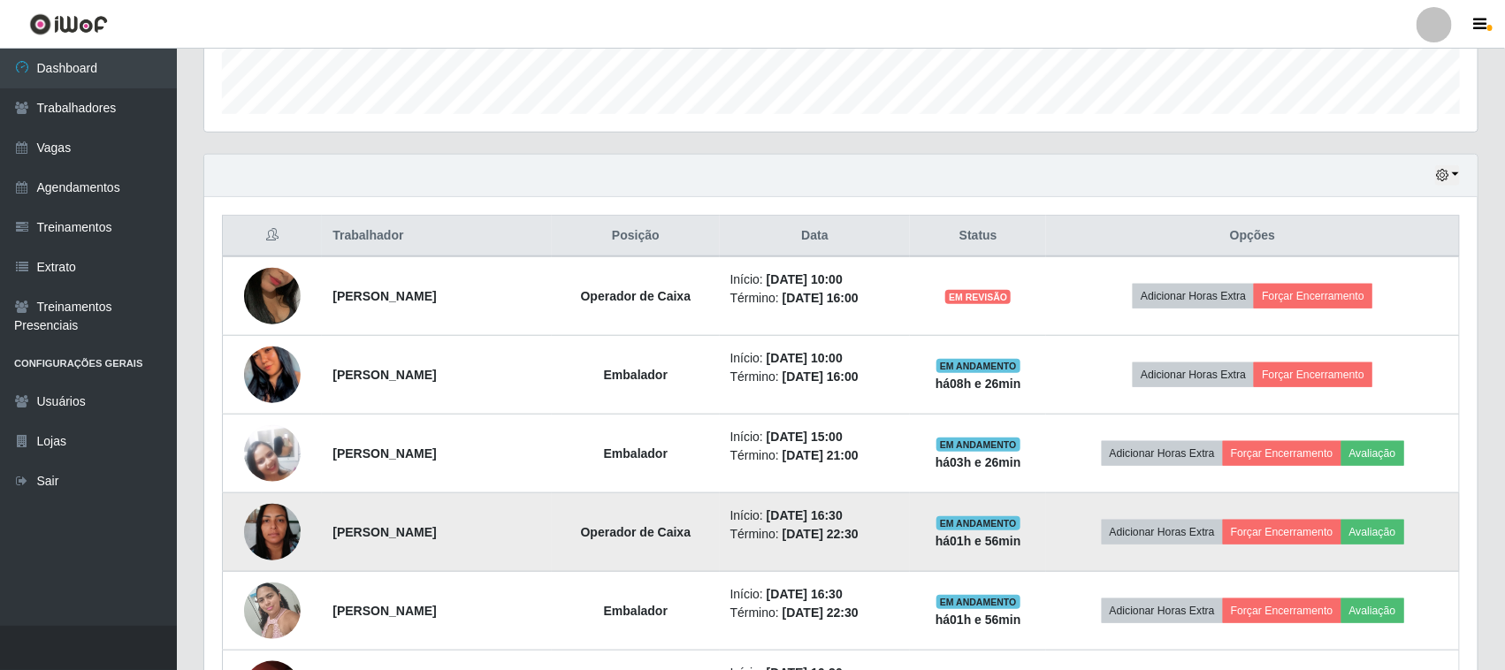
scroll to position [522, 0]
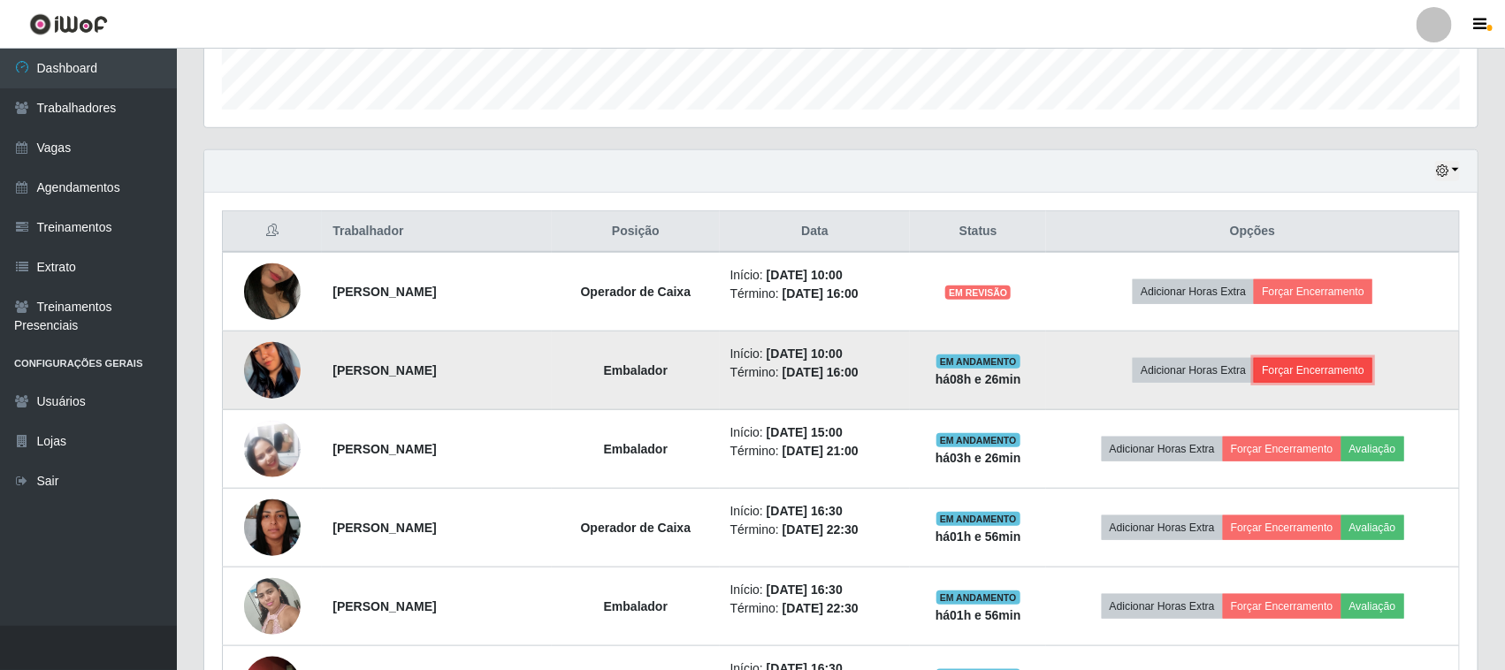
click at [1324, 371] on button "Forçar Encerramento" at bounding box center [1313, 370] width 118 height 25
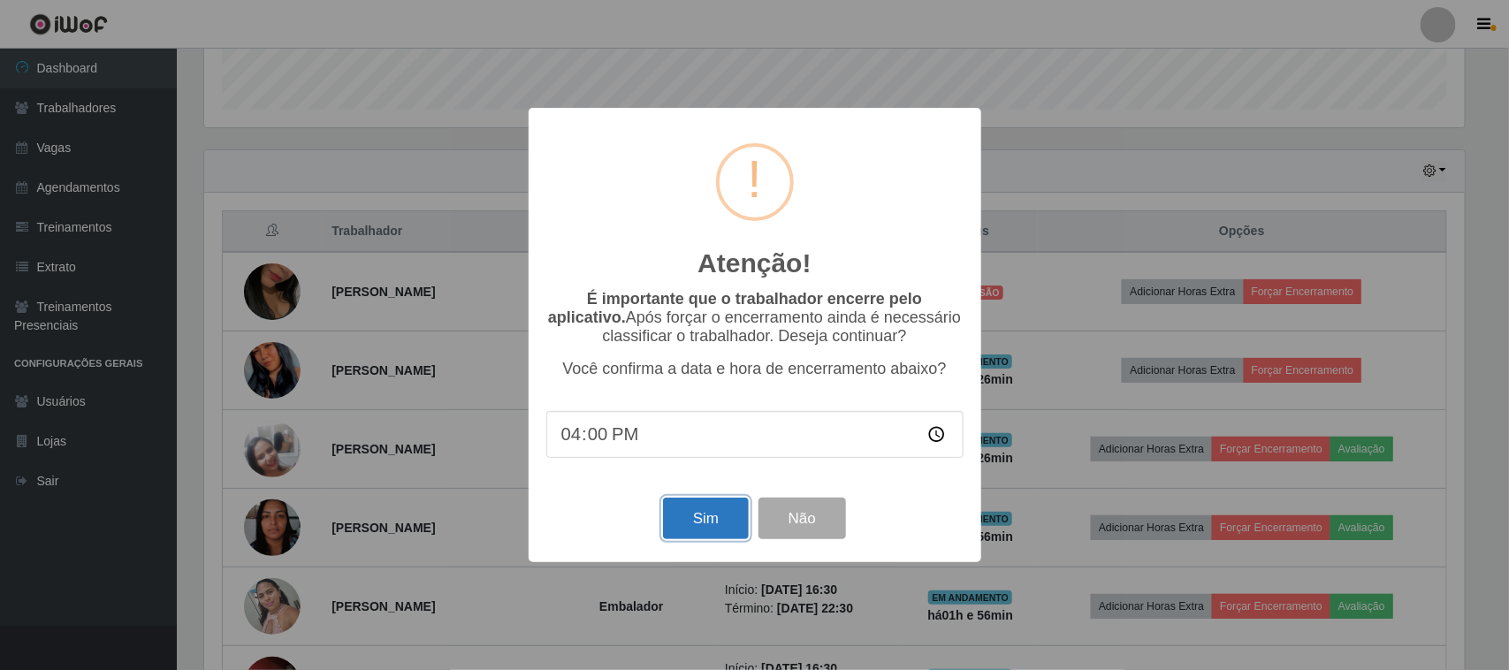
click at [696, 520] on button "Sim" at bounding box center [706, 519] width 86 height 42
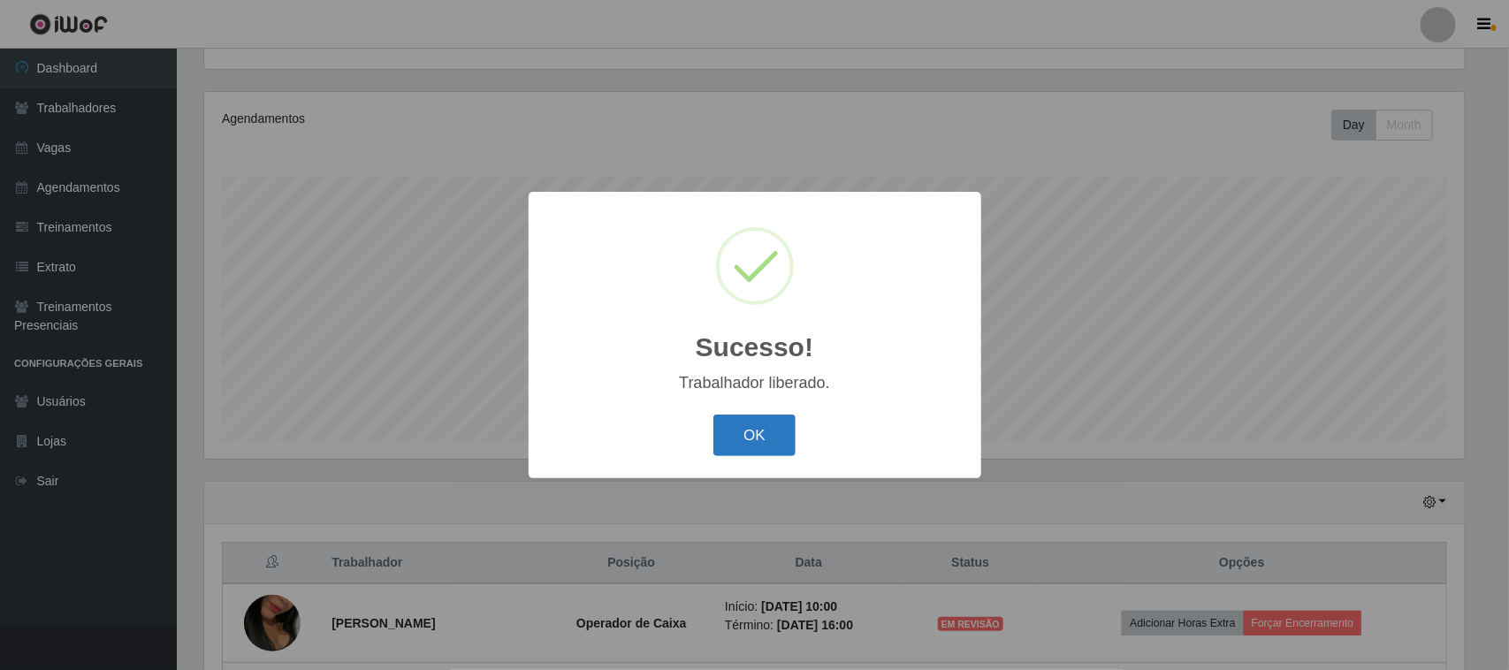
click at [739, 434] on button "OK" at bounding box center [754, 436] width 82 height 42
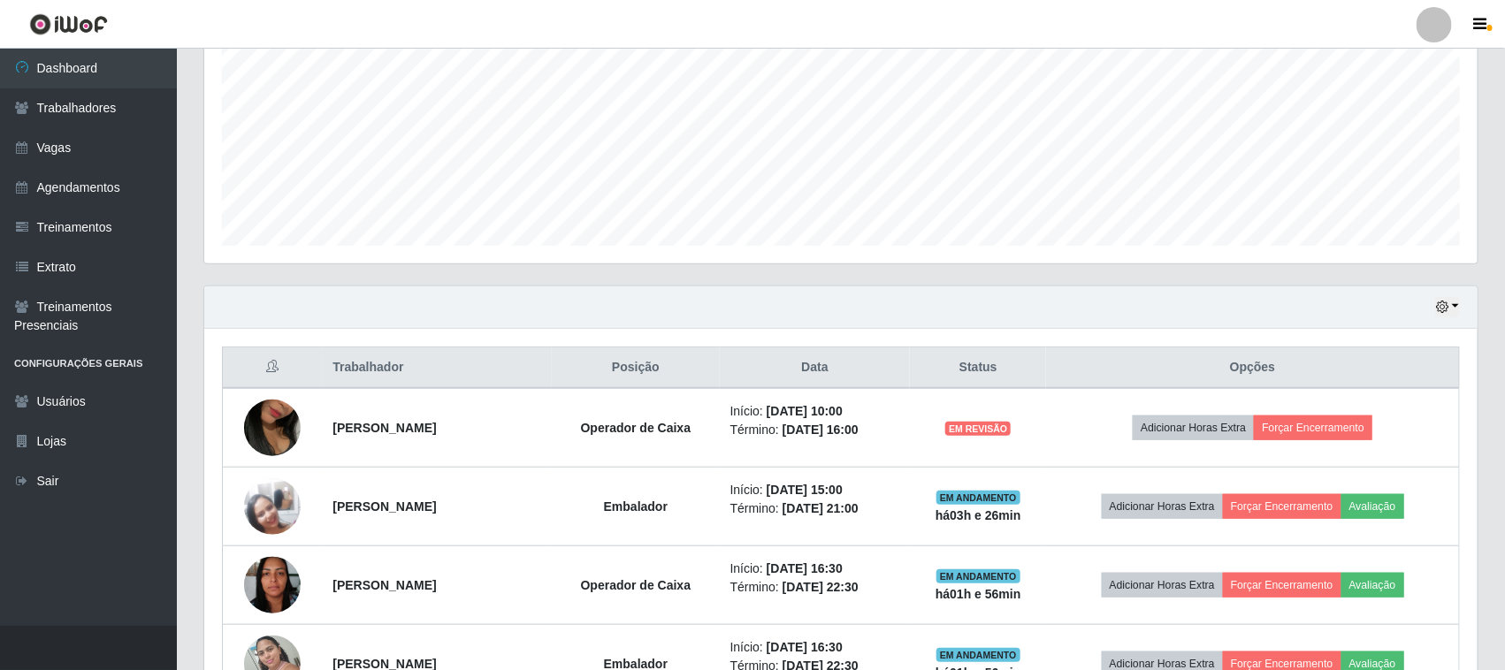
scroll to position [380, 0]
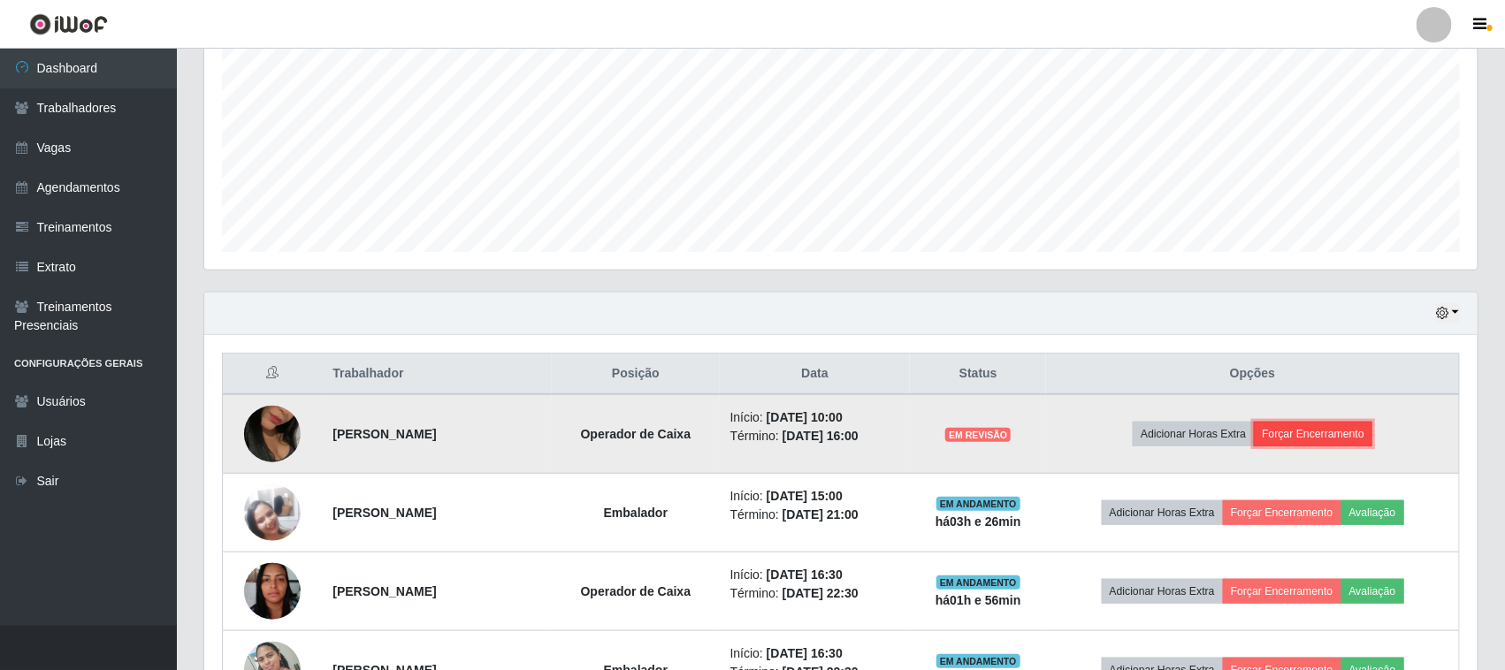
click at [1307, 434] on button "Forçar Encerramento" at bounding box center [1313, 434] width 118 height 25
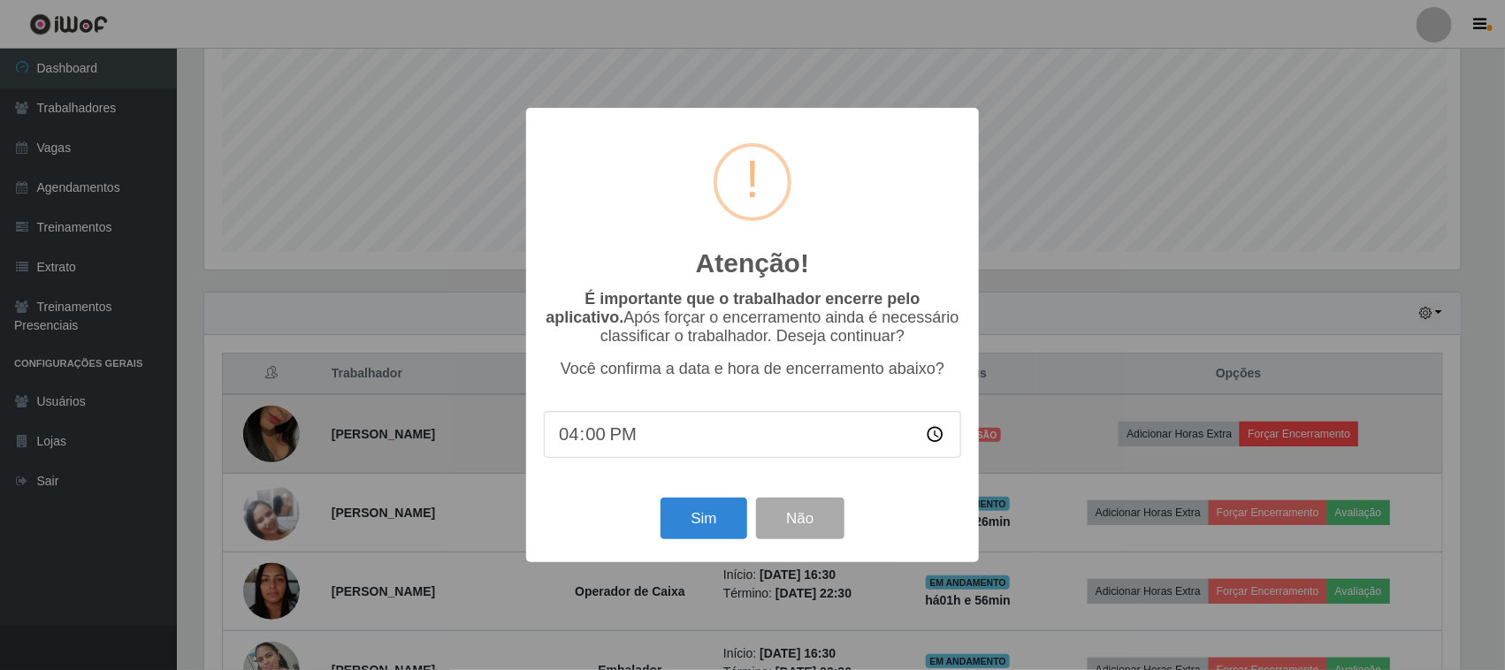
scroll to position [368, 1261]
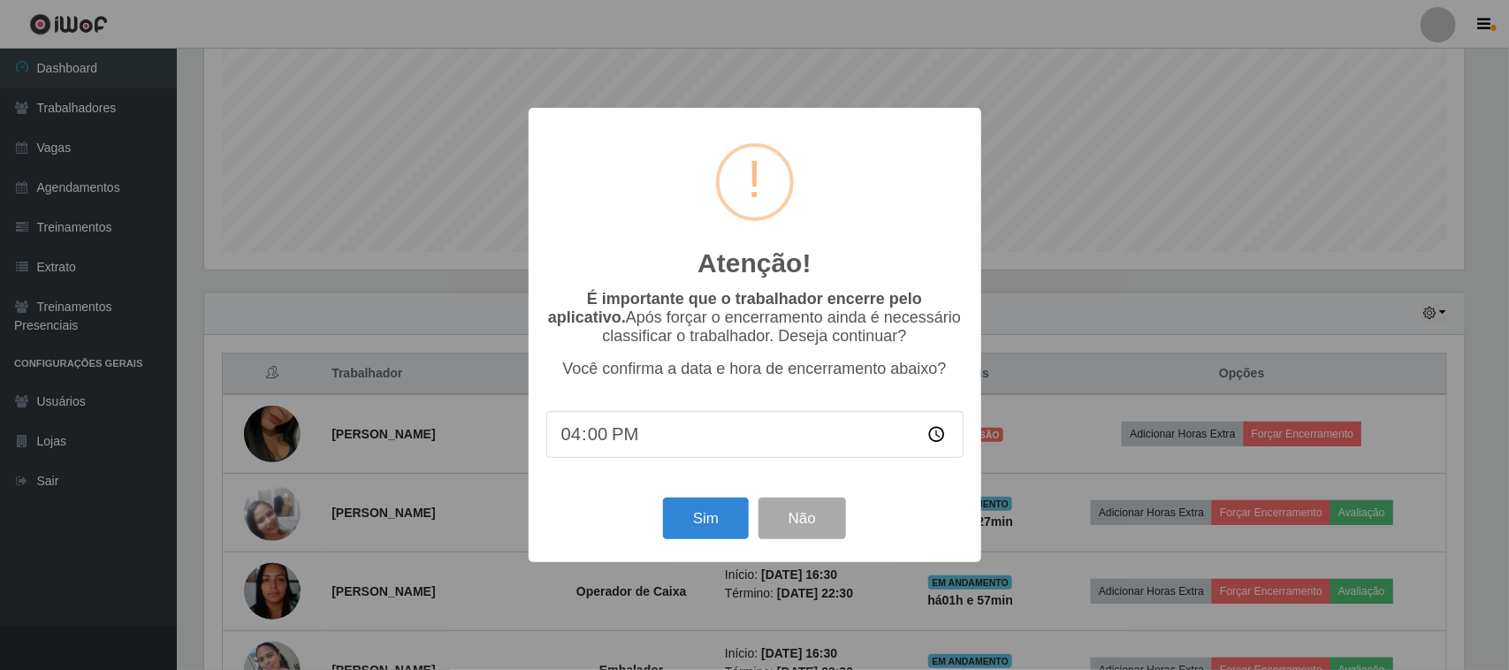
click at [1178, 268] on div "Atenção! × É importante que o trabalhador encerre pelo aplicativo. Após forçar …" at bounding box center [754, 335] width 1509 height 670
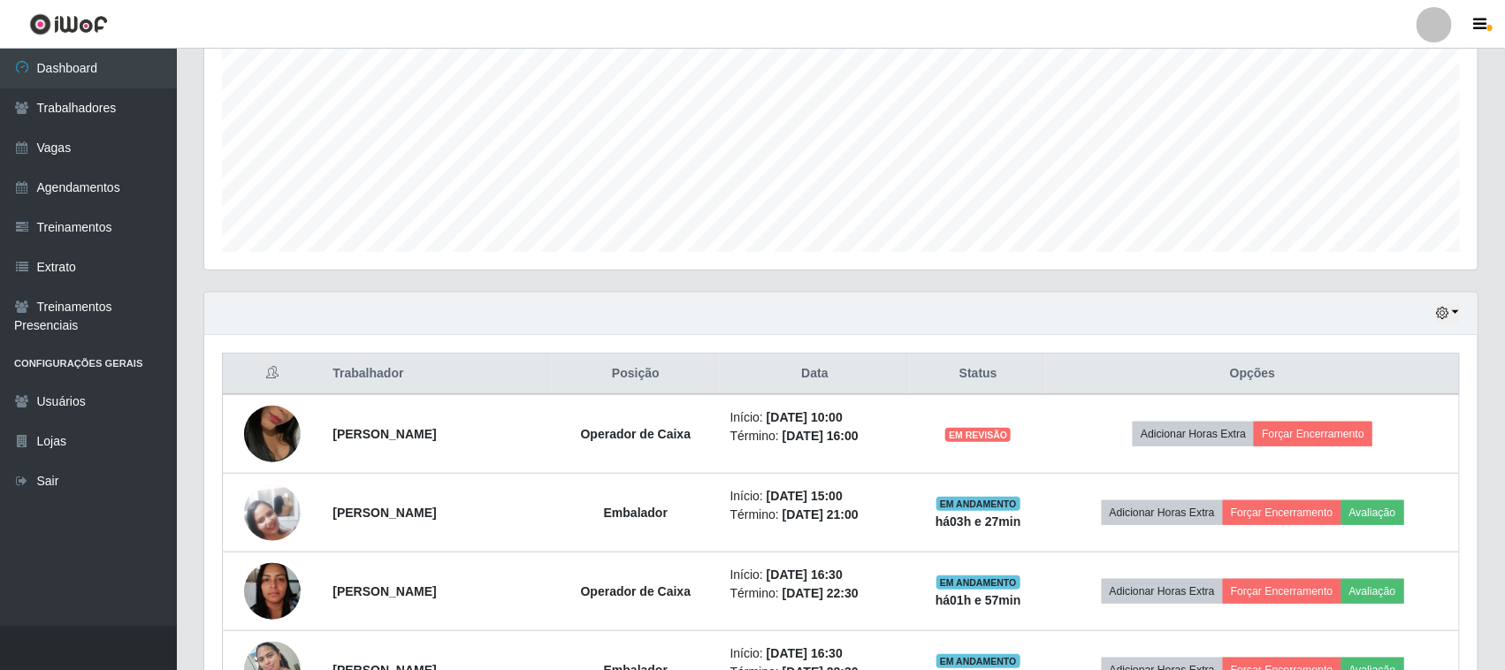
scroll to position [368, 1273]
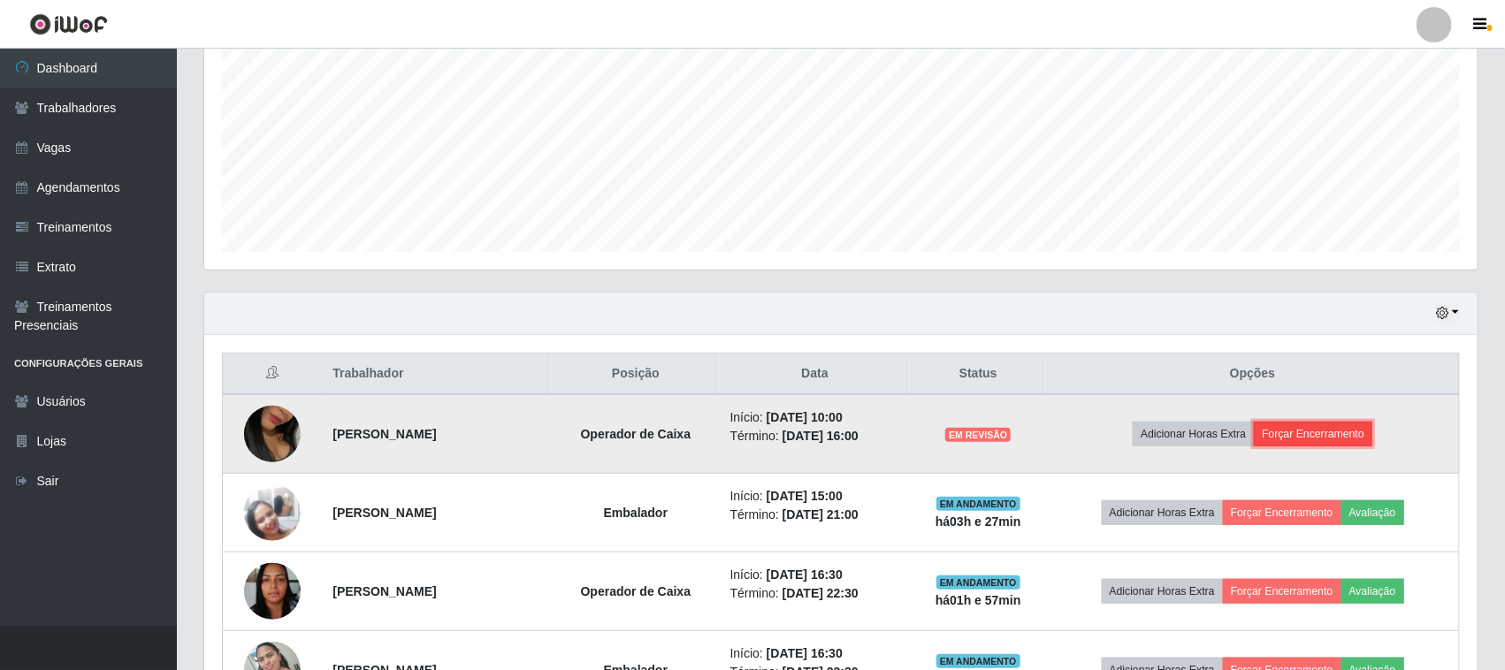
click at [1304, 433] on button "Forçar Encerramento" at bounding box center [1313, 434] width 118 height 25
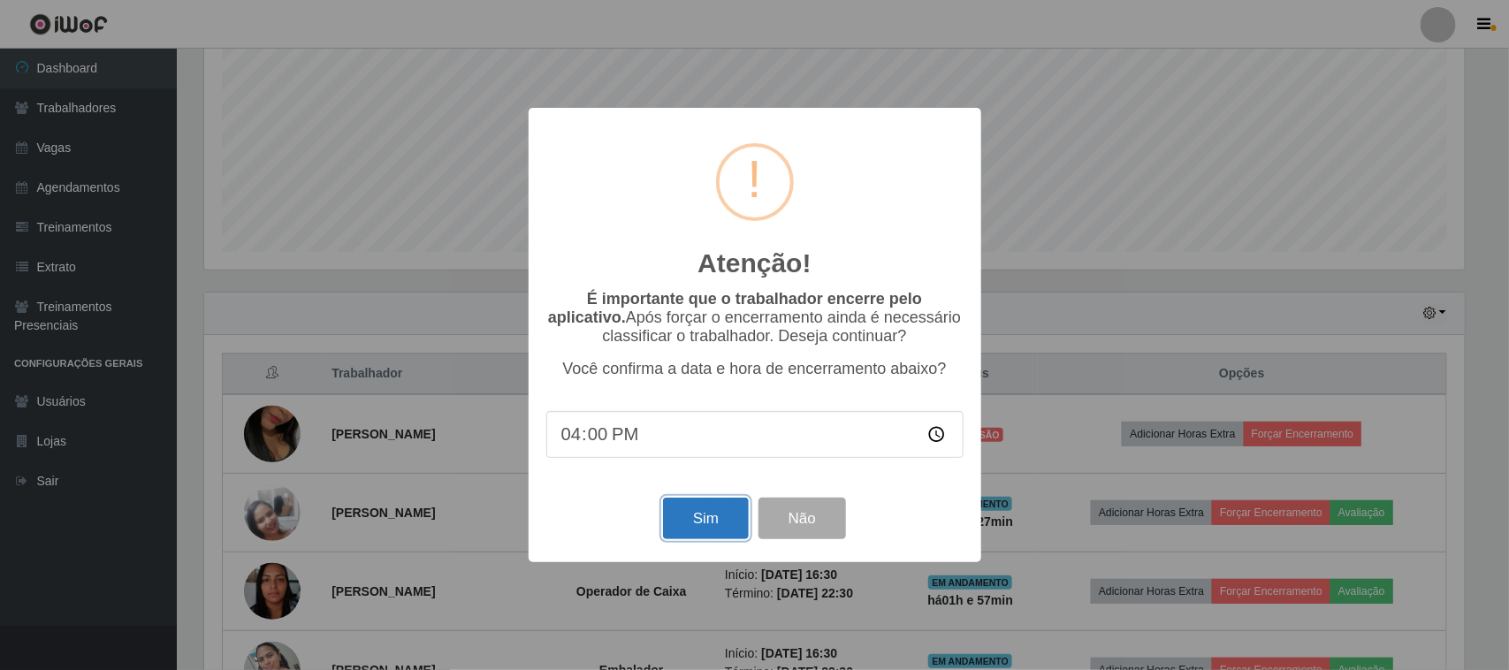
click at [717, 522] on button "Sim" at bounding box center [706, 519] width 86 height 42
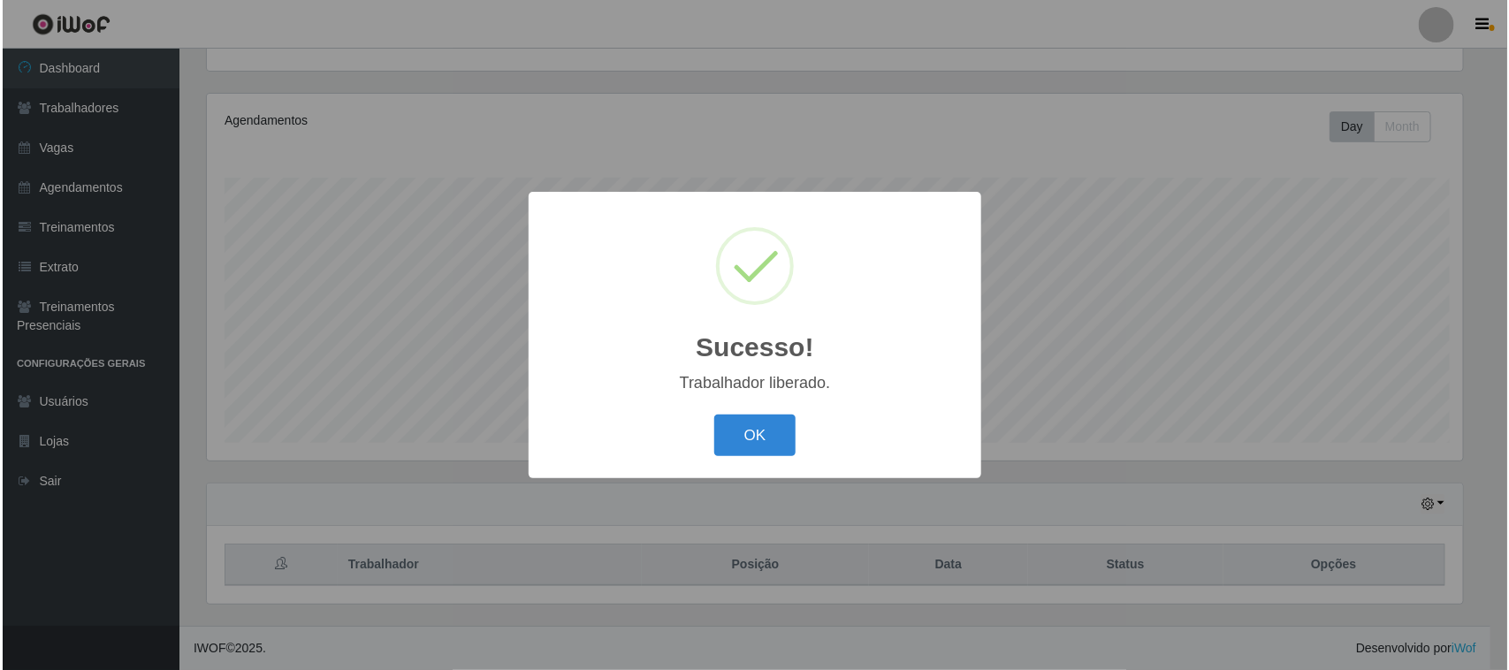
scroll to position [0, 0]
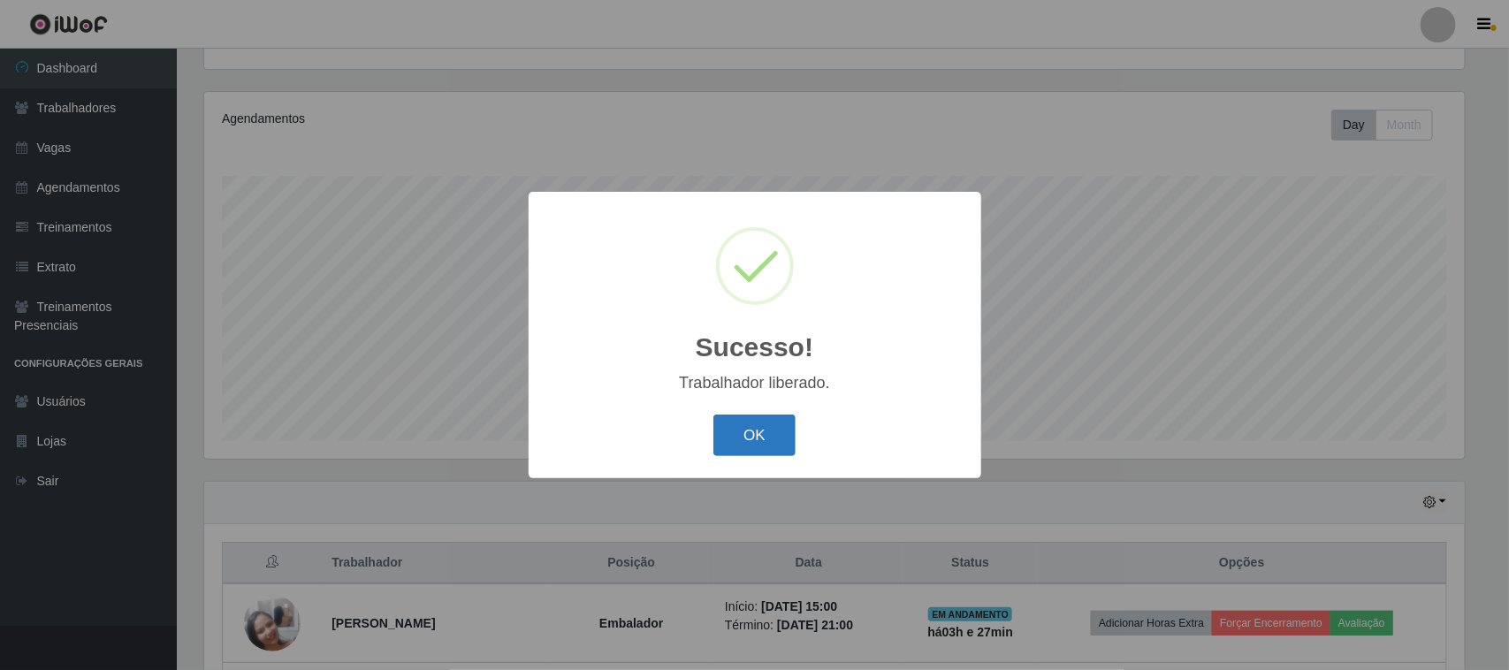
click at [738, 431] on button "OK" at bounding box center [754, 436] width 82 height 42
